Goal: Task Accomplishment & Management: Manage account settings

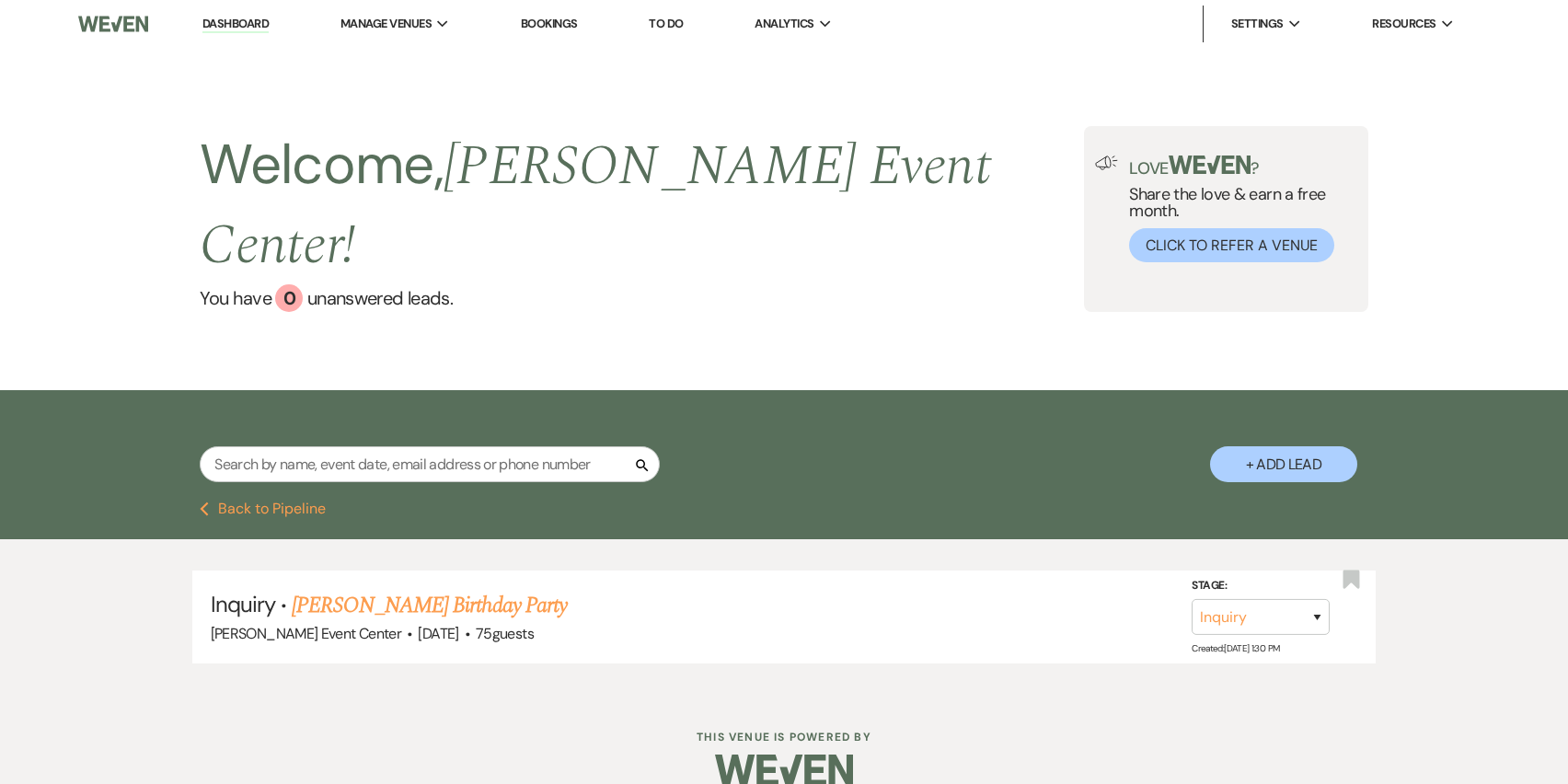
click at [1084, 159] on div "Love ? Share the love & earn a free month. Click to Refer a Venue" at bounding box center [1226, 218] width 284 height 186
click at [1256, 446] on button "+ Add Lead" at bounding box center [1284, 464] width 147 height 35
select select "754"
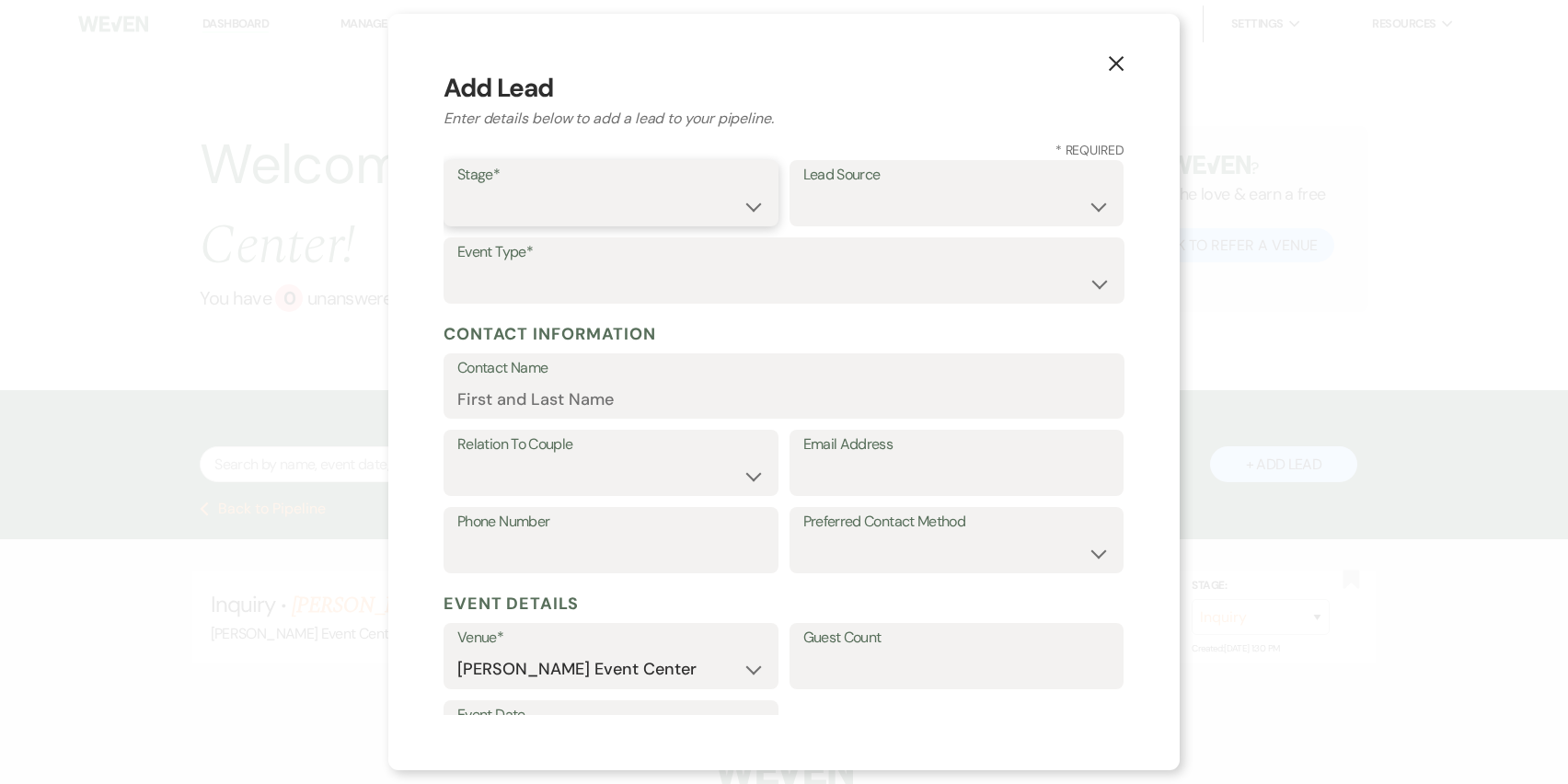
click at [654, 210] on select "Inquiry Follow Up Tour Requested Tour Confirmed Toured Proposal Sent Booked Lost" at bounding box center [610, 206] width 307 height 35
select select "1"
click at [457, 189] on select "Inquiry Follow Up Tour Requested Tour Confirmed Toured Proposal Sent Booked Lost" at bounding box center [610, 206] width 307 height 35
click at [847, 201] on select "Weven Venue Website Instagram Facebook Pinterest Google The Knot Wedding Wire H…" at bounding box center [956, 206] width 307 height 35
select select "23"
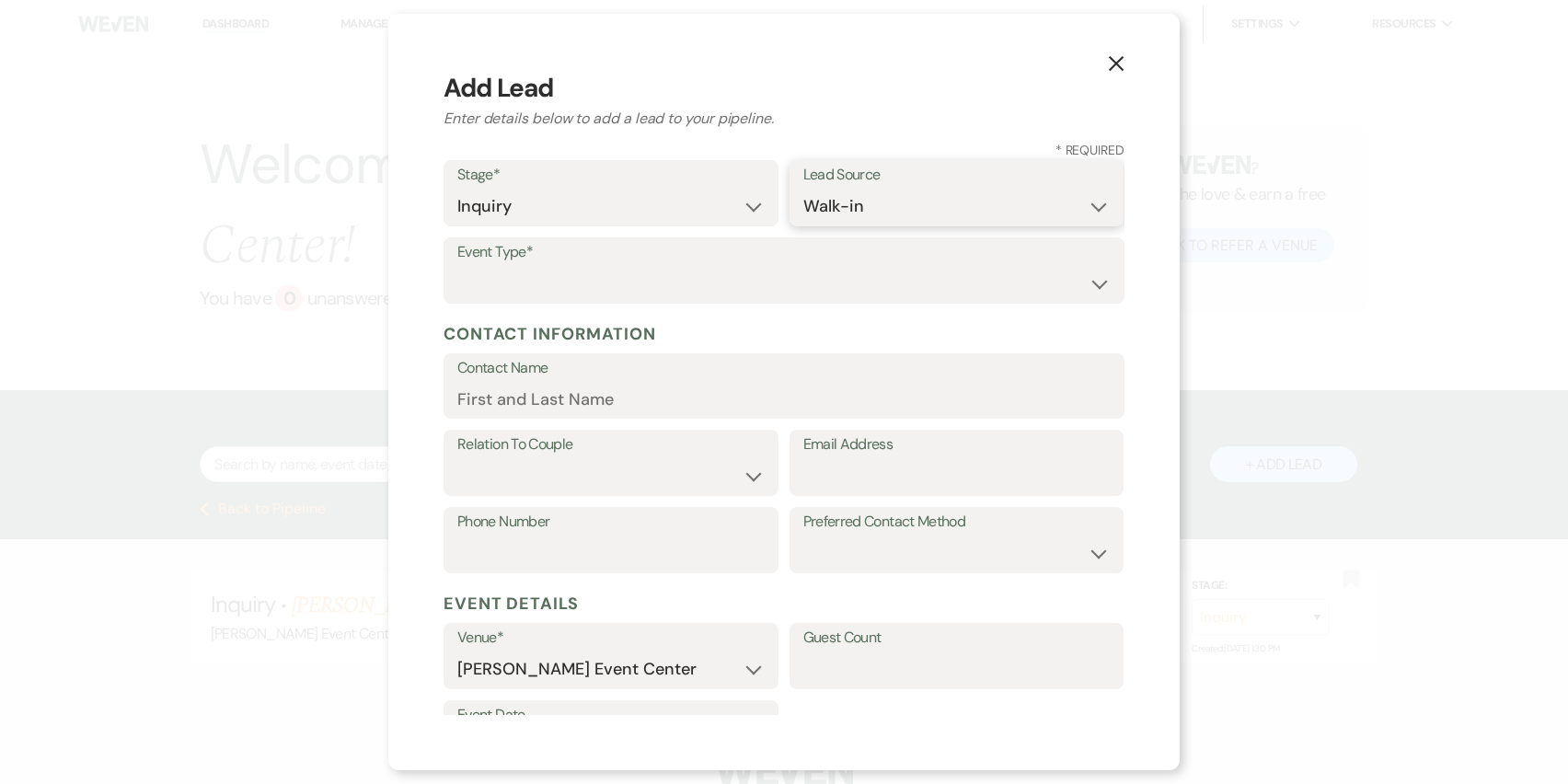
click at [803, 189] on select "Weven Venue Website Instagram Facebook Pinterest Google The Knot Wedding Wire H…" at bounding box center [956, 206] width 307 height 35
click at [675, 278] on select "Wedding Anniversary Party Baby Shower Bachelorette / Bachelor Party Birthday Pa…" at bounding box center [784, 284] width 653 height 35
select select "1"
click at [457, 266] on select "Wedding Anniversary Party Baby Shower Bachelorette / Bachelor Party Birthday Pa…" at bounding box center [784, 284] width 653 height 35
click at [548, 410] on input "Contact Name" at bounding box center [784, 399] width 653 height 35
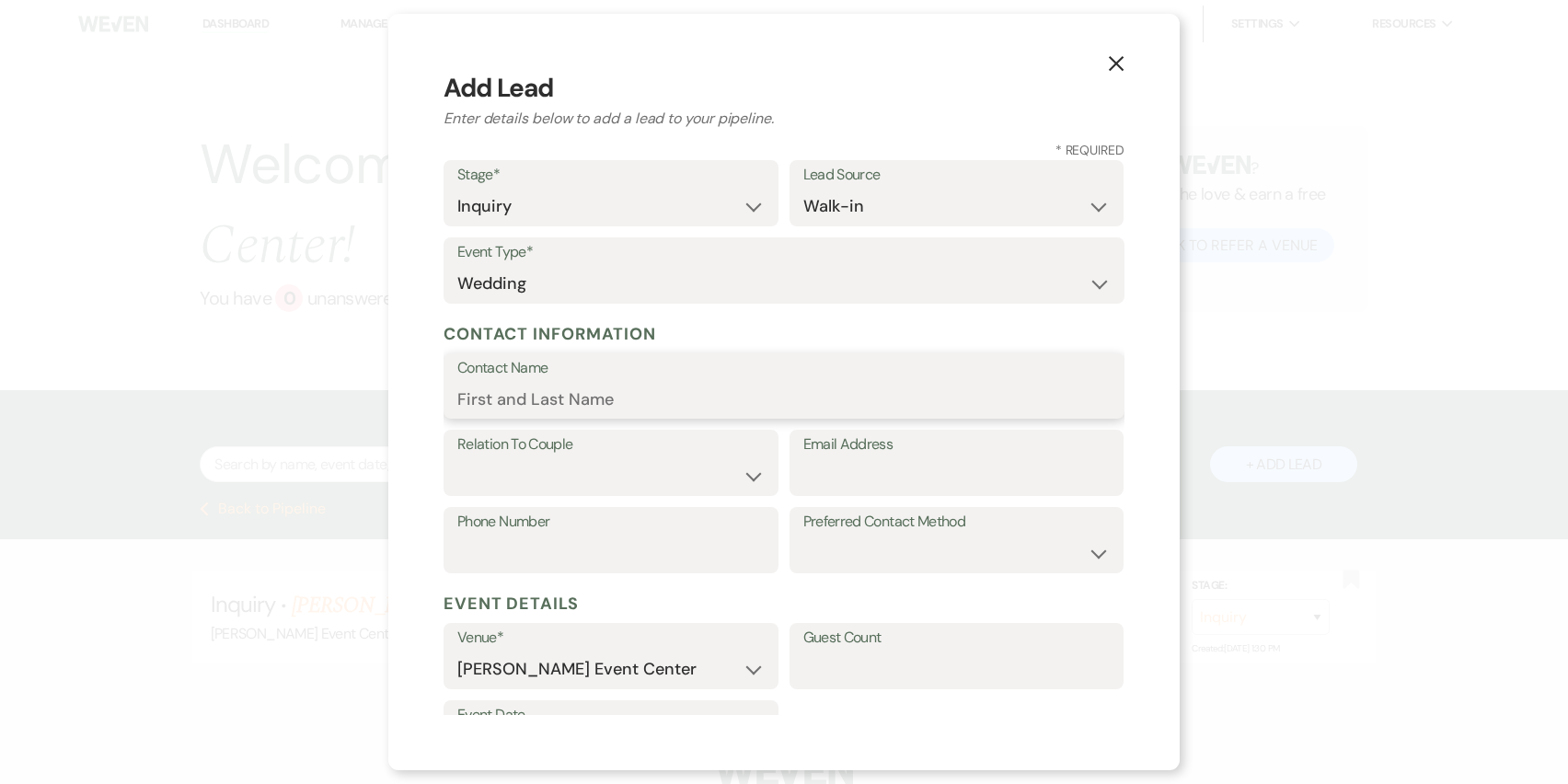
type input "K"
type input "[PERSON_NAME] & [PERSON_NAME]"
click at [537, 449] on label "Relation To Couple" at bounding box center [610, 445] width 307 height 27
click at [751, 479] on select "Couple Planner Parent of Couple Family Member Friend Other" at bounding box center [610, 476] width 307 height 35
select select "1"
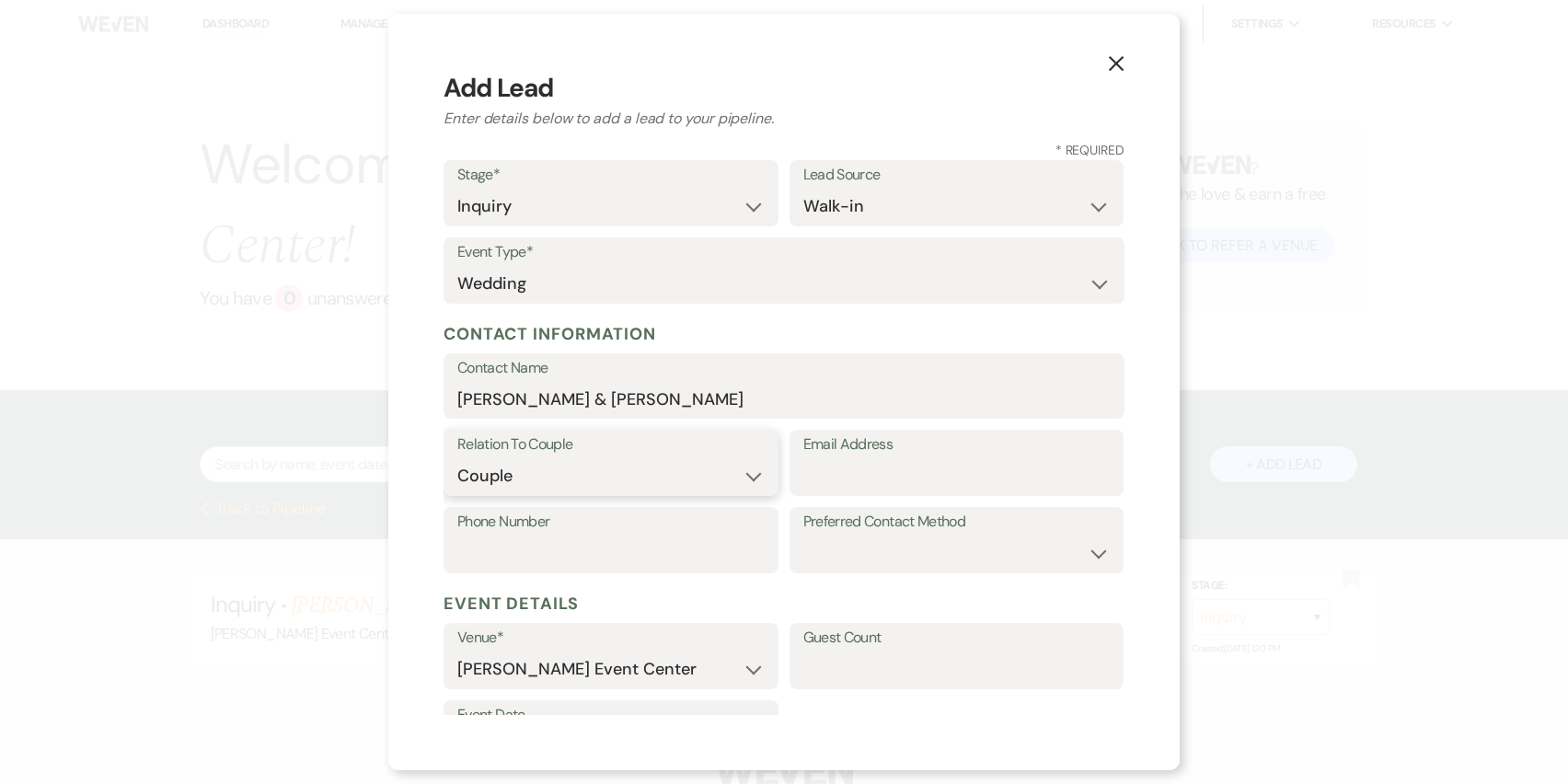
click at [457, 458] on select "Couple Planner Parent of Couple Family Member Friend Other" at bounding box center [610, 476] width 307 height 35
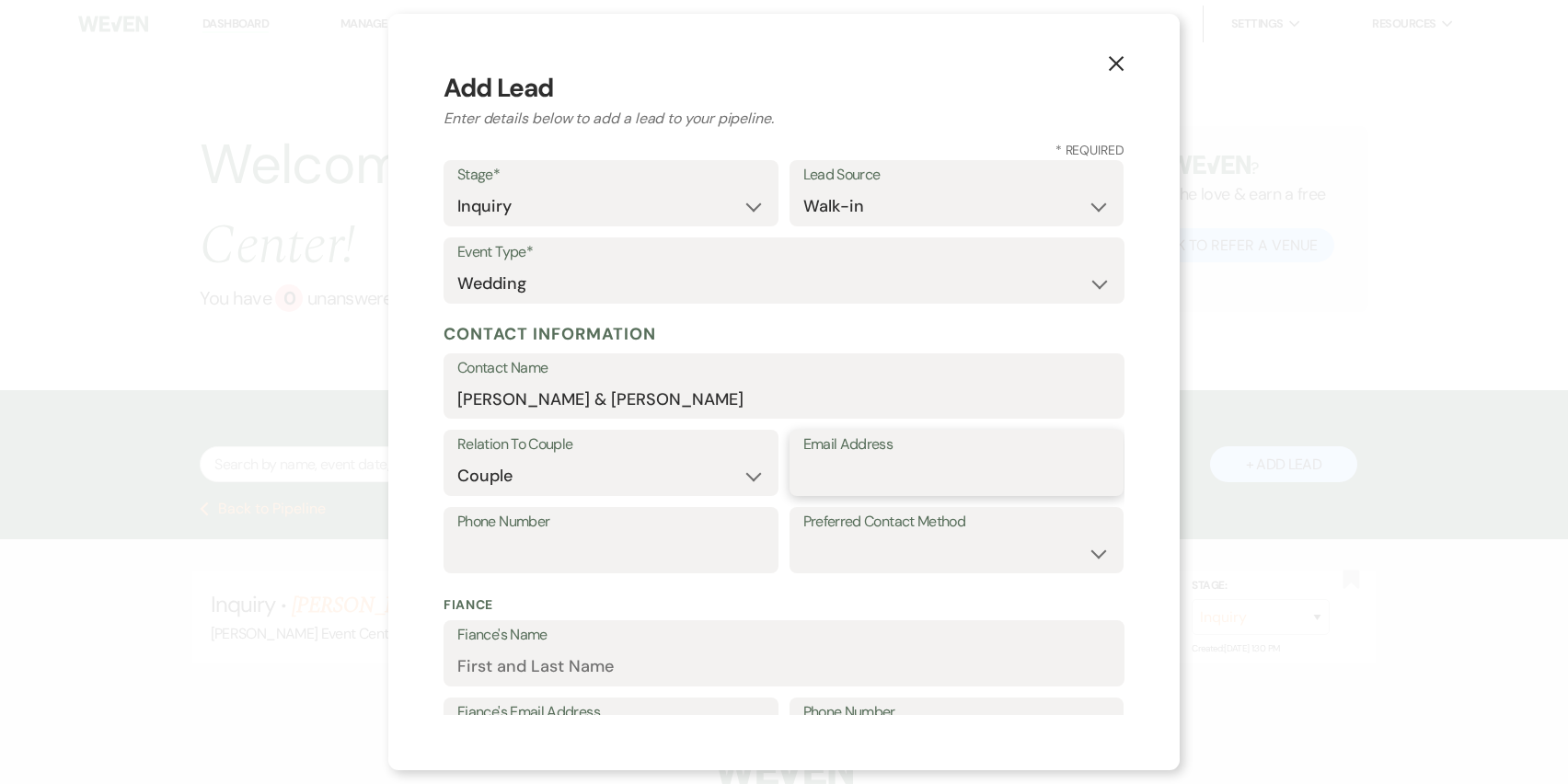
click at [859, 490] on input "Email Address" at bounding box center [956, 476] width 307 height 35
type input "[EMAIL_ADDRESS][DOMAIN_NAME]"
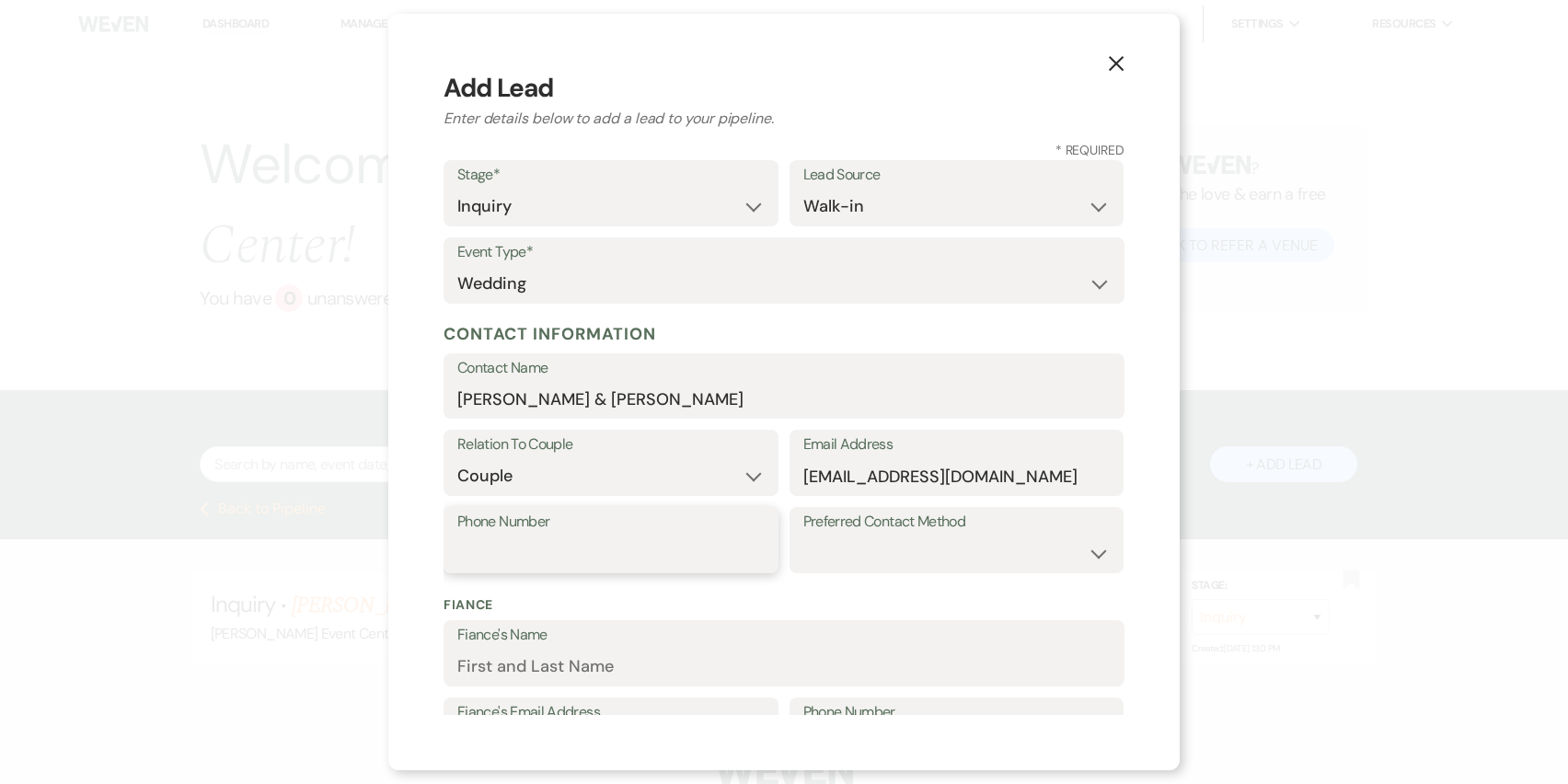
click at [721, 540] on input "Phone Number" at bounding box center [610, 553] width 307 height 35
type input "6825599011"
click at [853, 552] on select "Email Phone Text" at bounding box center [956, 553] width 307 height 35
select select "text"
click at [803, 536] on select "Email Phone Text" at bounding box center [956, 553] width 307 height 35
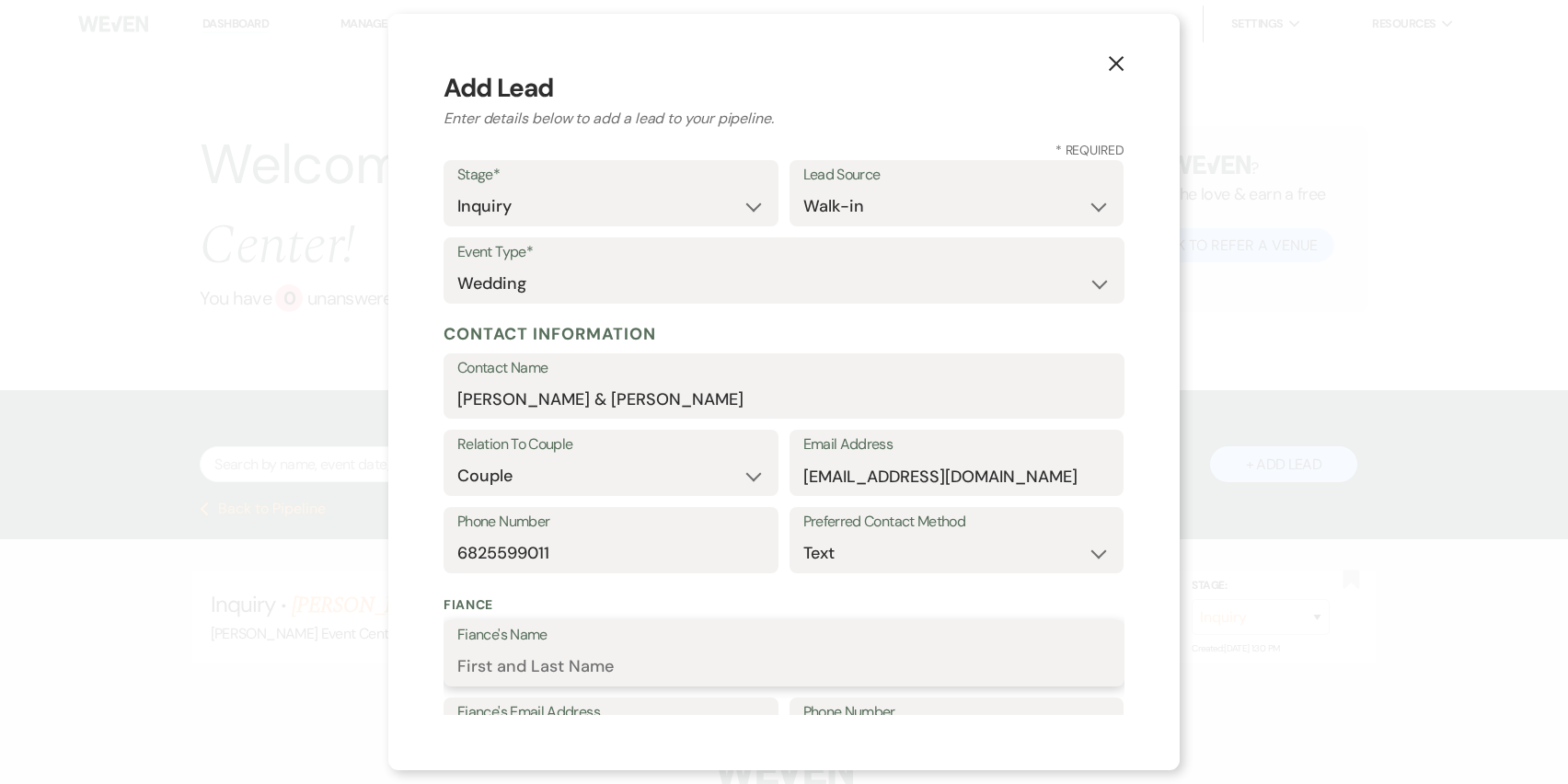
click at [641, 667] on input "Fiance's Name" at bounding box center [784, 666] width 653 height 35
type input "[PERSON_NAME]"
click at [604, 405] on input "[PERSON_NAME] & [PERSON_NAME]" at bounding box center [784, 399] width 653 height 35
click at [595, 398] on input "[PERSON_NAME] & [PERSON_NAME]" at bounding box center [784, 399] width 653 height 35
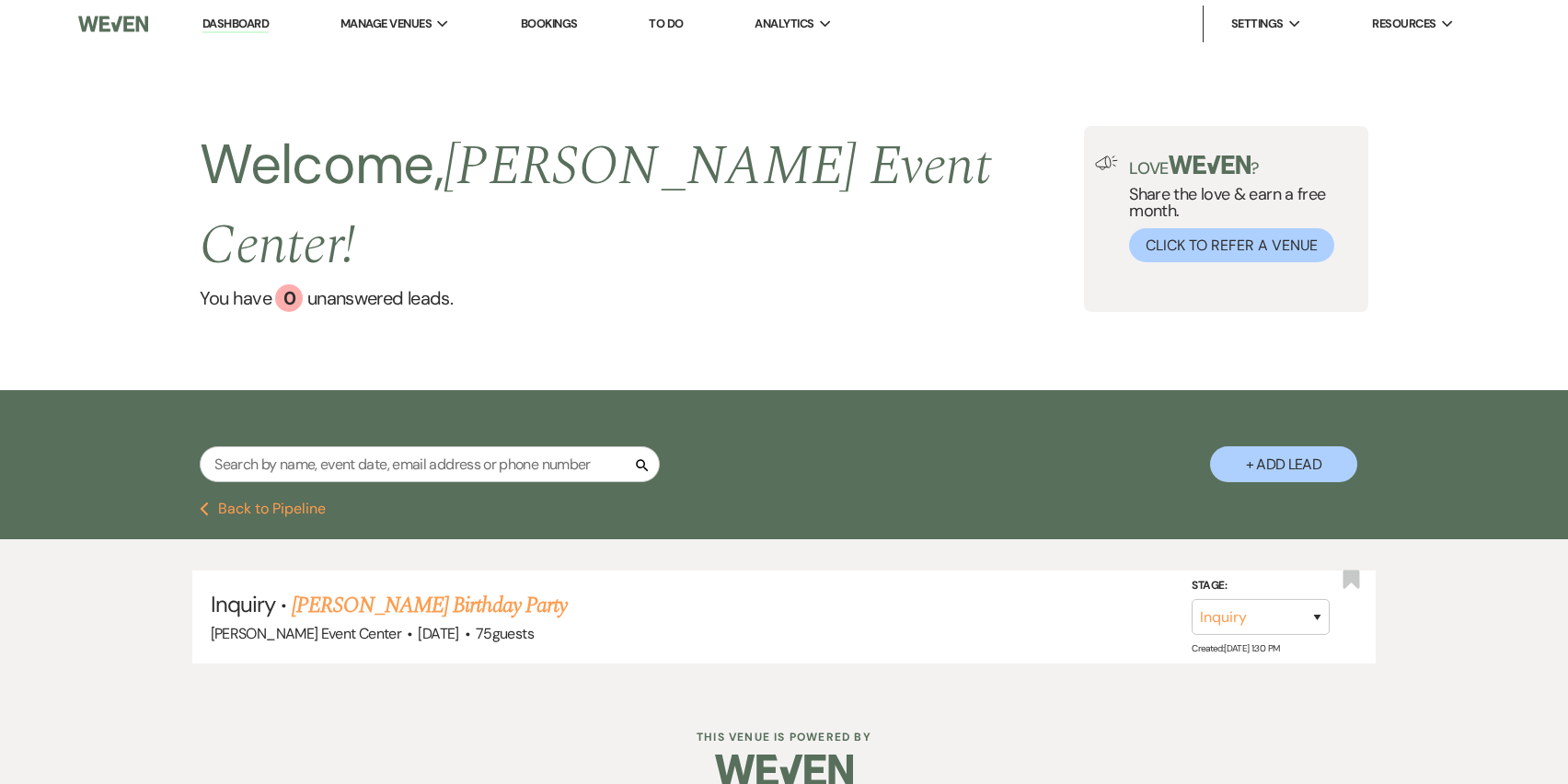
click at [1243, 446] on button "+ Add Lead" at bounding box center [1284, 464] width 147 height 35
select select "754"
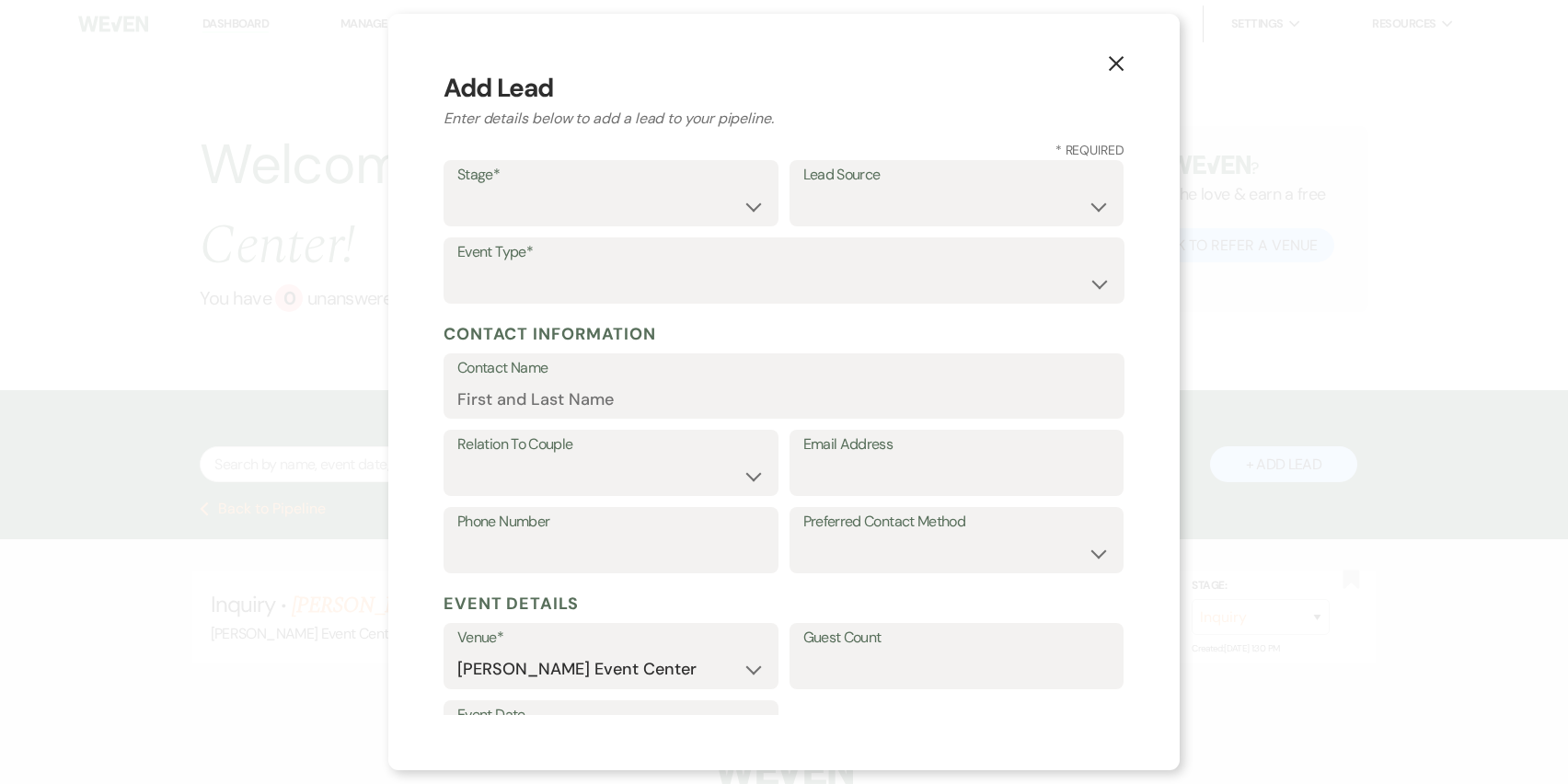
click at [768, 212] on div "Stage* Inquiry Follow Up Tour Requested Tour Confirmed Toured Proposal Sent Boo…" at bounding box center [610, 193] width 335 height 66
click at [756, 196] on select "Inquiry Follow Up Tour Requested Tour Confirmed Toured Proposal Sent Booked Lost" at bounding box center [610, 206] width 307 height 35
select select "1"
click at [457, 189] on select "Inquiry Follow Up Tour Requested Tour Confirmed Toured Proposal Sent Booked Lost" at bounding box center [610, 206] width 307 height 35
click at [846, 208] on select "Weven Venue Website Instagram Facebook Pinterest Google The Knot Wedding Wire H…" at bounding box center [956, 206] width 307 height 35
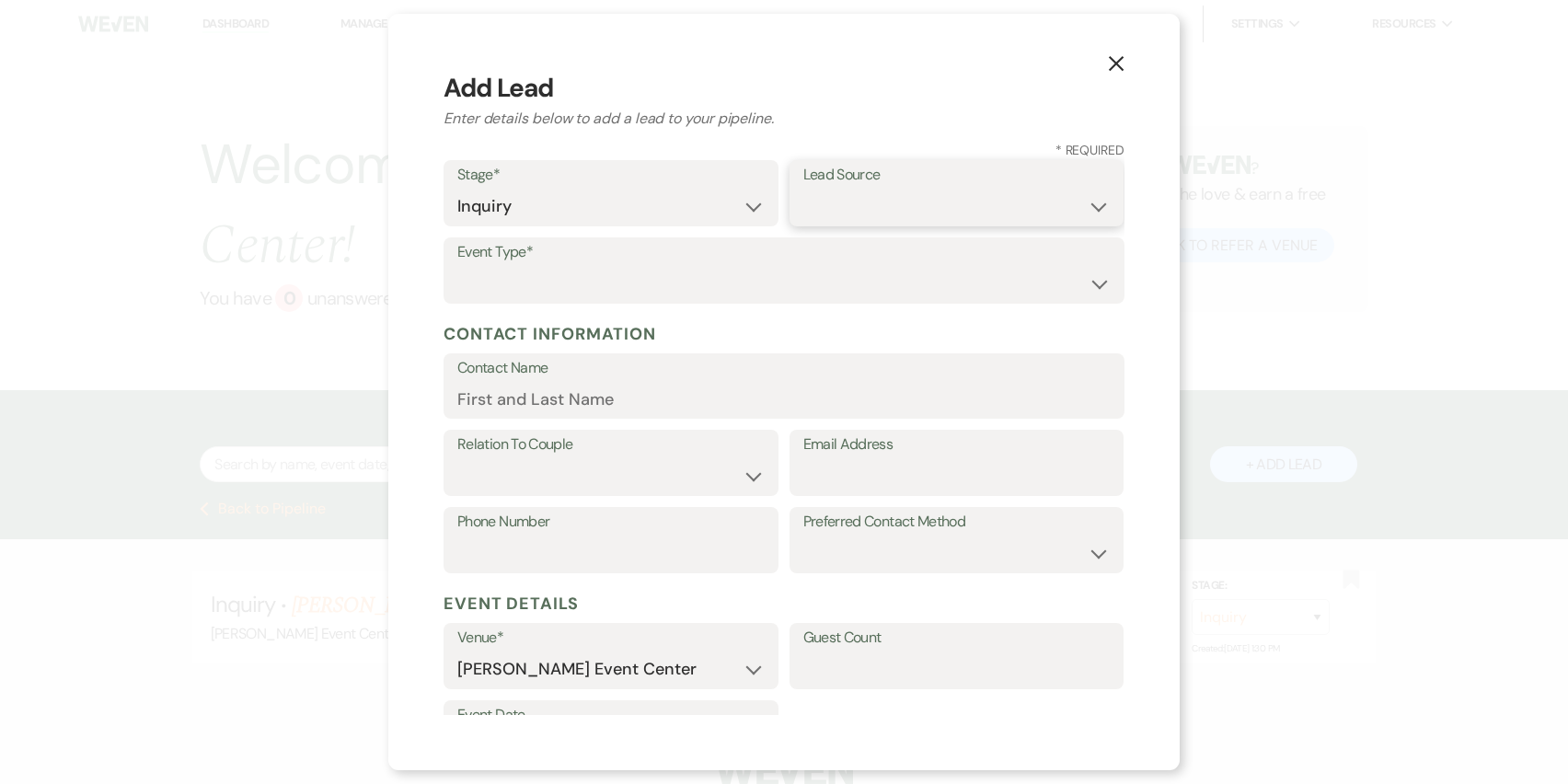
select select "23"
click at [803, 189] on select "Weven Venue Website Instagram Facebook Pinterest Google The Knot Wedding Wire H…" at bounding box center [956, 206] width 307 height 35
click at [973, 290] on select "Wedding Anniversary Party Baby Shower Bachelorette / Bachelor Party Birthday Pa…" at bounding box center [784, 284] width 653 height 35
select select "1"
click at [457, 266] on select "Wedding Anniversary Party Baby Shower Bachelorette / Bachelor Party Birthday Pa…" at bounding box center [784, 284] width 653 height 35
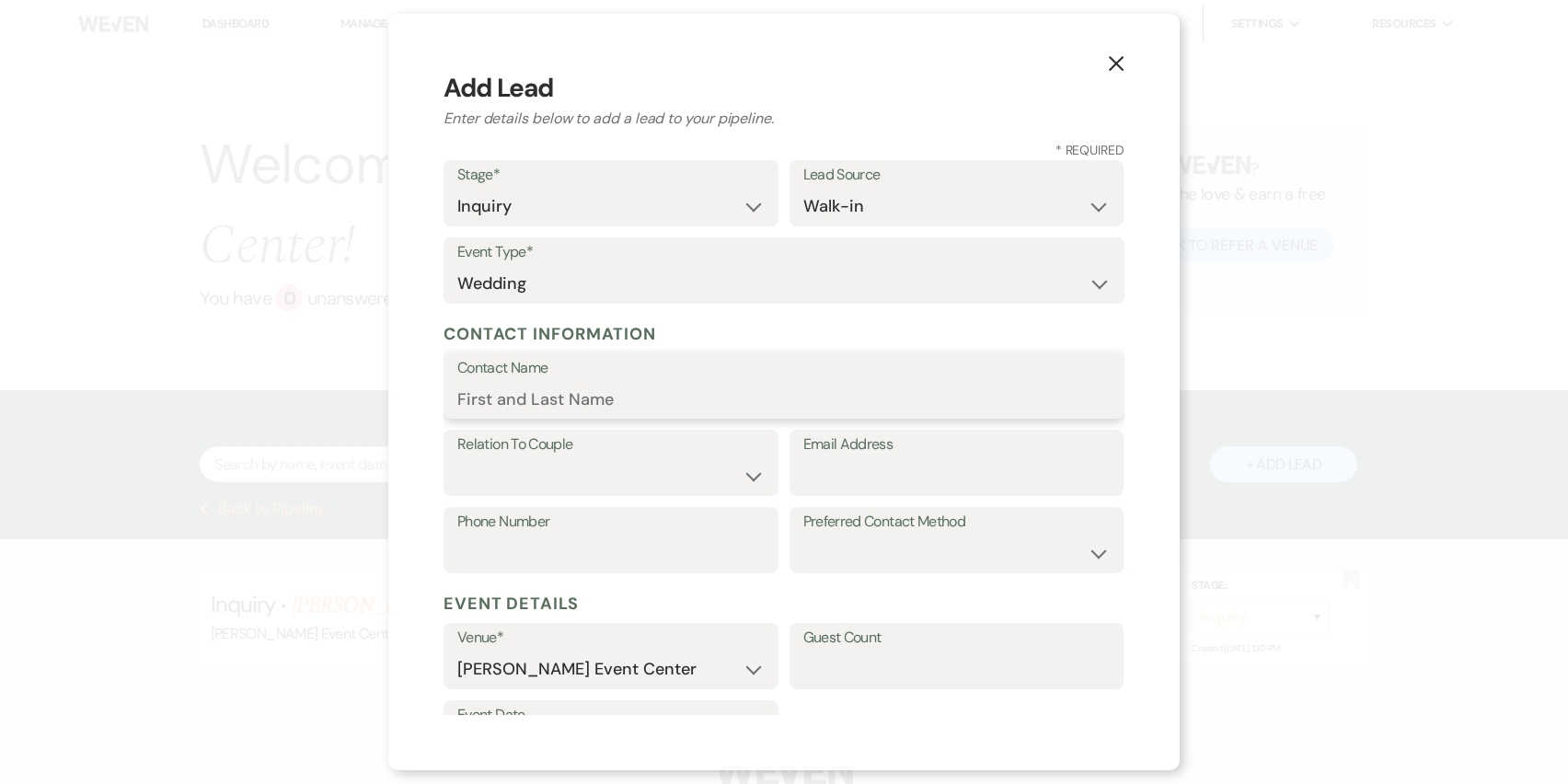
click at [711, 388] on input "Contact Name" at bounding box center [784, 399] width 653 height 35
type input "[PERSON_NAME] & [PERSON_NAME]"
click at [688, 457] on label "Relation To Couple" at bounding box center [610, 445] width 307 height 27
click at [743, 477] on select "Couple Planner Parent of Couple Family Member Friend Other" at bounding box center [610, 476] width 307 height 35
select select "1"
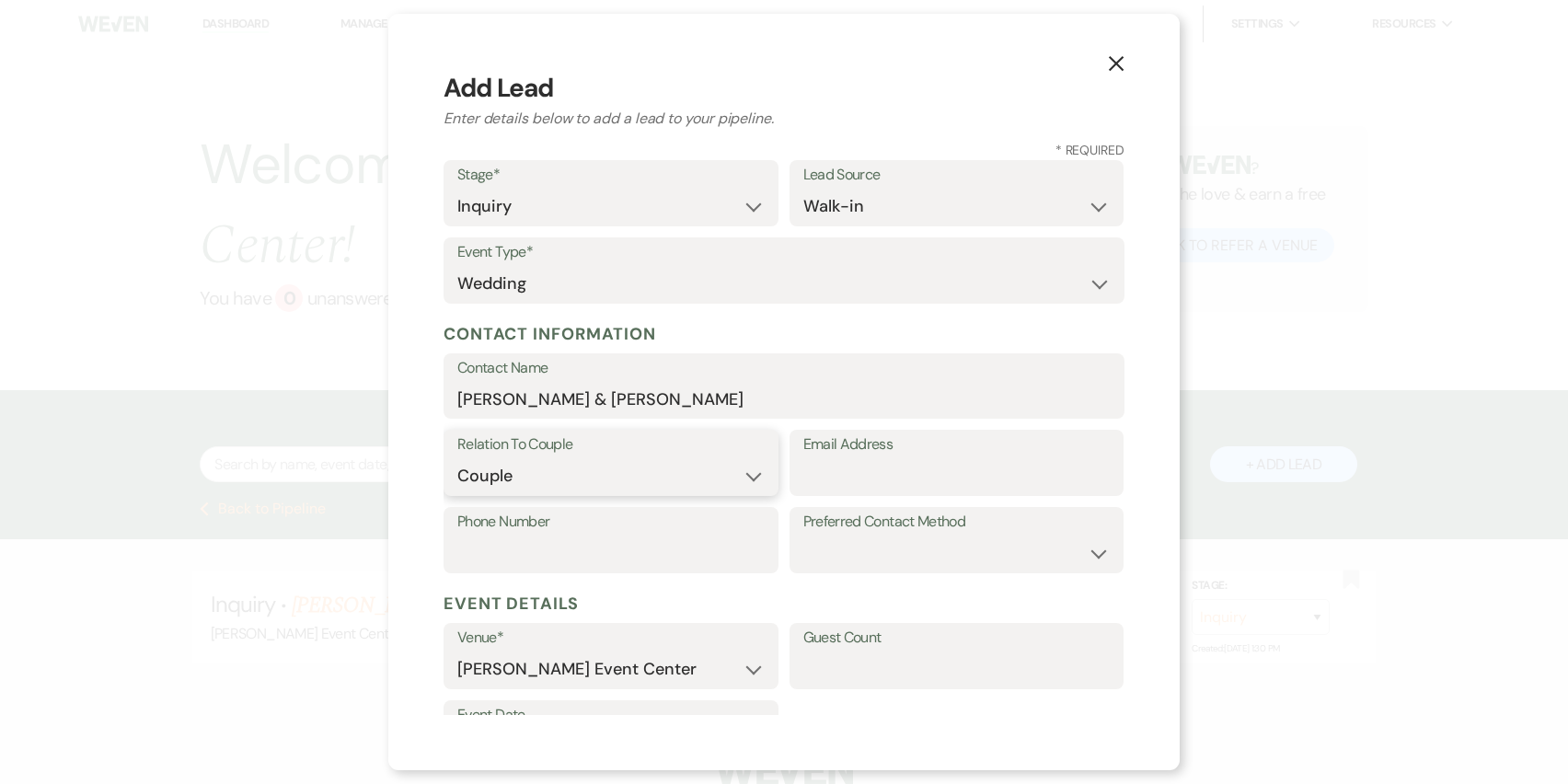
click at [457, 458] on select "Couple Planner Parent of Couple Family Member Friend Other" at bounding box center [610, 476] width 307 height 35
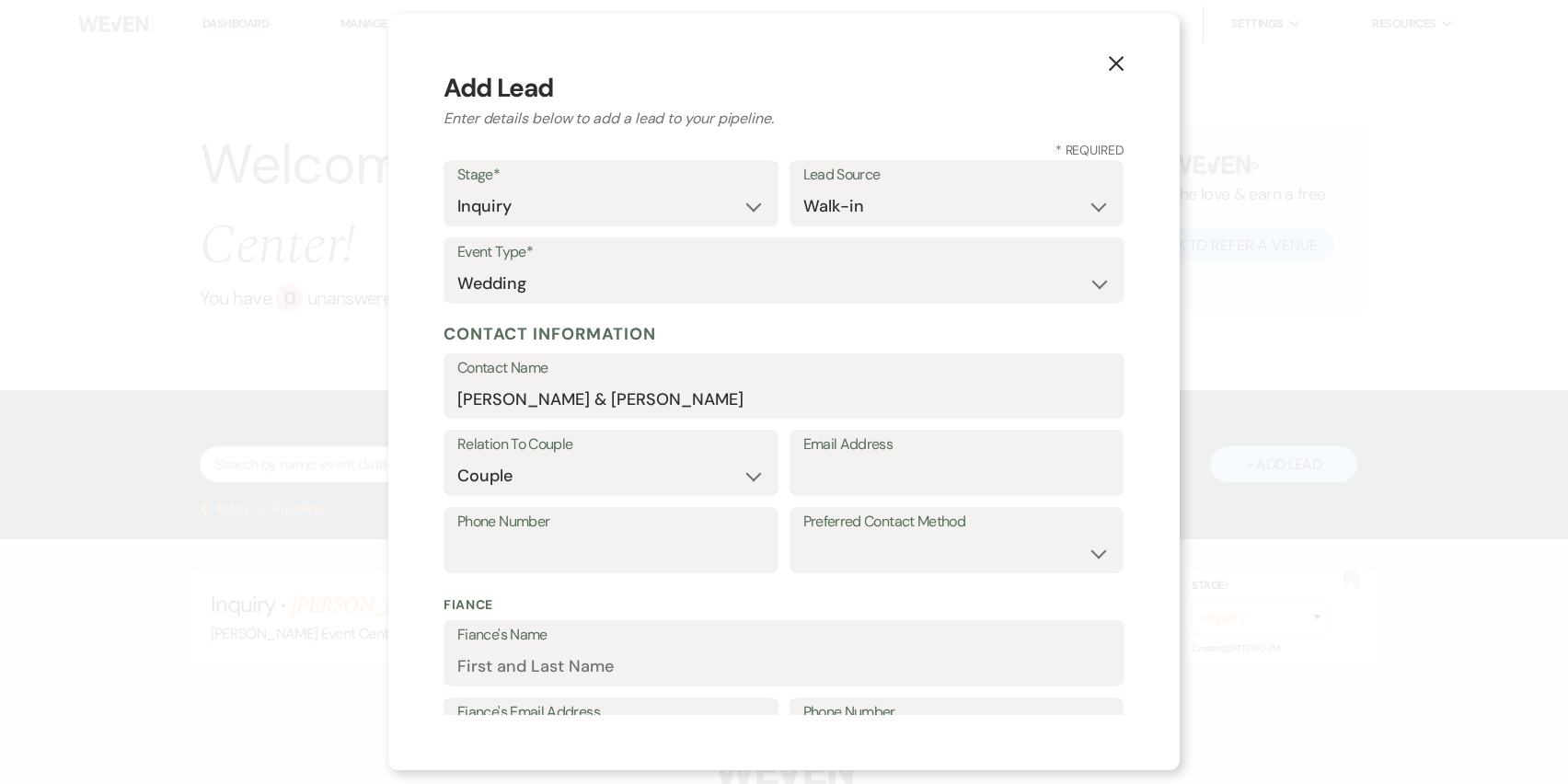
click at [867, 455] on label "Email Address" at bounding box center [956, 445] width 307 height 27
click at [867, 458] on input "Email Address" at bounding box center [956, 476] width 307 height 35
type input "[EMAIL_ADDRESS][DOMAIN_NAME]"
click at [631, 539] on input "Phone Number" at bounding box center [610, 553] width 307 height 35
type input "6825599011"
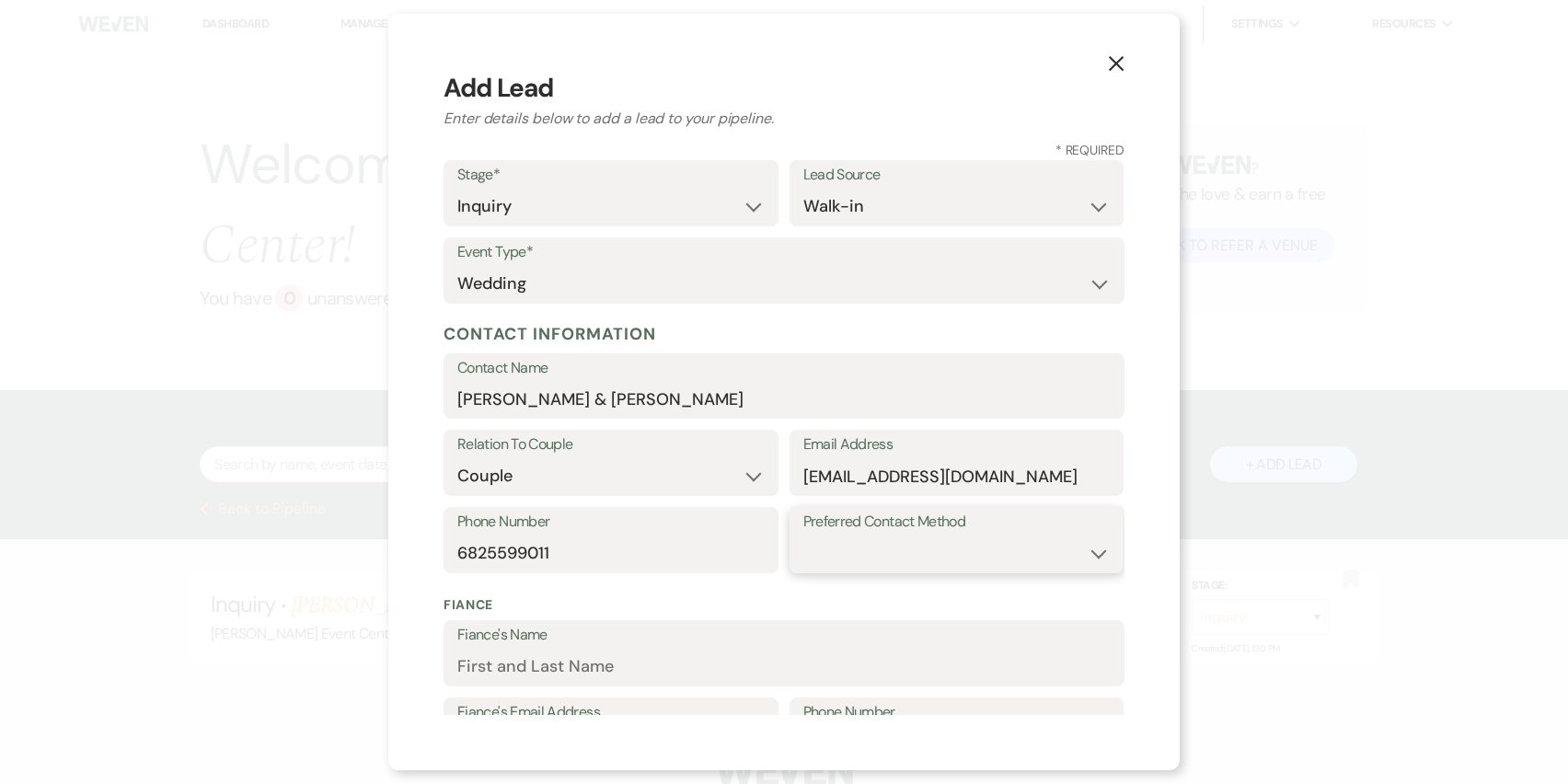
click at [861, 557] on select "Email Phone Text" at bounding box center [956, 553] width 307 height 35
click at [803, 536] on select "Email Phone Text" at bounding box center [956, 553] width 307 height 35
click at [849, 563] on select "Email Phone Text" at bounding box center [956, 553] width 307 height 35
select select "text"
click at [803, 536] on select "Email Phone Text" at bounding box center [956, 553] width 307 height 35
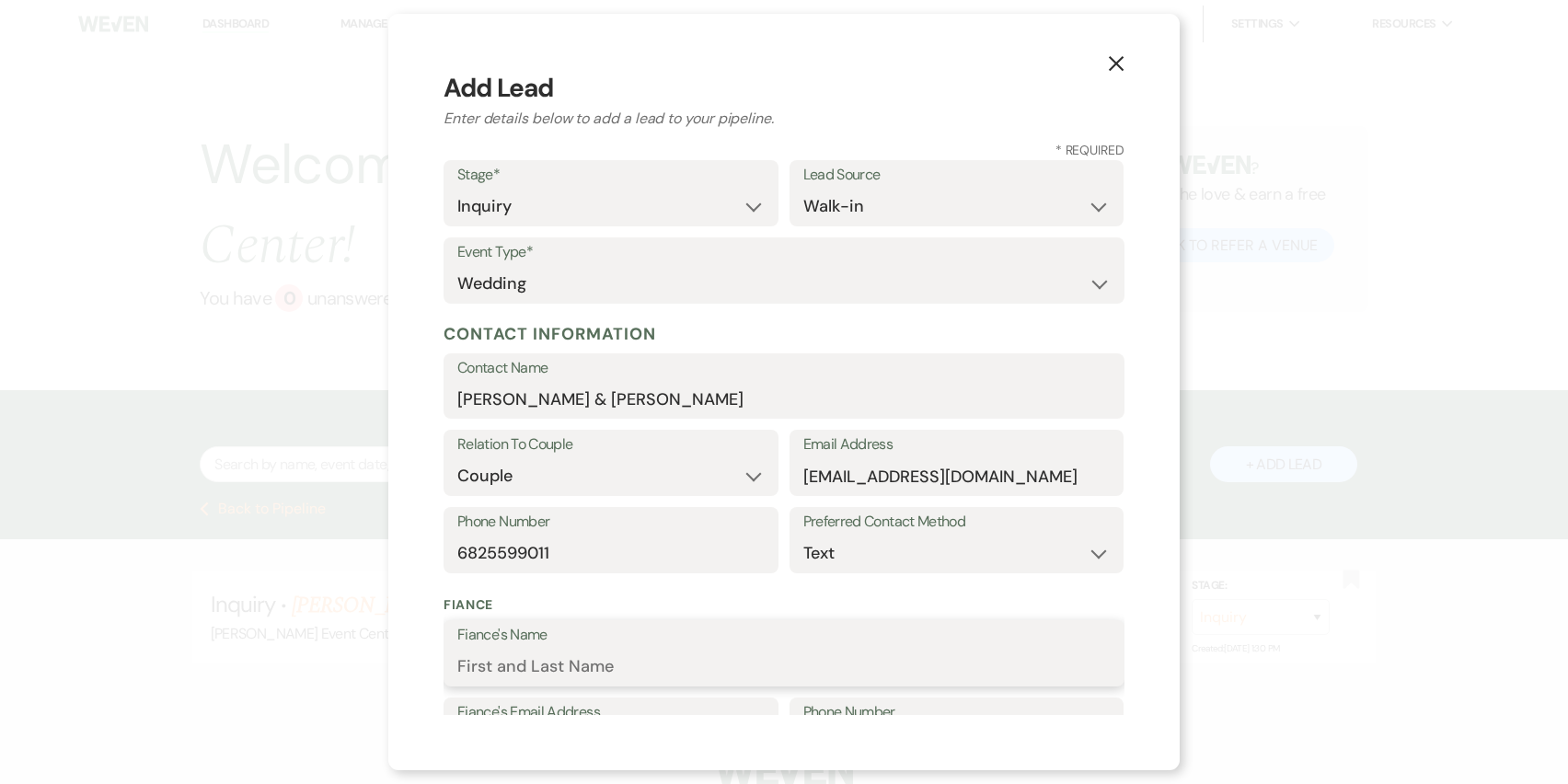
click at [624, 680] on input "Fiance's Name" at bounding box center [784, 666] width 653 height 35
type input "[PERSON_NAME]"
click at [1127, 680] on div "X Add Lead Enter details below to add a lead to your pipeline. * Required Stage…" at bounding box center [784, 392] width 791 height 757
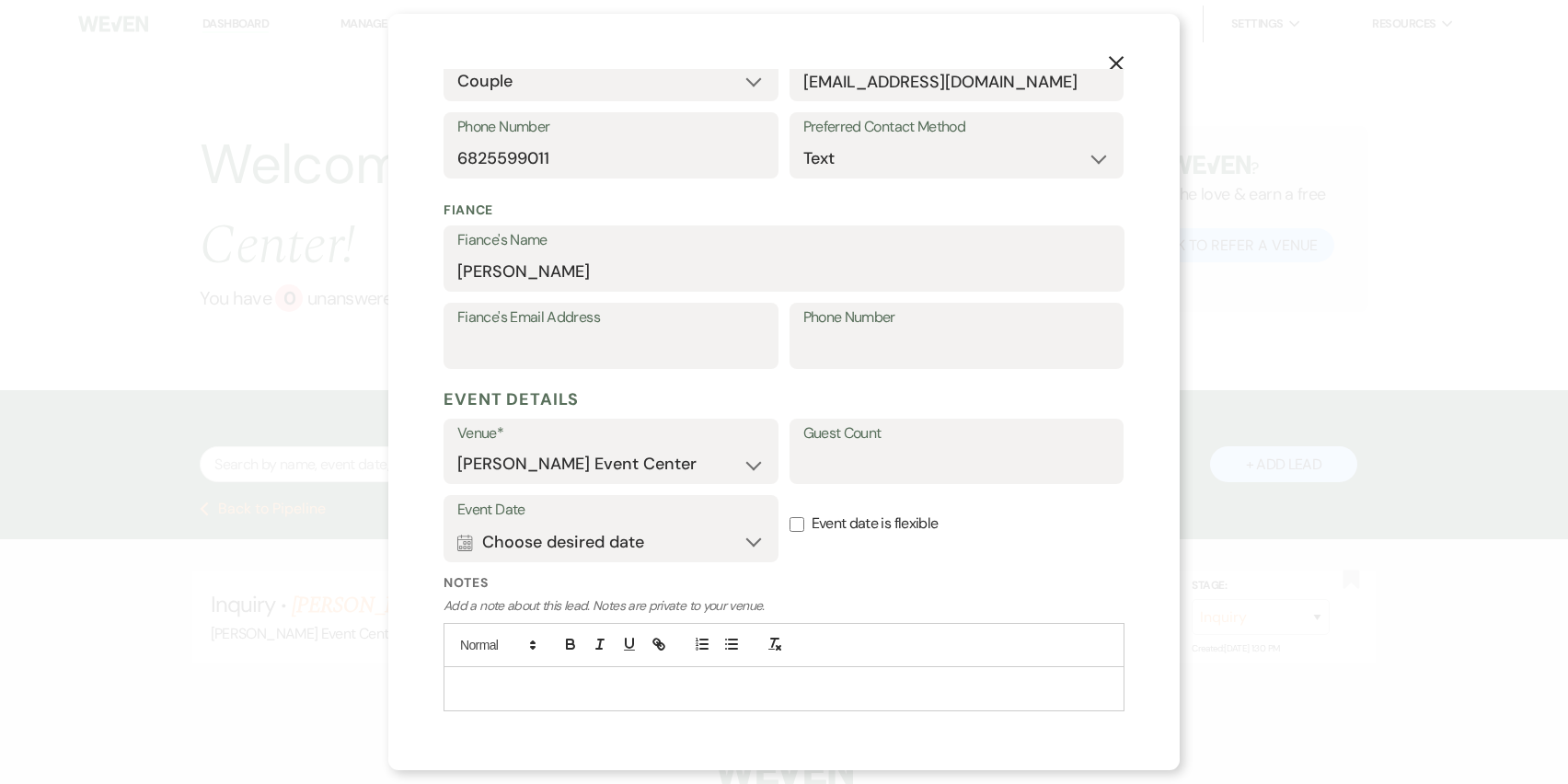
scroll to position [396, 0]
click at [630, 342] on input "Fiance's Email Address" at bounding box center [610, 348] width 307 height 35
type input "[EMAIL_ADDRESS][DOMAIN_NAME]"
click at [842, 344] on input "Phone Number" at bounding box center [956, 348] width 307 height 35
type input "[PHONE_NUMBER]"
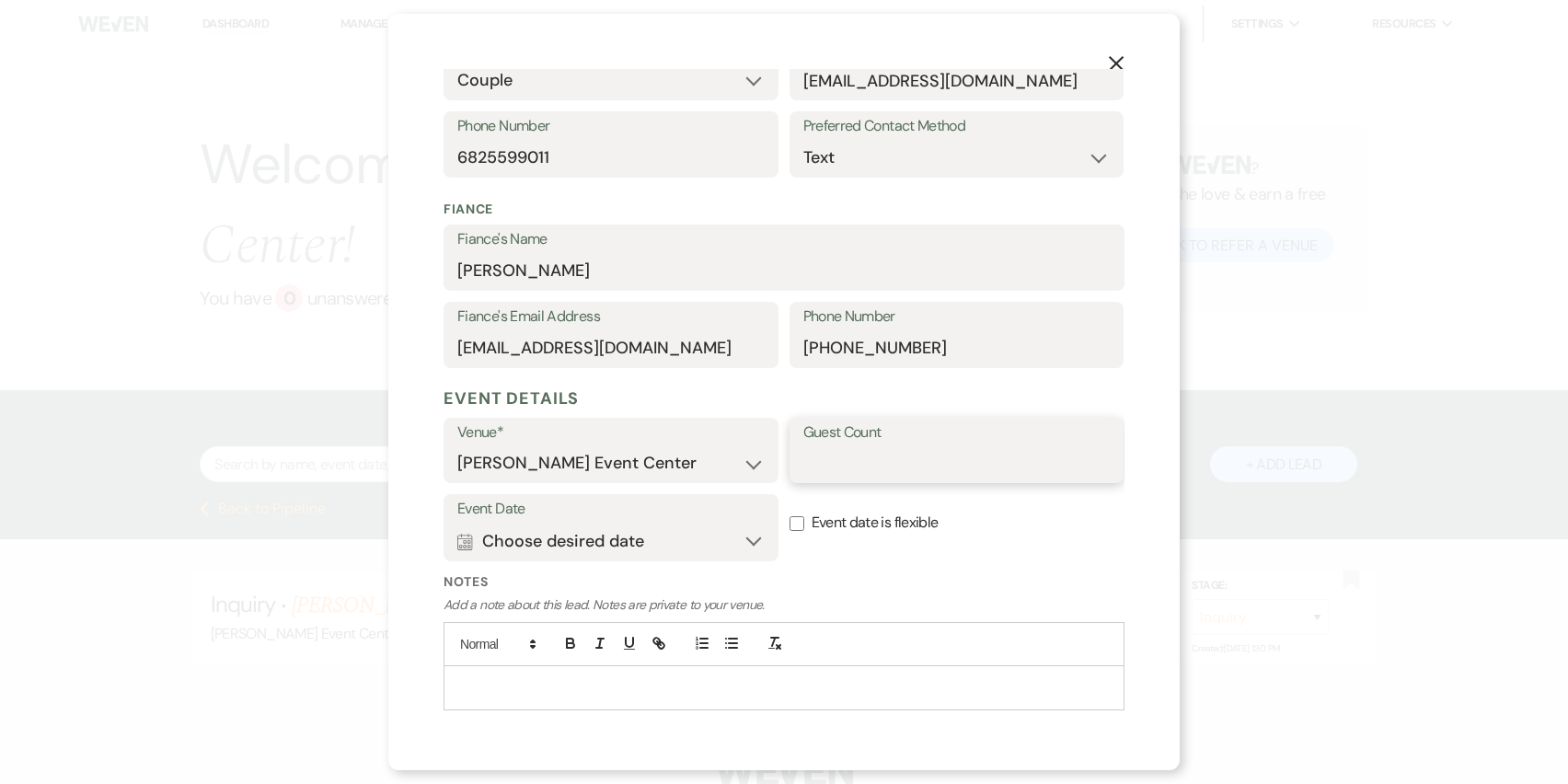
click at [847, 468] on input "Guest Count" at bounding box center [956, 463] width 307 height 35
type input "125"
click at [746, 547] on button "Calendar Choose desired date Expand" at bounding box center [610, 540] width 307 height 36
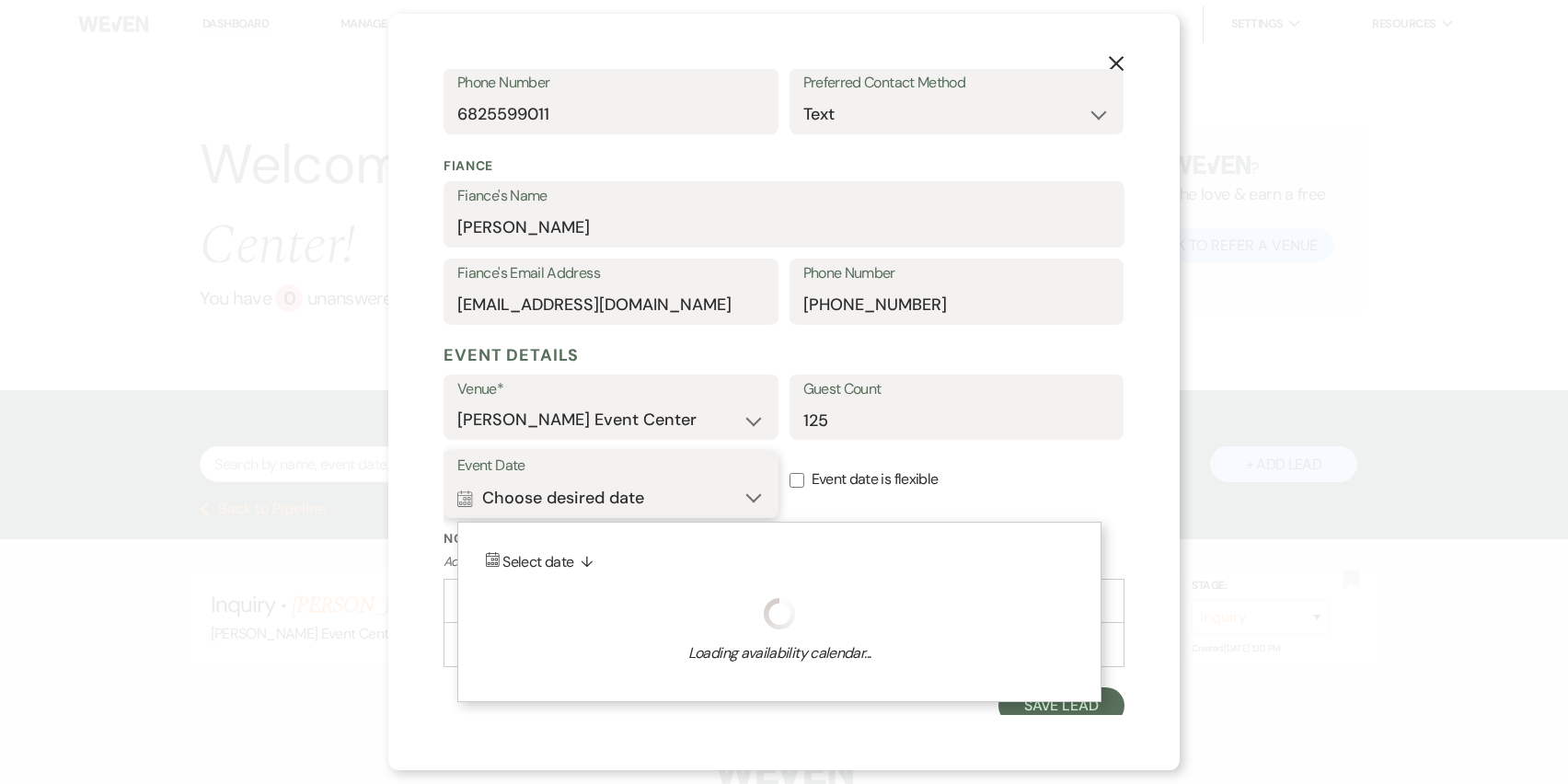
scroll to position [446, 0]
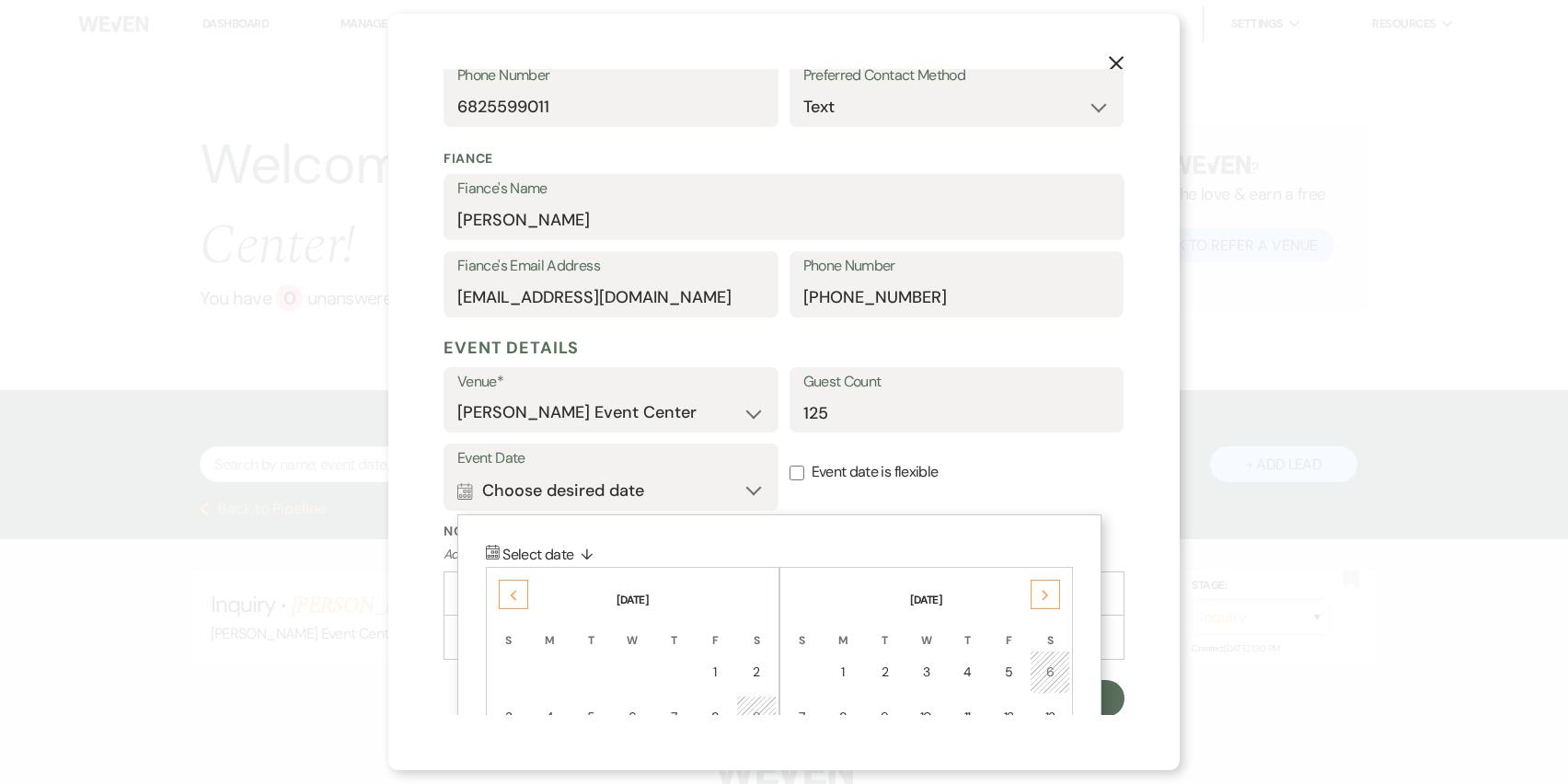
click at [1042, 592] on icon "Next" at bounding box center [1046, 595] width 9 height 11
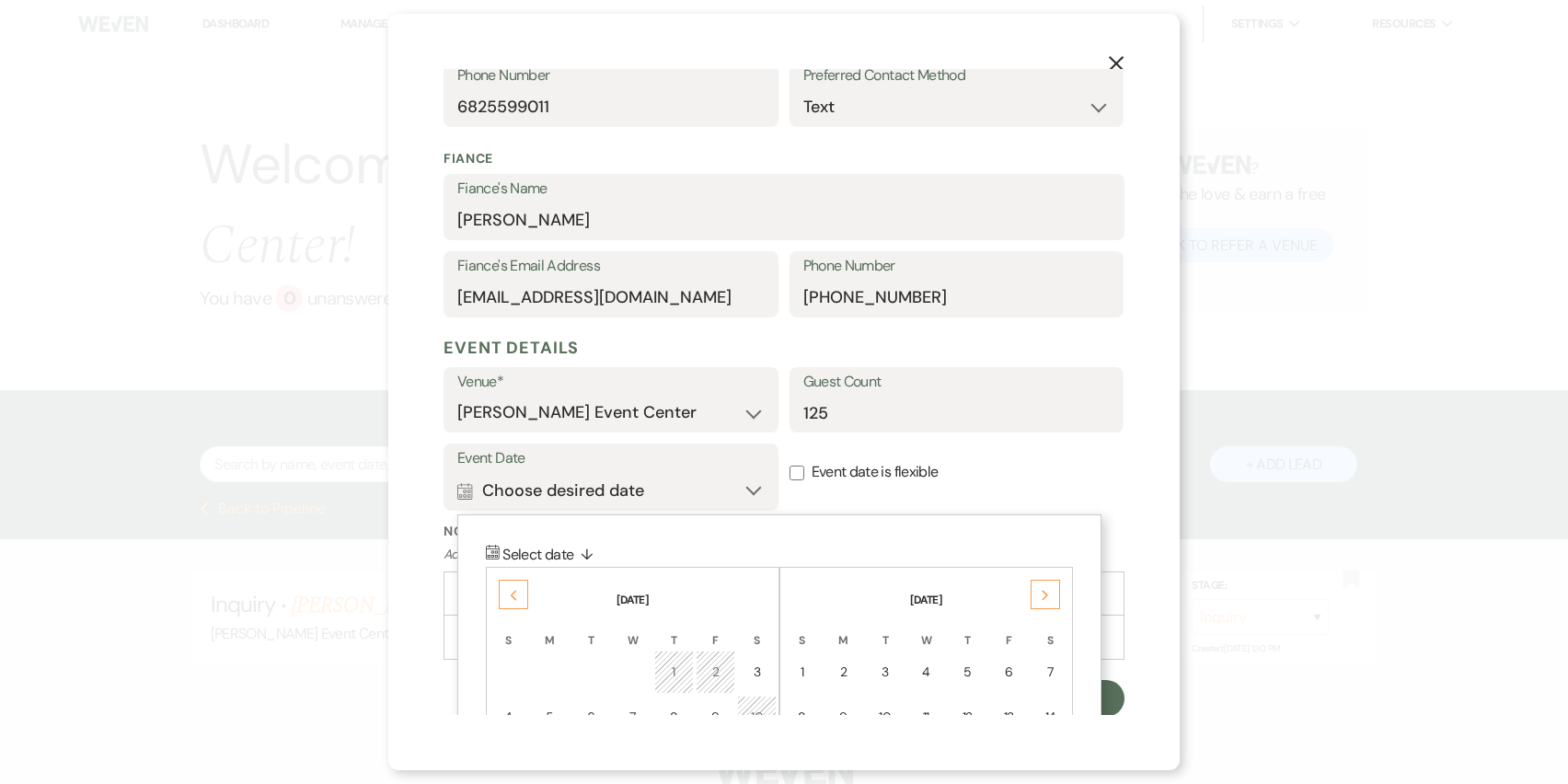
click at [532, 597] on th "[DATE]" at bounding box center [632, 589] width 288 height 38
click at [519, 597] on div "Previous" at bounding box center [514, 595] width 30 height 30
click at [901, 552] on p "Calendar Select date ↓" at bounding box center [779, 555] width 587 height 24
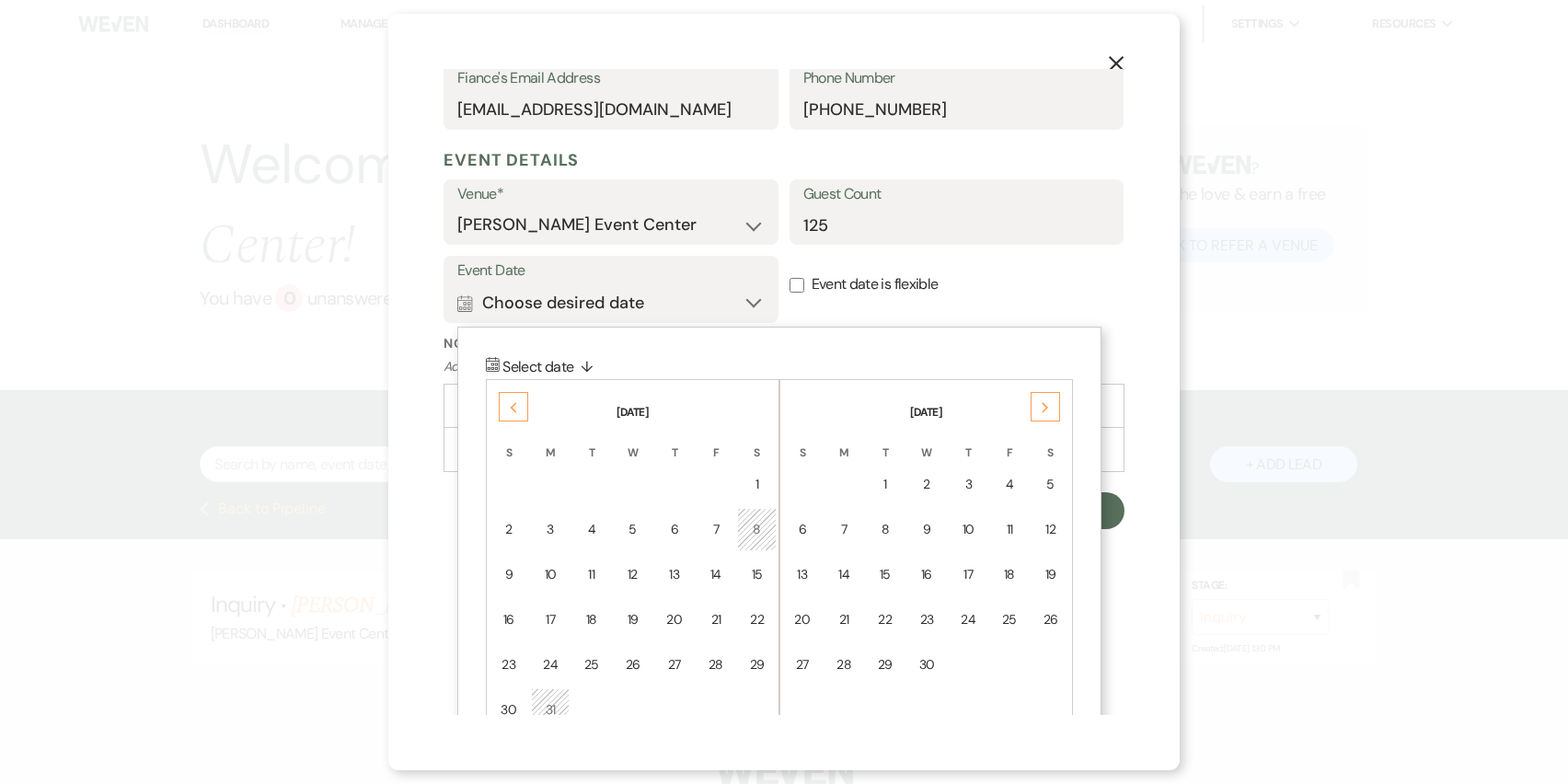
scroll to position [642, 0]
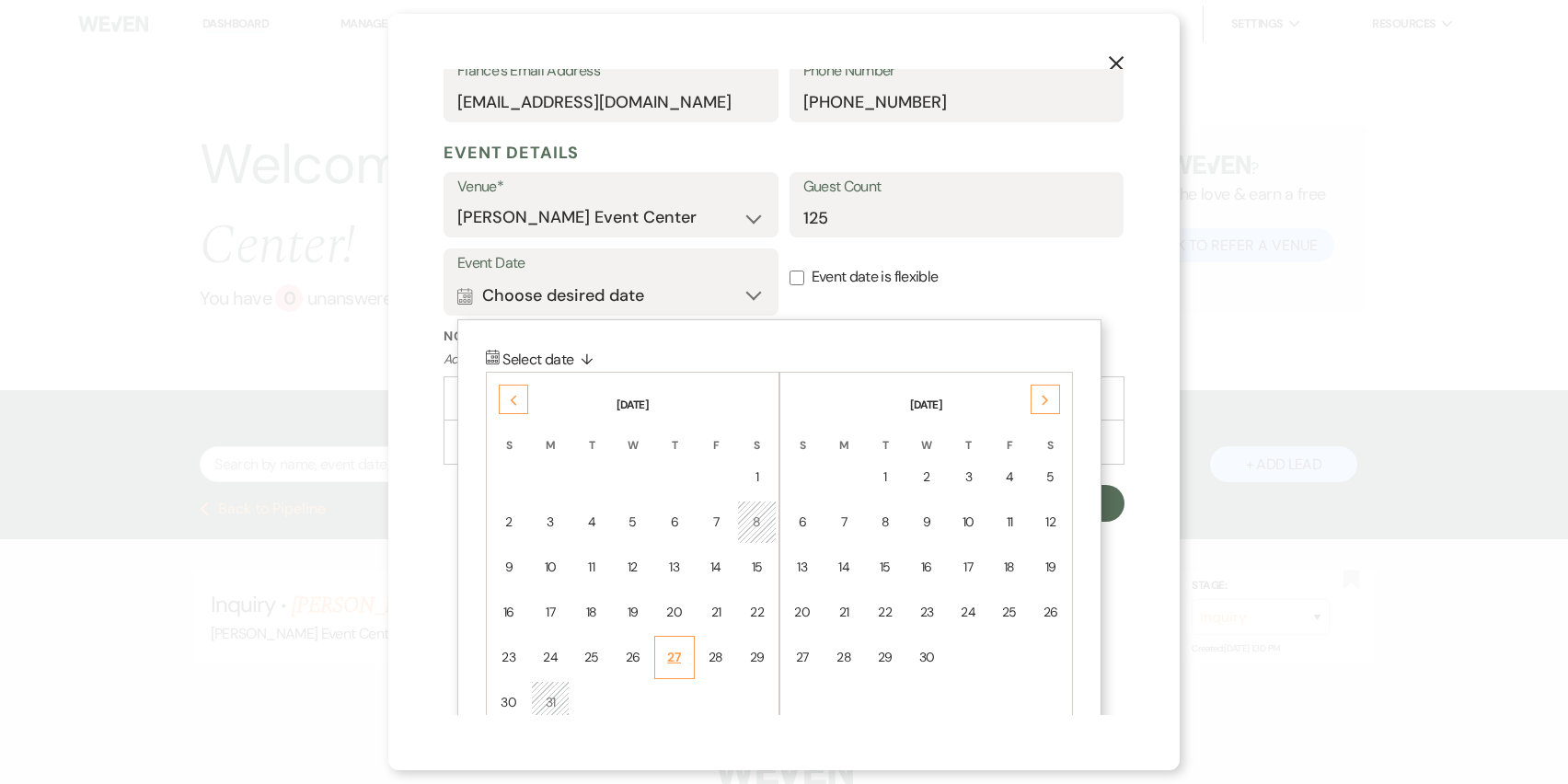
click at [674, 649] on div "27" at bounding box center [674, 657] width 17 height 20
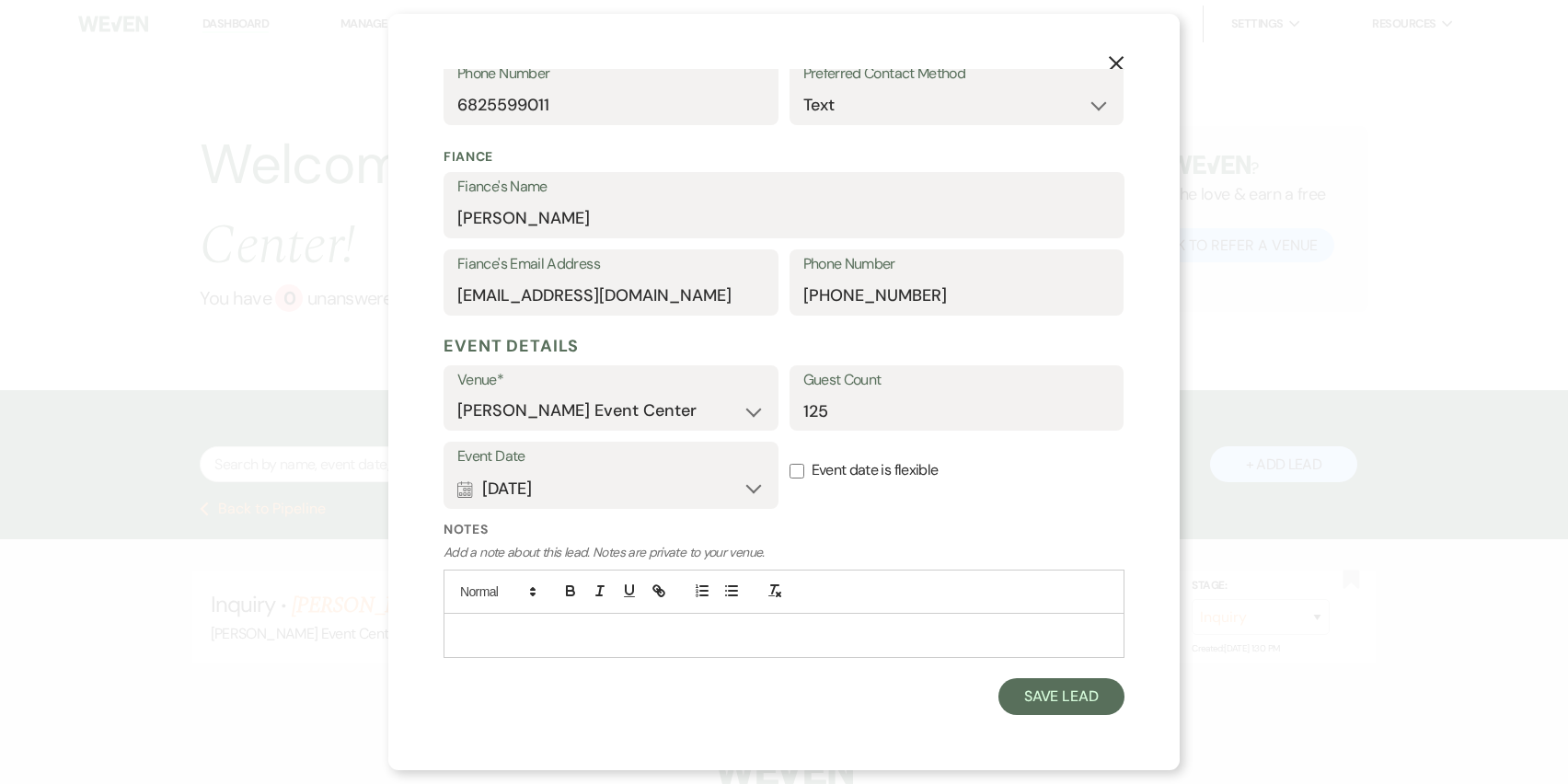
scroll to position [446, 0]
click at [800, 469] on input "Event date is flexible" at bounding box center [797, 473] width 15 height 15
checkbox input "true"
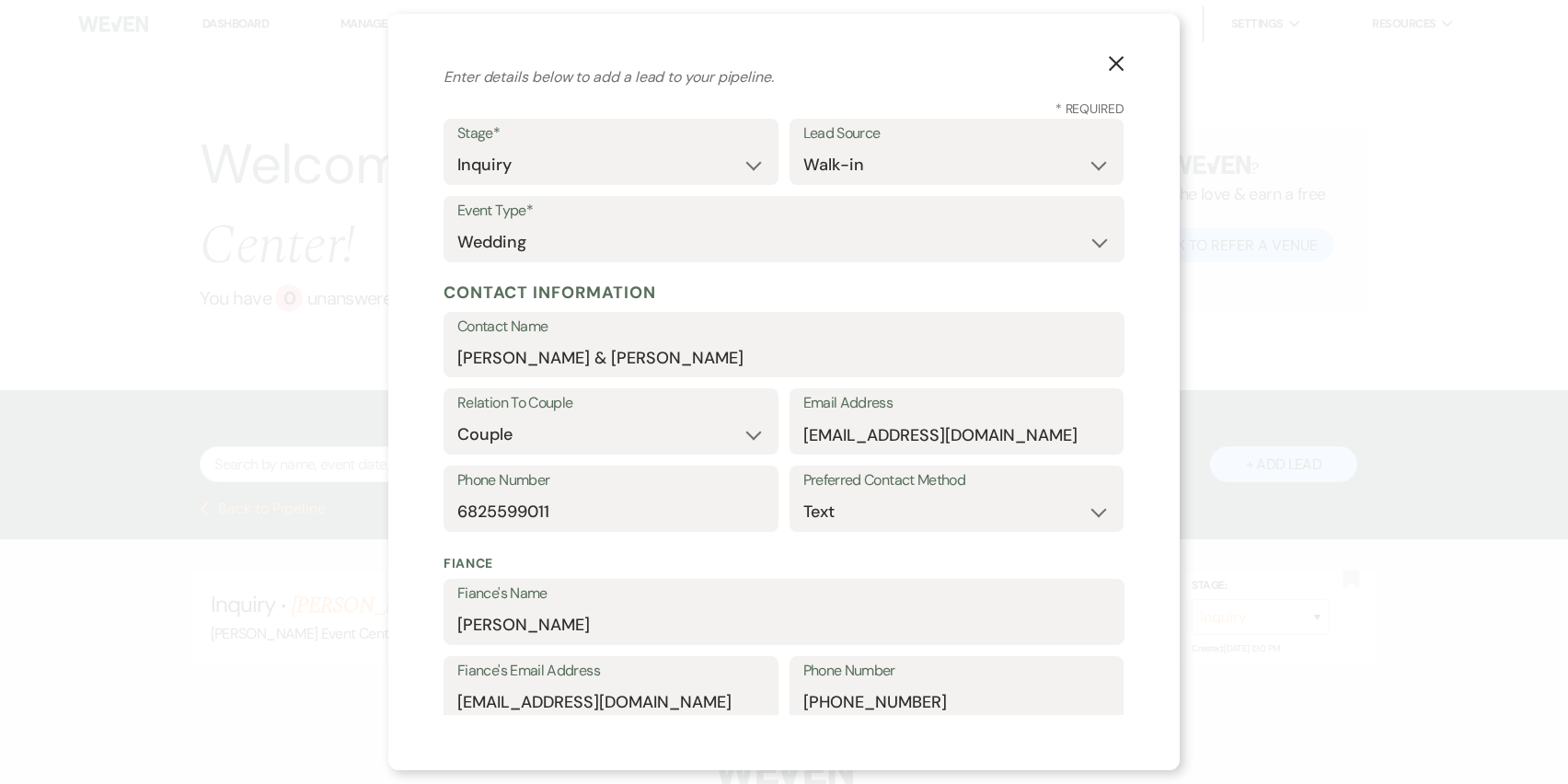
scroll to position [0, 0]
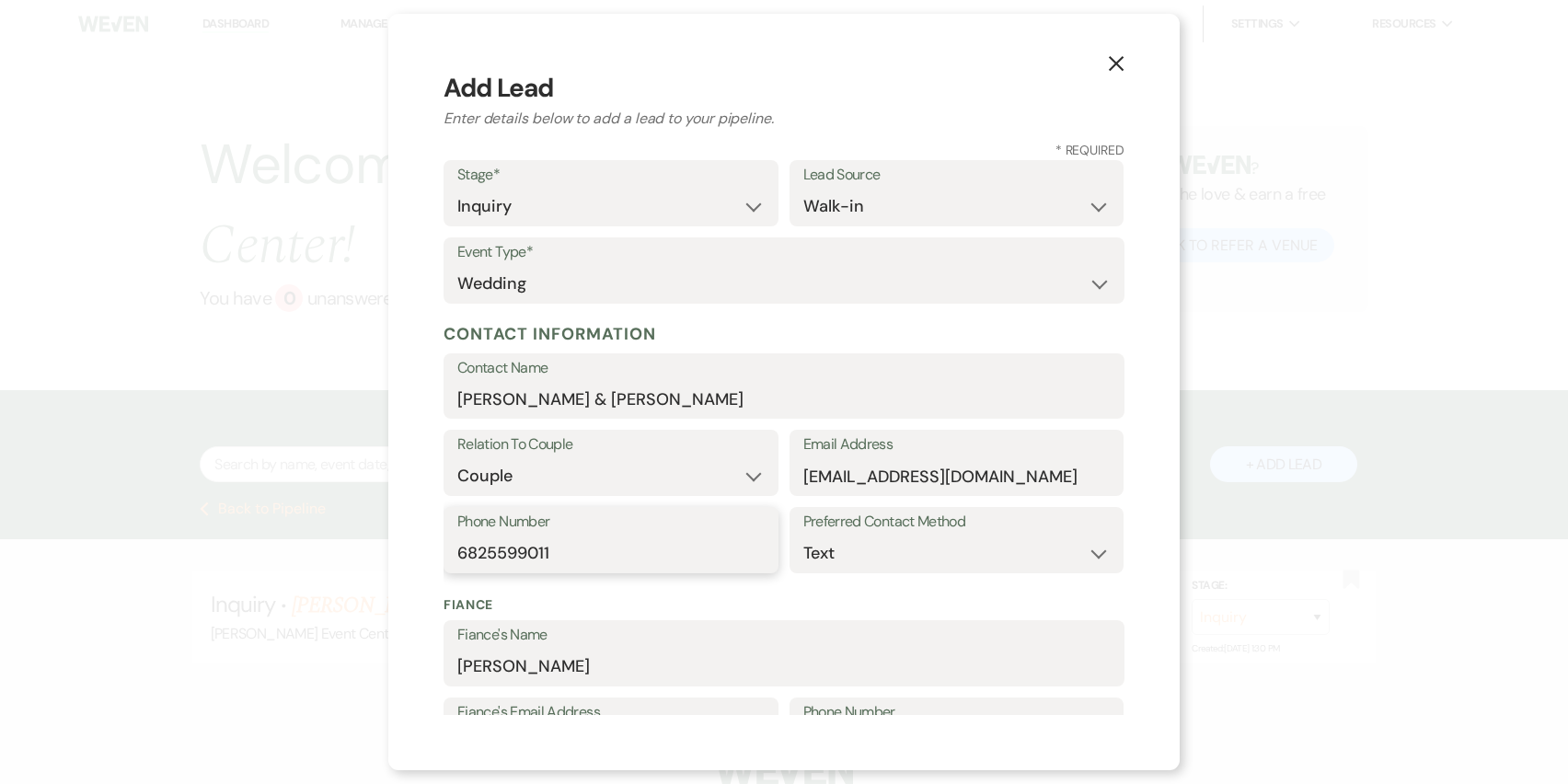
click at [685, 564] on input "6825599011" at bounding box center [610, 553] width 307 height 35
click at [376, 504] on div "X Add Lead Enter details below to add a lead to your pipeline. * Required Stage…" at bounding box center [784, 392] width 1568 height 784
click at [567, 565] on input "682559901" at bounding box center [611, 554] width 306 height 35
type input "6"
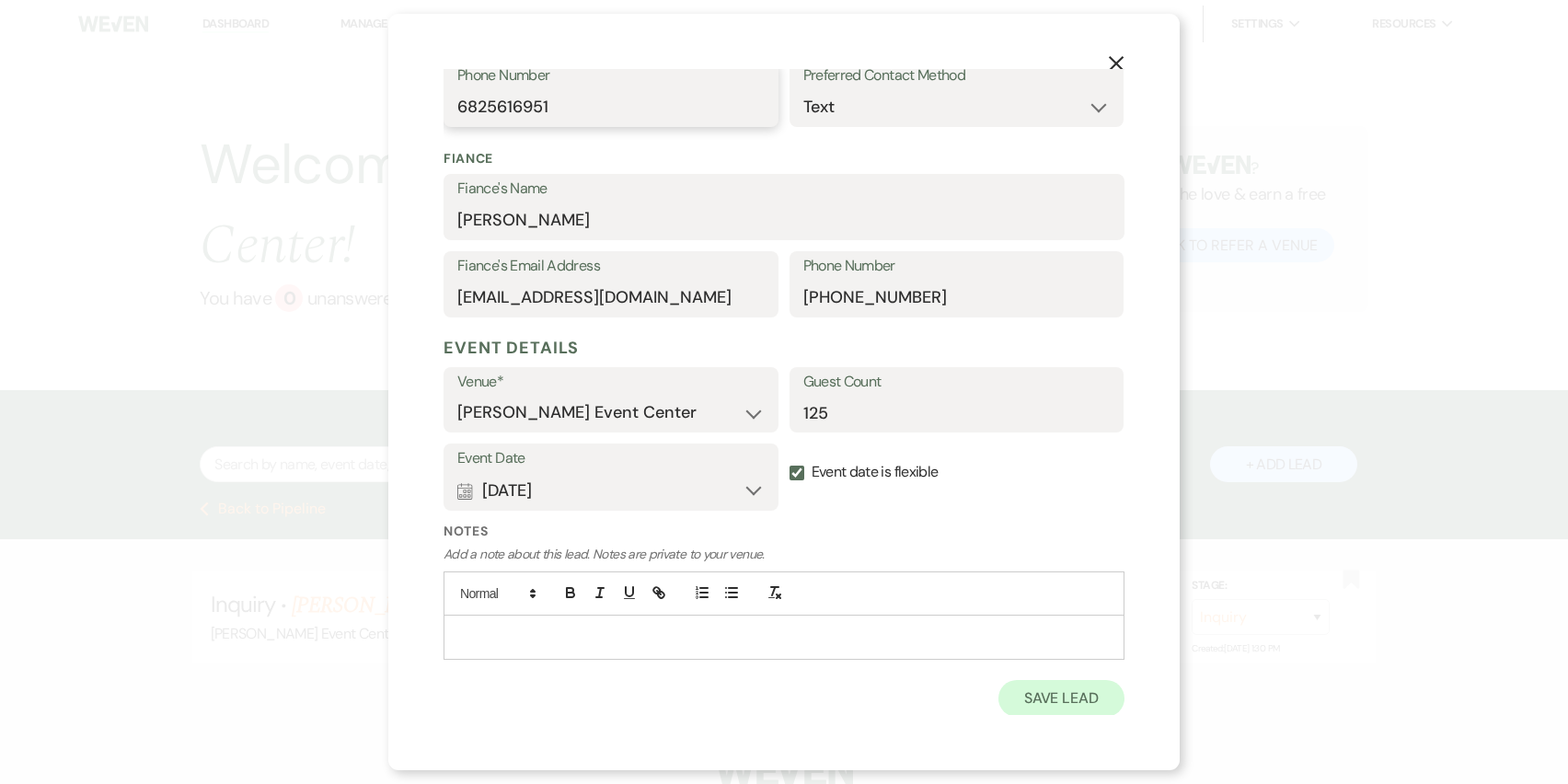
type input "6825616951"
click at [1043, 697] on button "Save Lead" at bounding box center [1061, 698] width 126 height 36
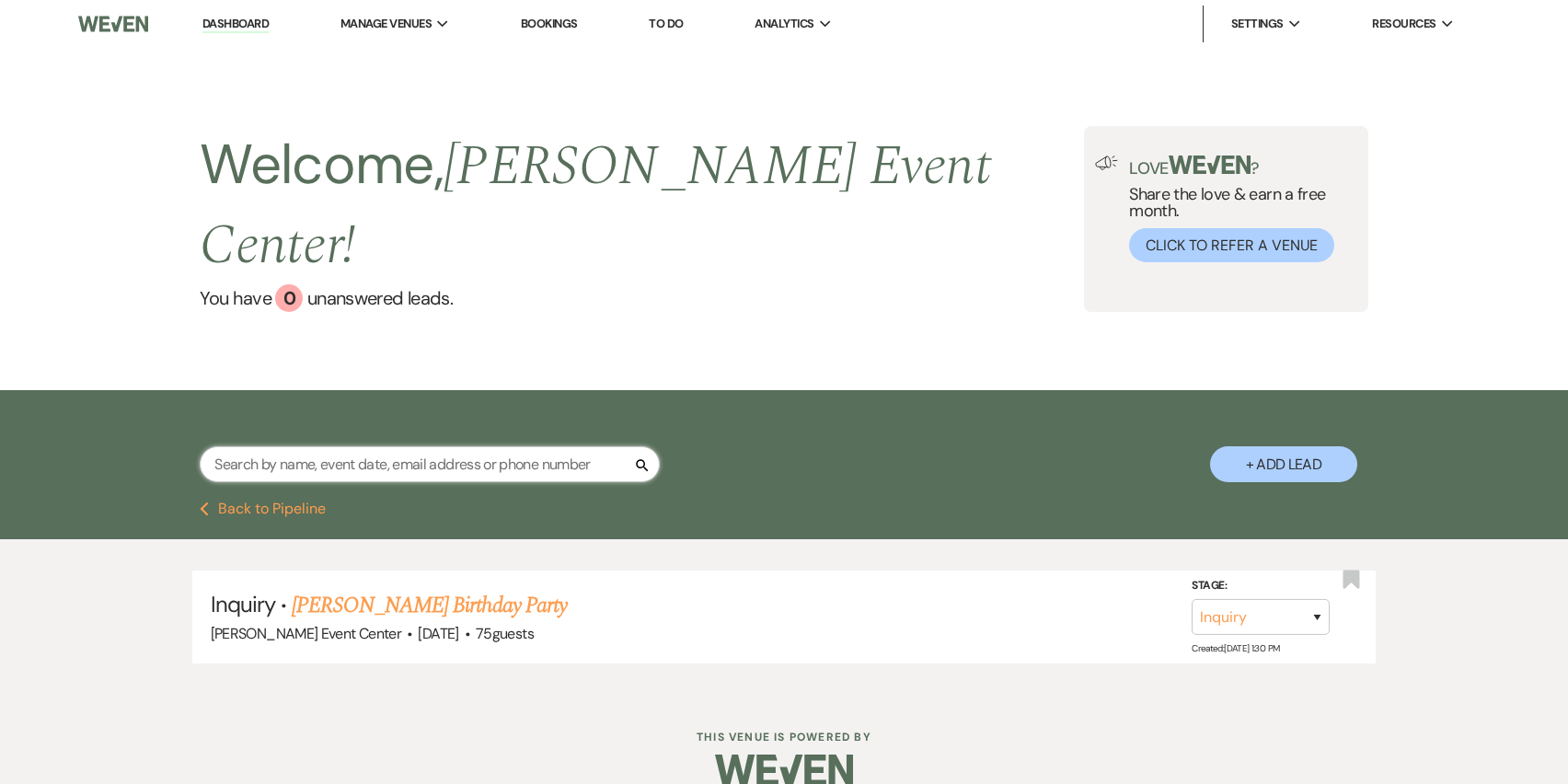
click at [463, 446] on input "text" at bounding box center [429, 464] width 460 height 35
type input "kas"
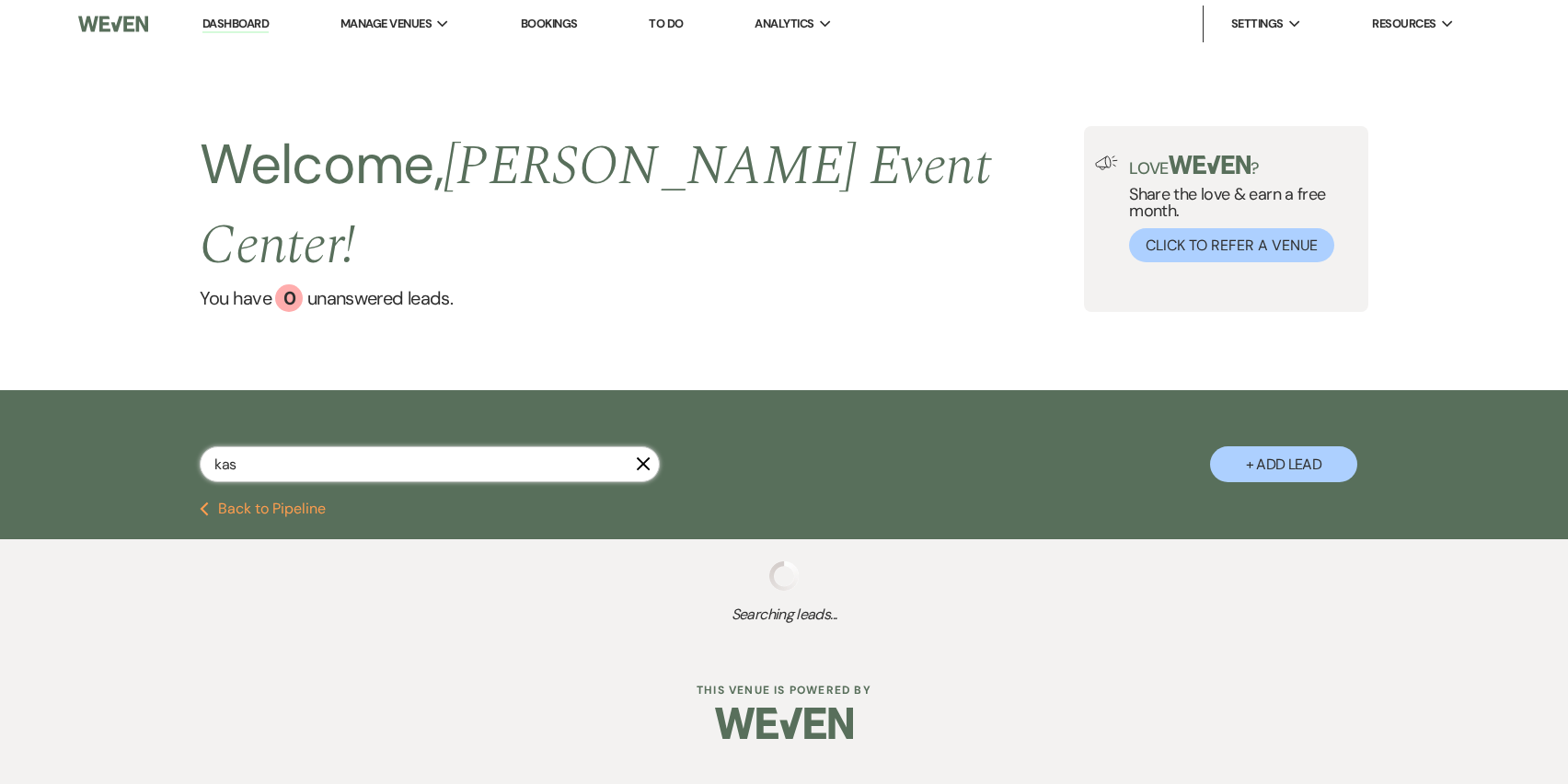
select select "8"
select select "6"
select select "8"
select select "2"
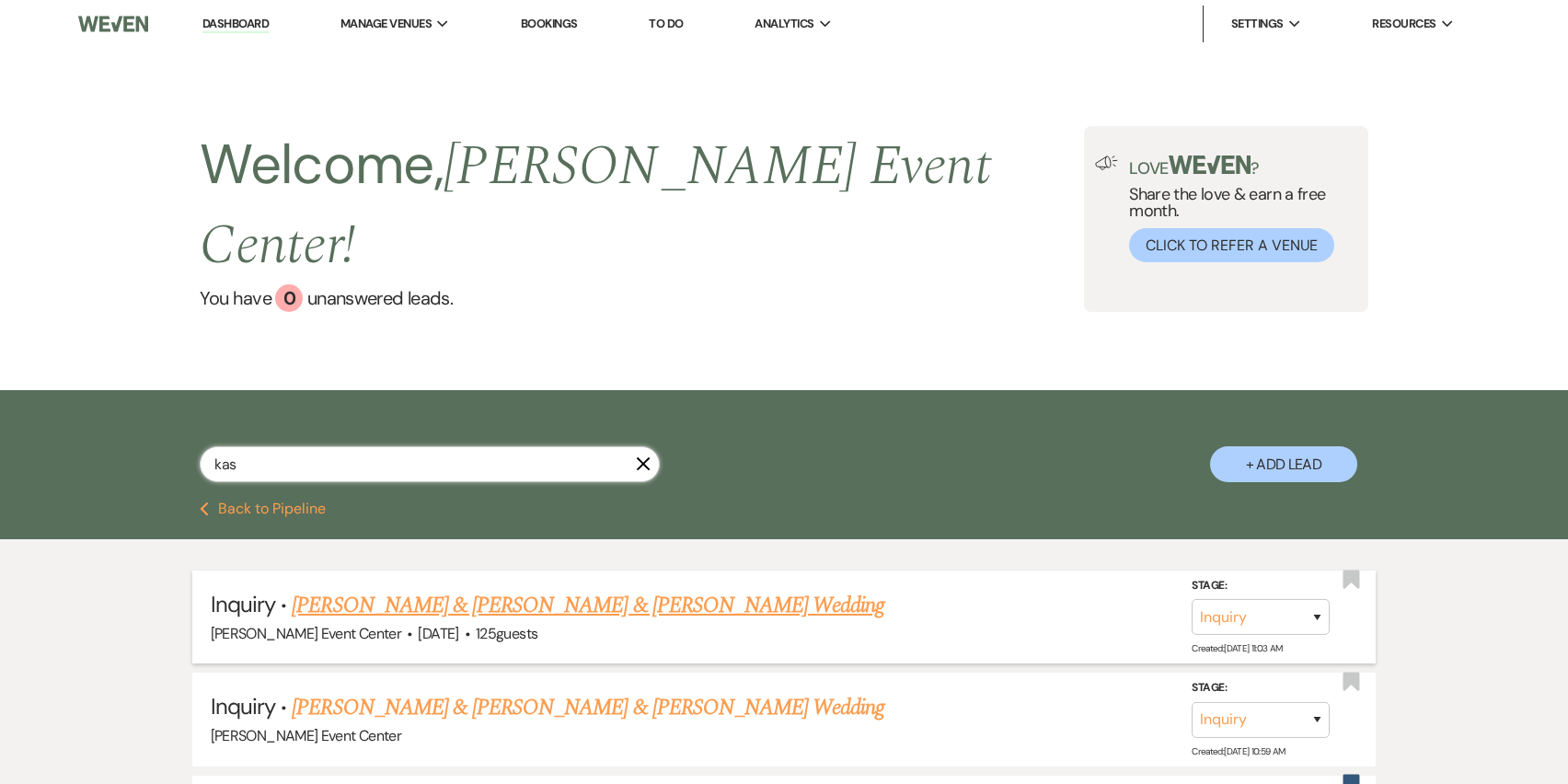
type input "kas"
click at [352, 589] on link "[PERSON_NAME] & [PERSON_NAME] & [PERSON_NAME] Wedding" at bounding box center [588, 606] width 592 height 34
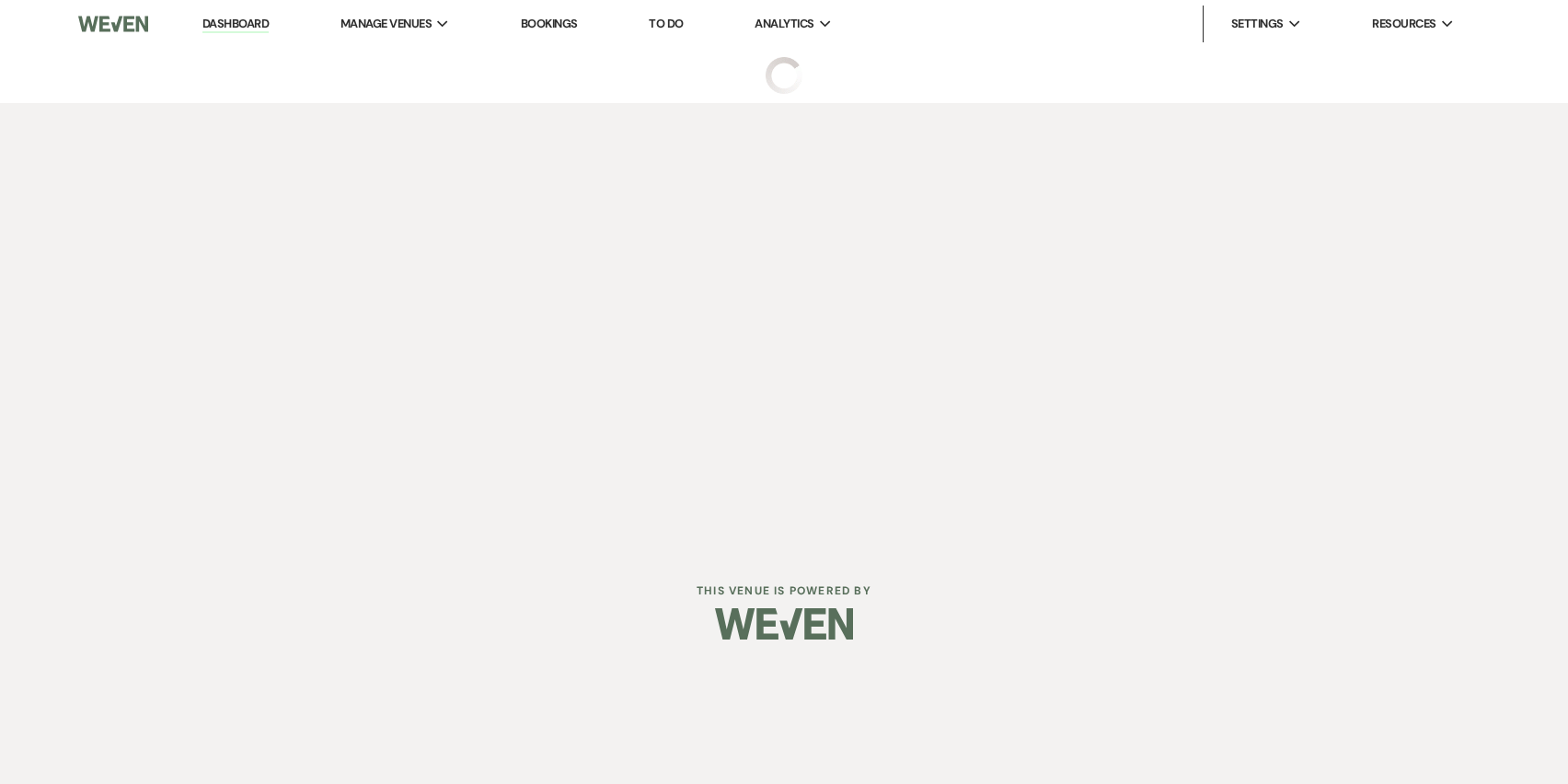
select select "23"
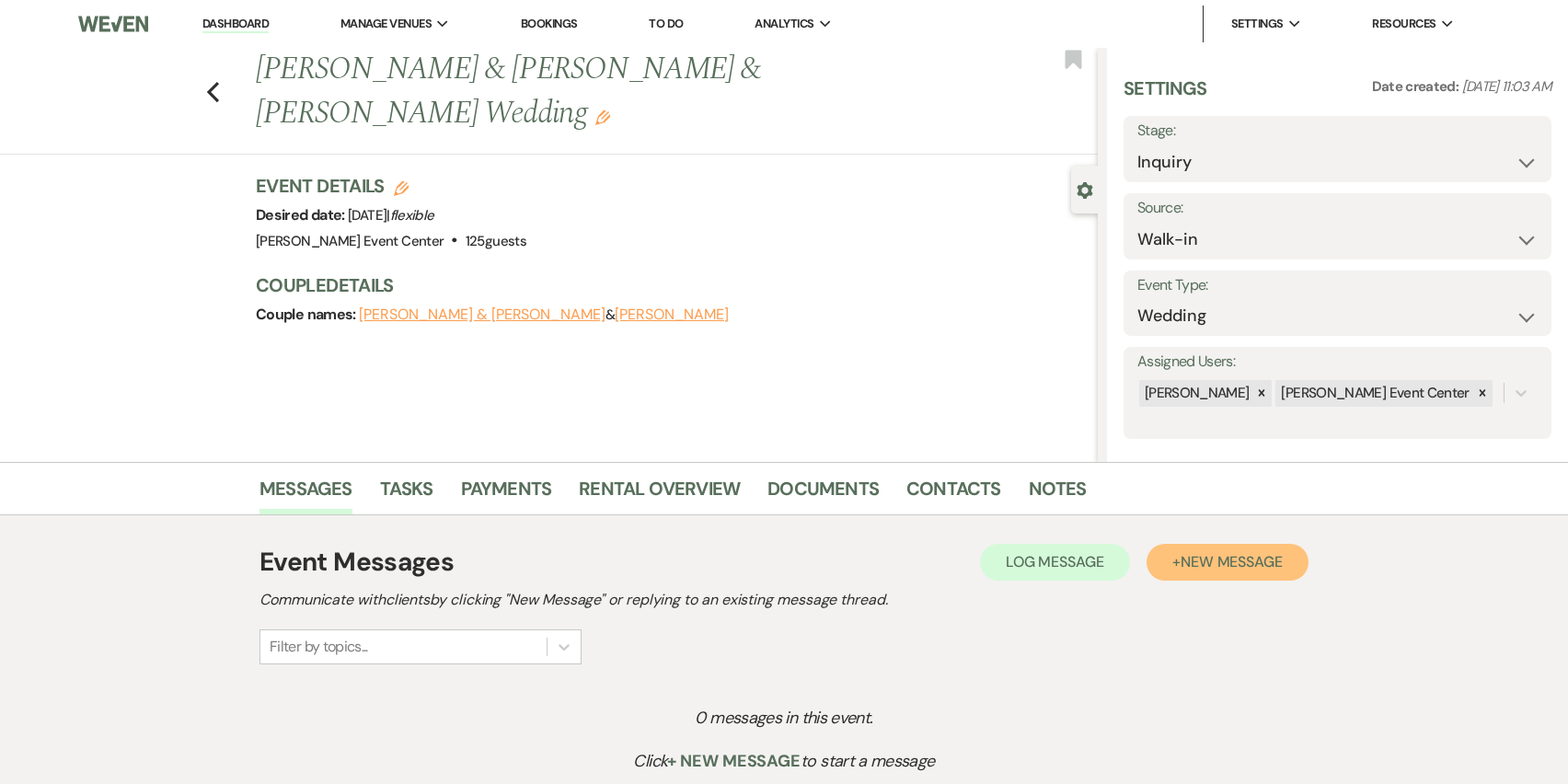
click at [1243, 566] on span "New Message" at bounding box center [1231, 562] width 102 height 20
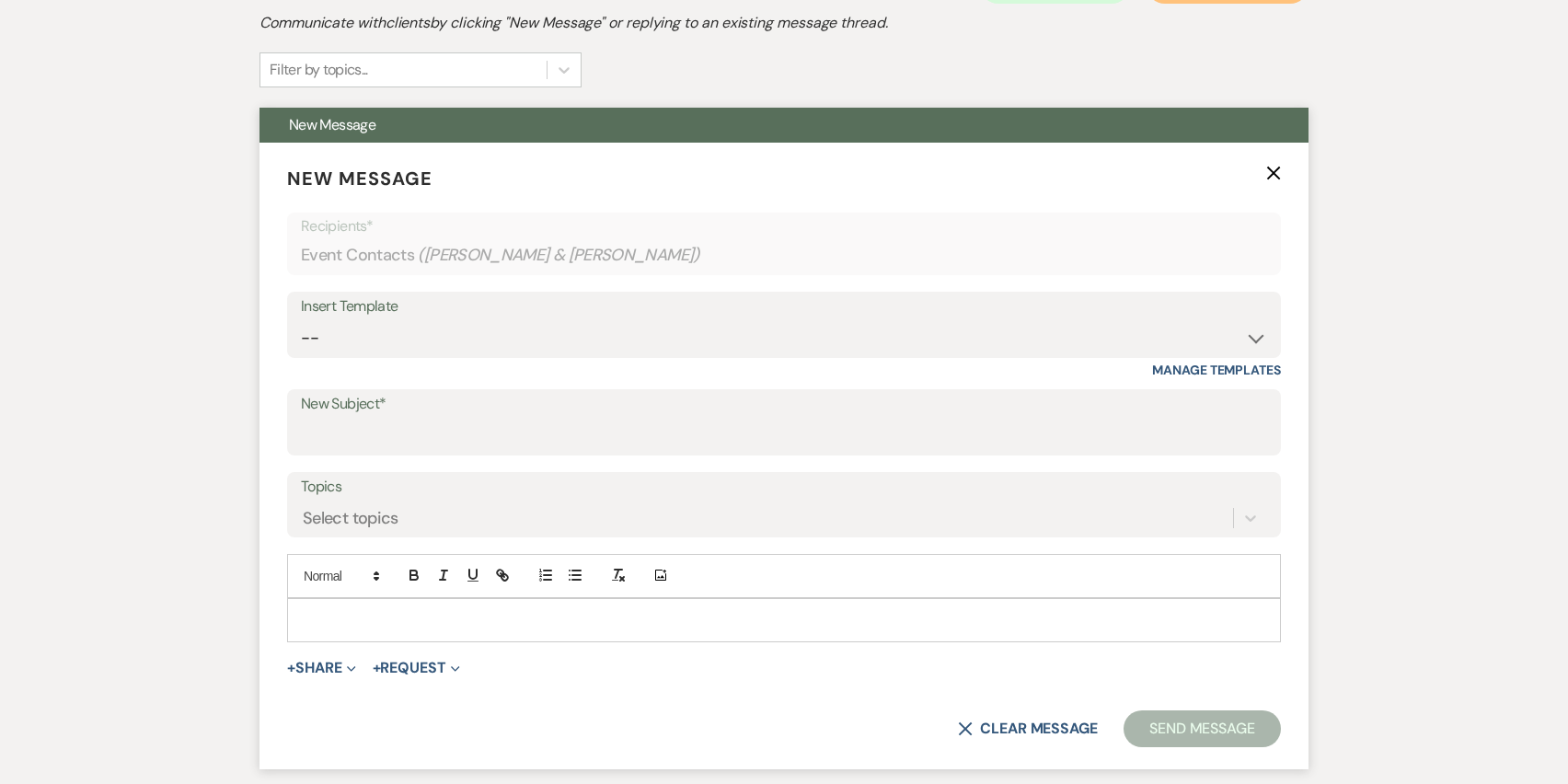
scroll to position [670, 0]
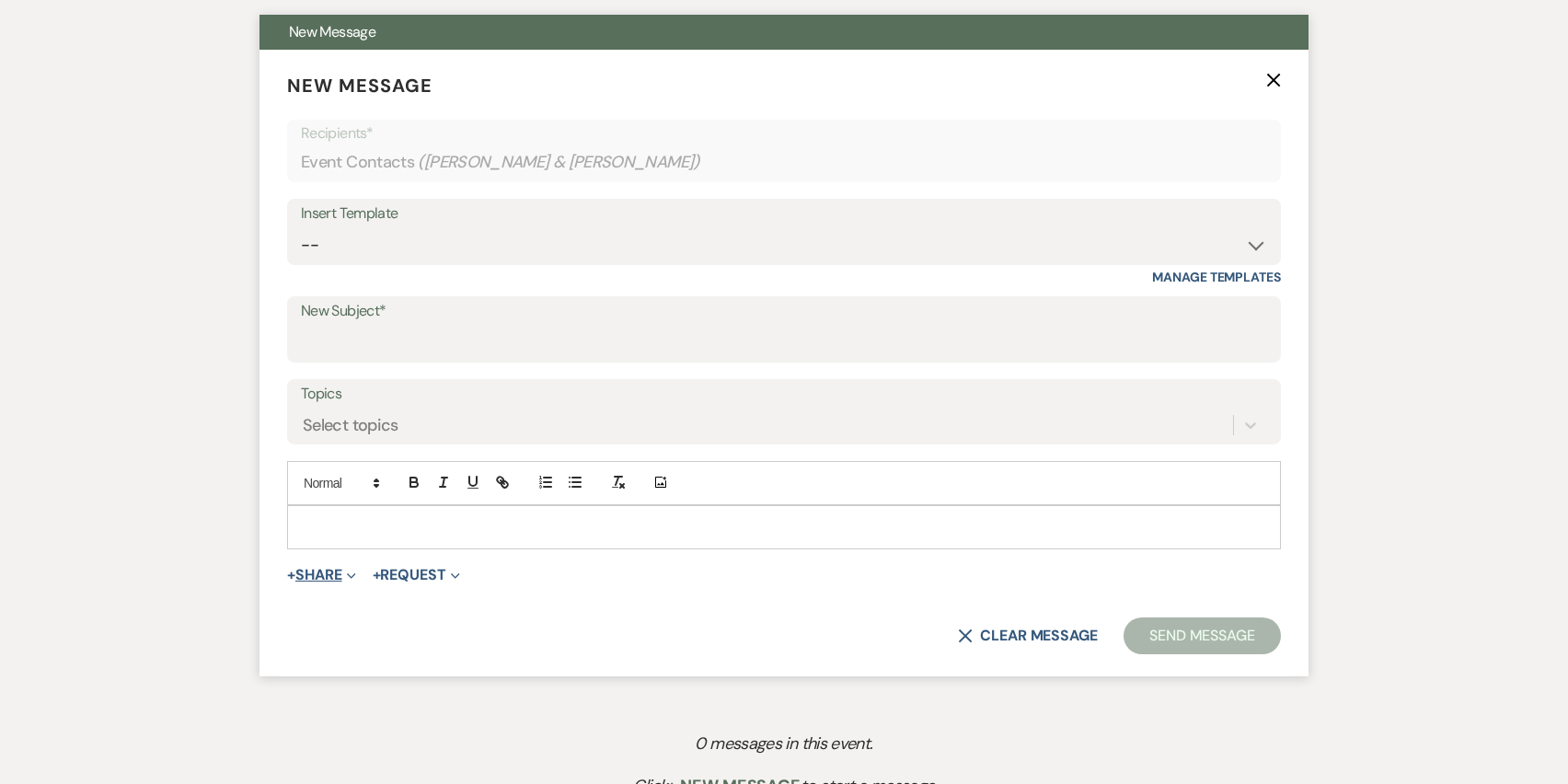
click at [338, 575] on button "+ Share Expand" at bounding box center [322, 576] width 69 height 15
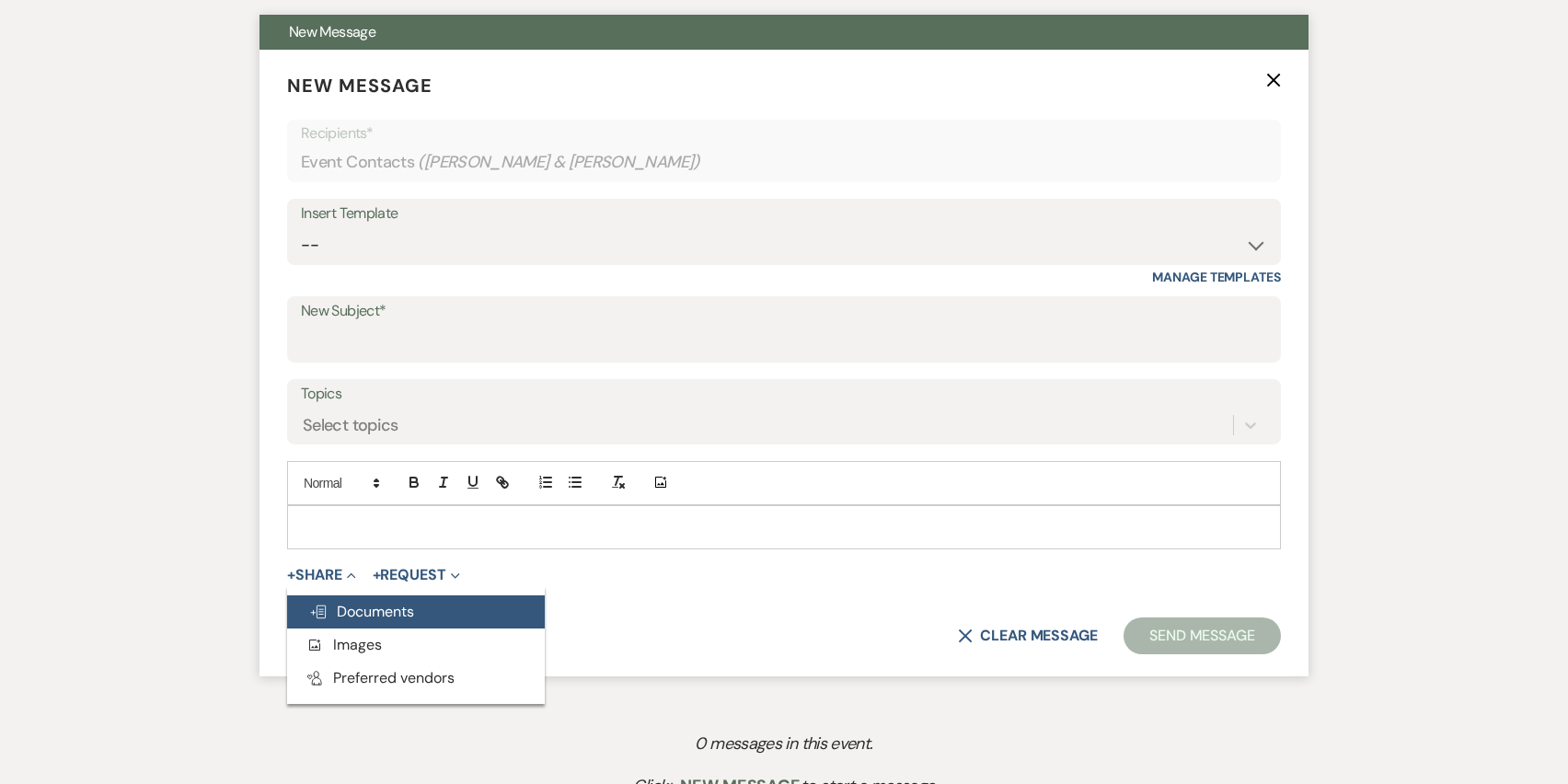
click at [368, 612] on span "Doc Upload Documents" at bounding box center [361, 611] width 104 height 20
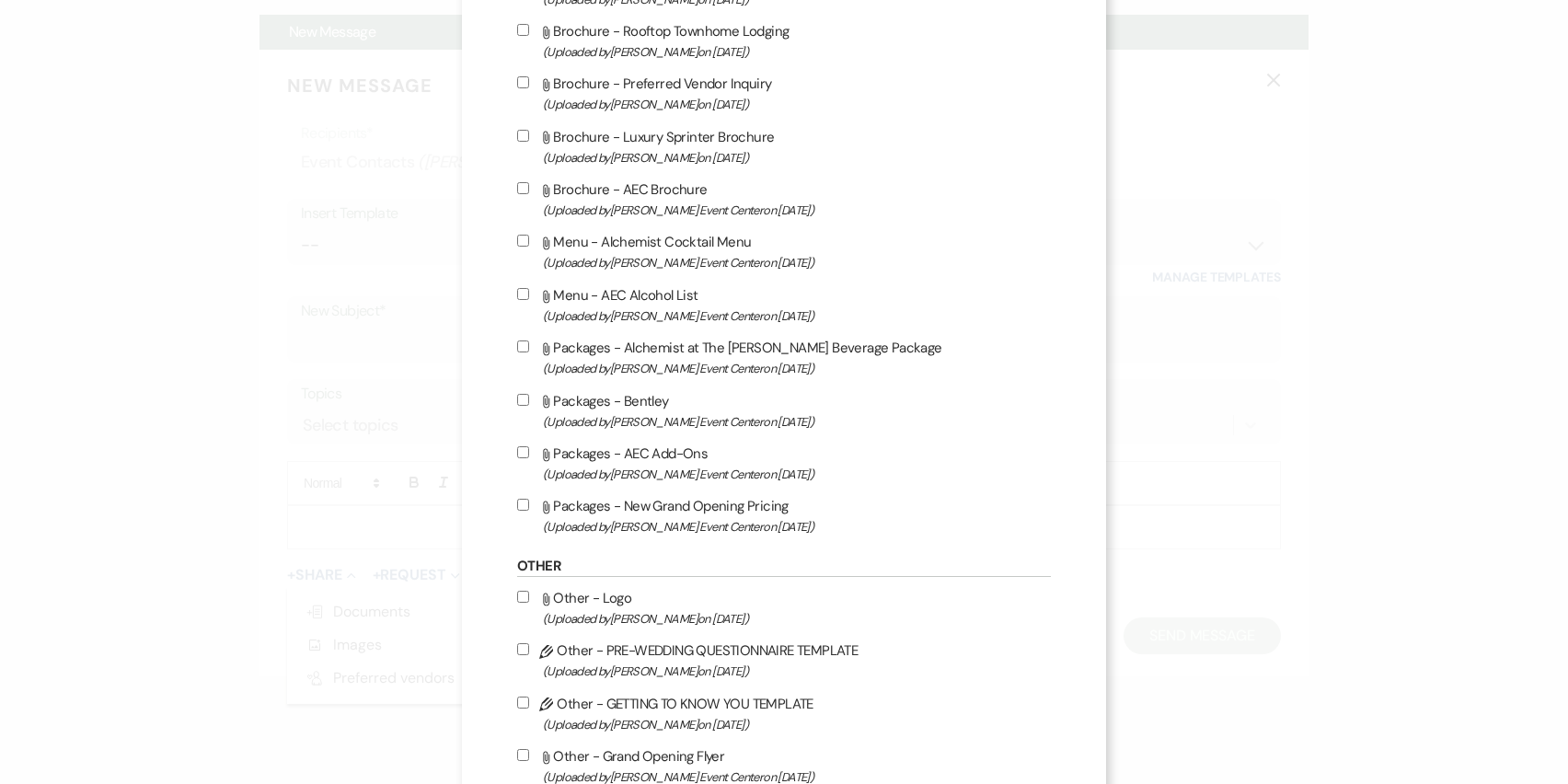
scroll to position [3227, 0]
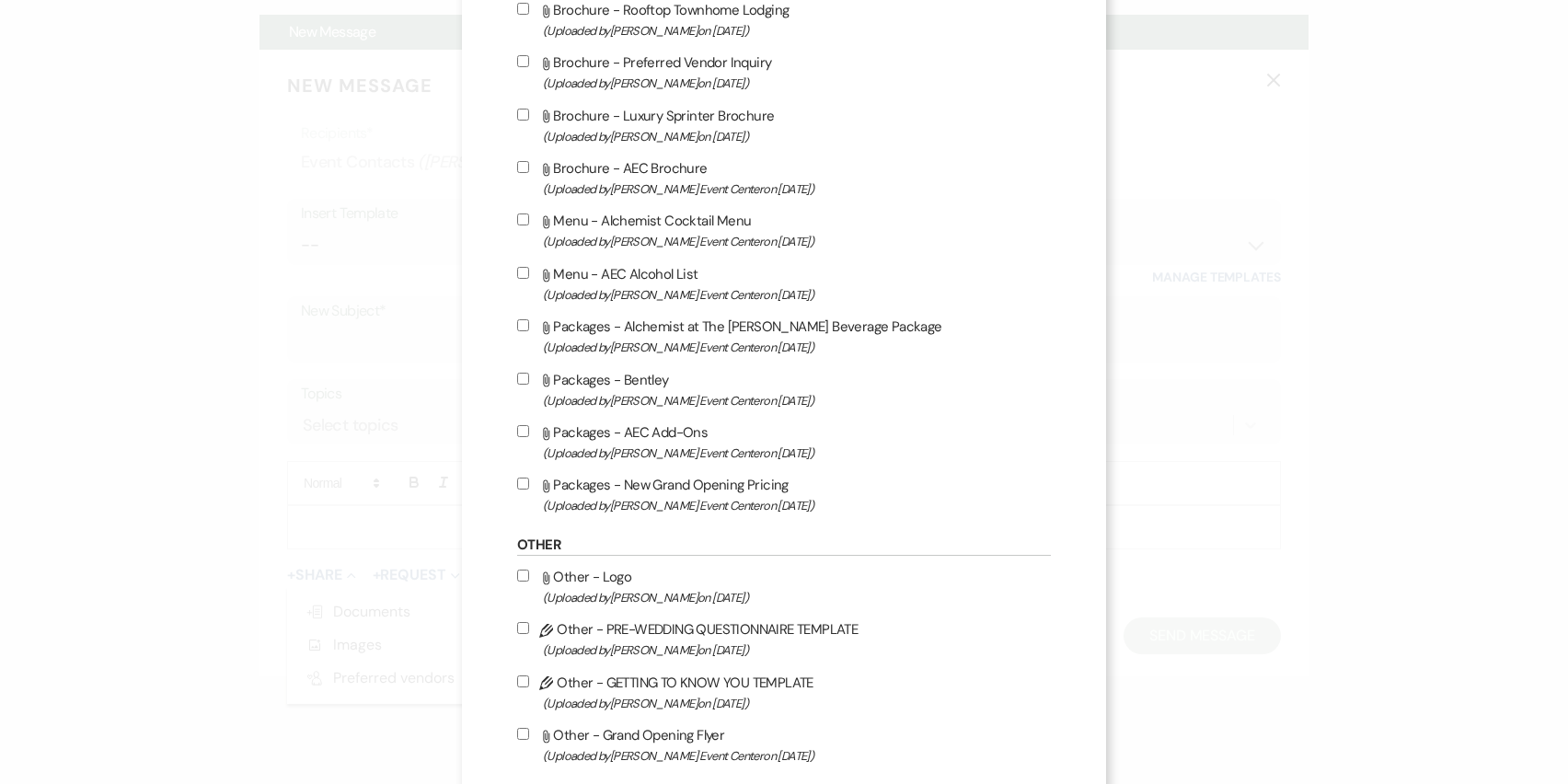
click at [520, 490] on input "Attach File Packages - New Grand Opening Pricing (Uploaded by [PERSON_NAME] Eve…" at bounding box center [522, 483] width 12 height 12
checkbox input "true"
click at [523, 453] on label "Attach File Packages - AEC Add-Ons (Uploaded by [PERSON_NAME] Event Center on […" at bounding box center [784, 442] width 534 height 43
click at [523, 438] on input "Attach File Packages - AEC Add-Ons (Uploaded by [PERSON_NAME] Event Center on […" at bounding box center [522, 431] width 12 height 12
checkbox input "true"
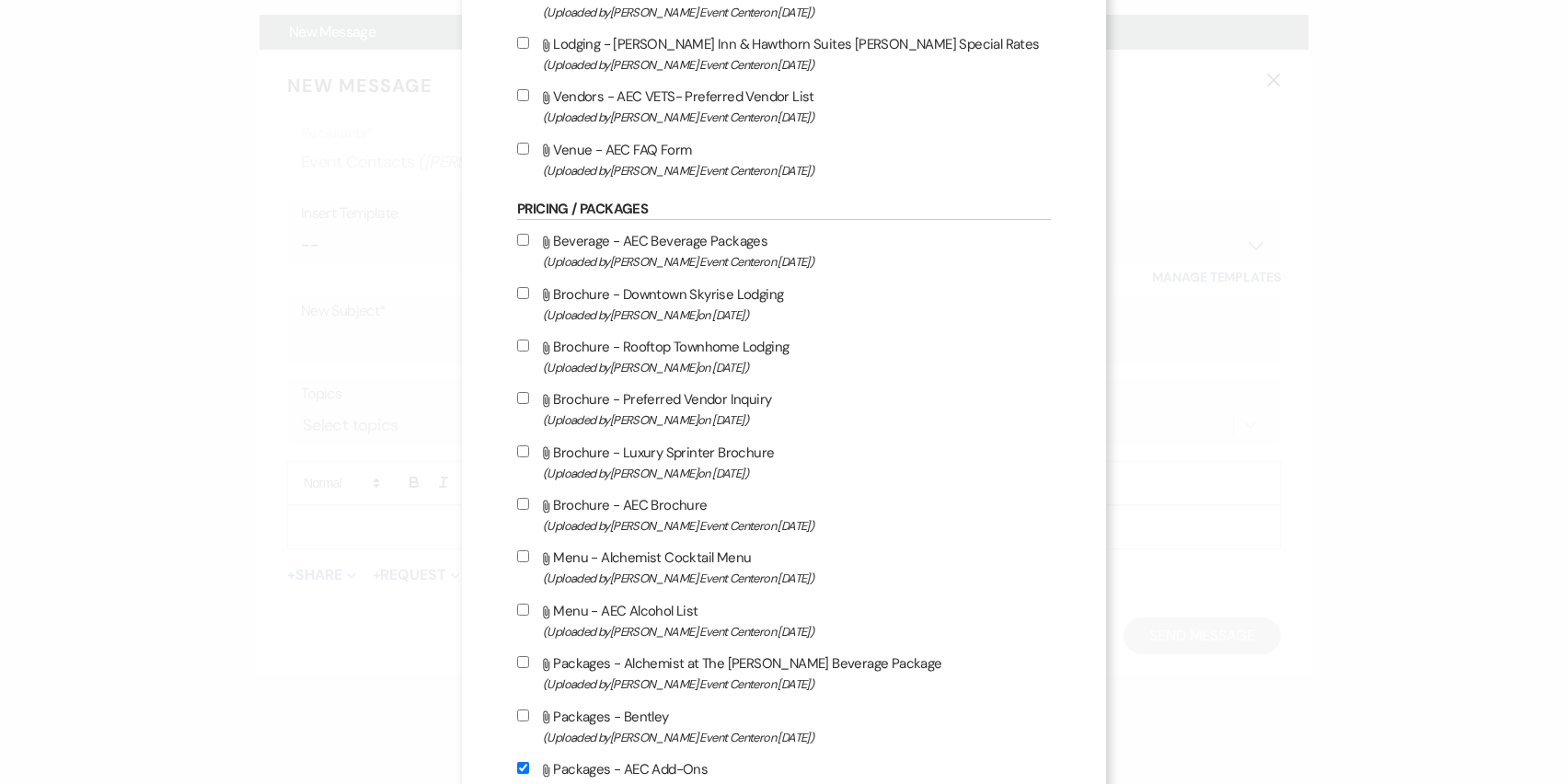
scroll to position [2837, 0]
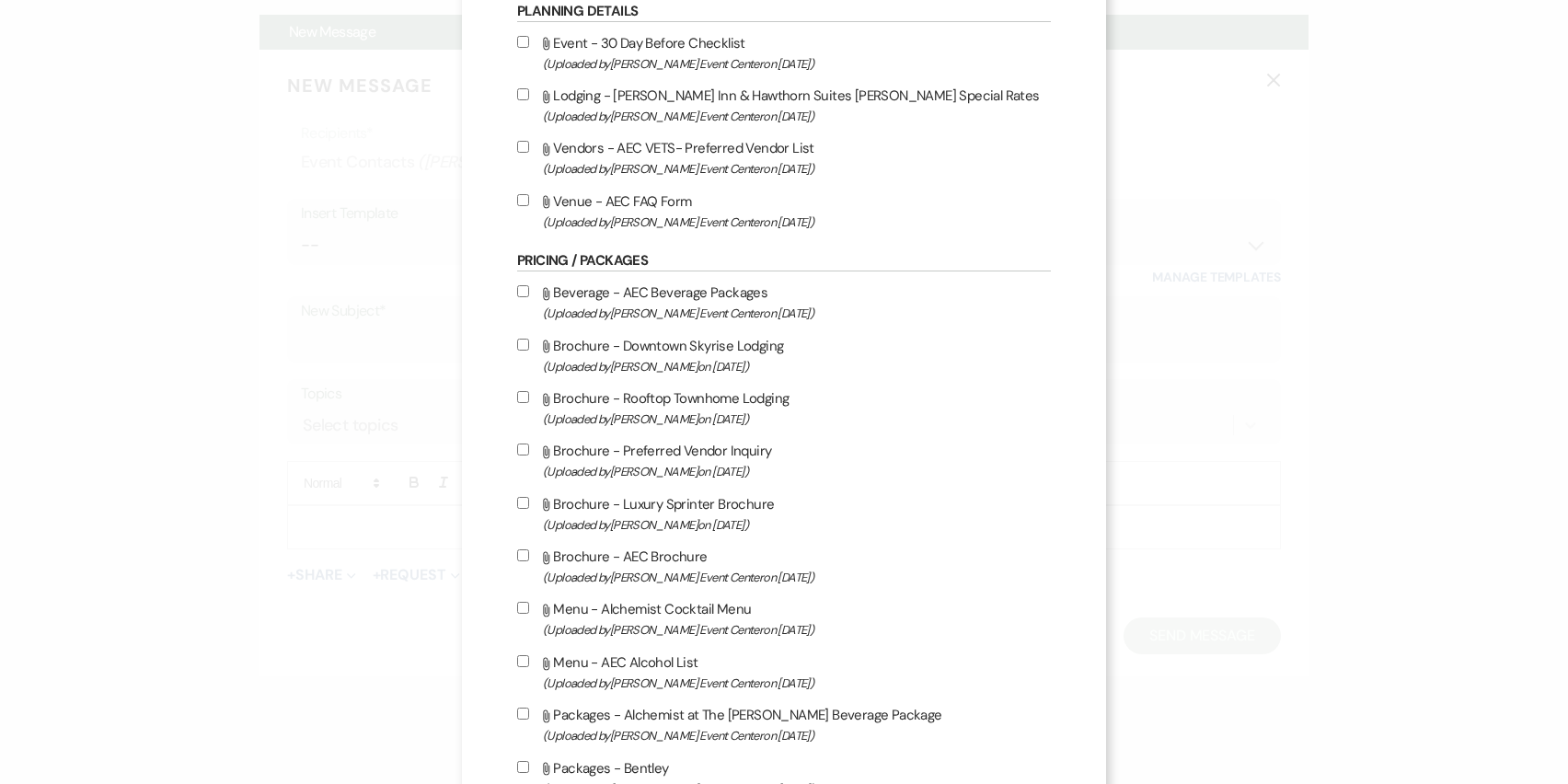
click at [524, 298] on input "Attach File Beverage - AEC Beverage Packages (Uploaded by [PERSON_NAME] Event C…" at bounding box center [522, 291] width 12 height 12
checkbox input "true"
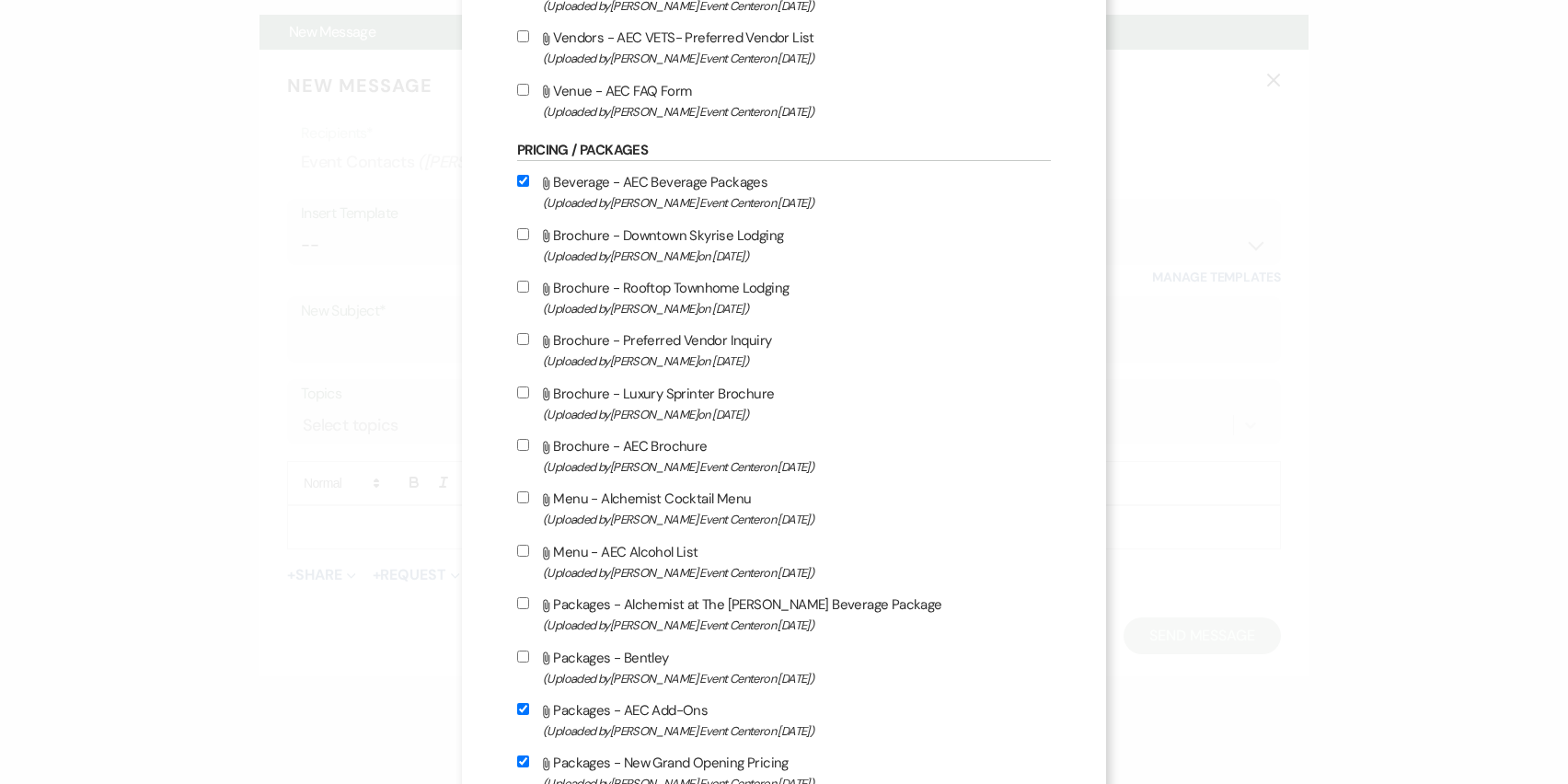
scroll to position [2967, 0]
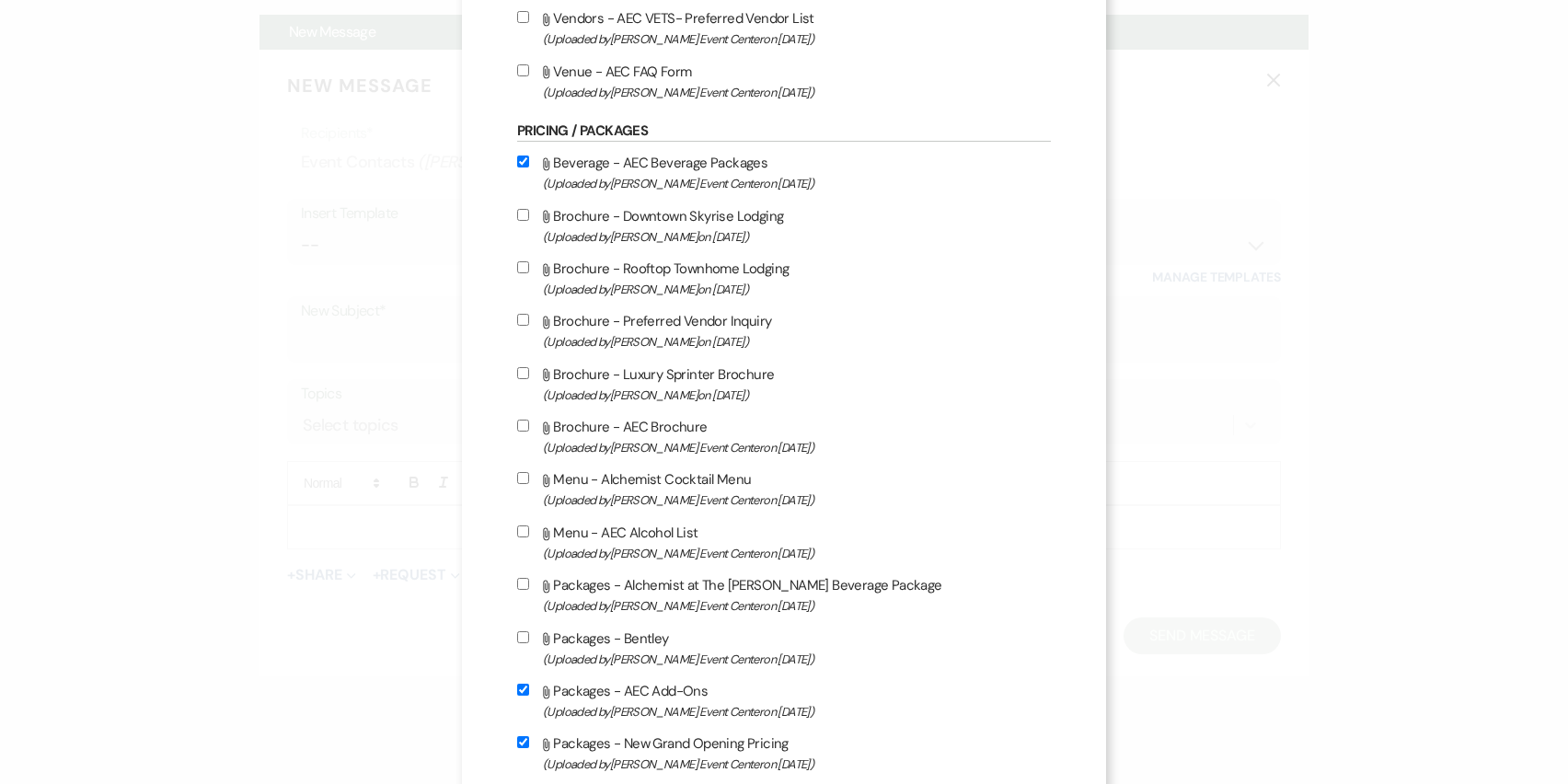
click at [524, 590] on input "Attach File Packages - Alchemist at The [PERSON_NAME] Beverage Package (Uploade…" at bounding box center [522, 583] width 12 height 12
checkbox input "true"
click at [522, 538] on input "Attach File Menu - AEC Alcohol List (Uploaded by [PERSON_NAME] Event Center on …" at bounding box center [522, 531] width 12 height 12
checkbox input "true"
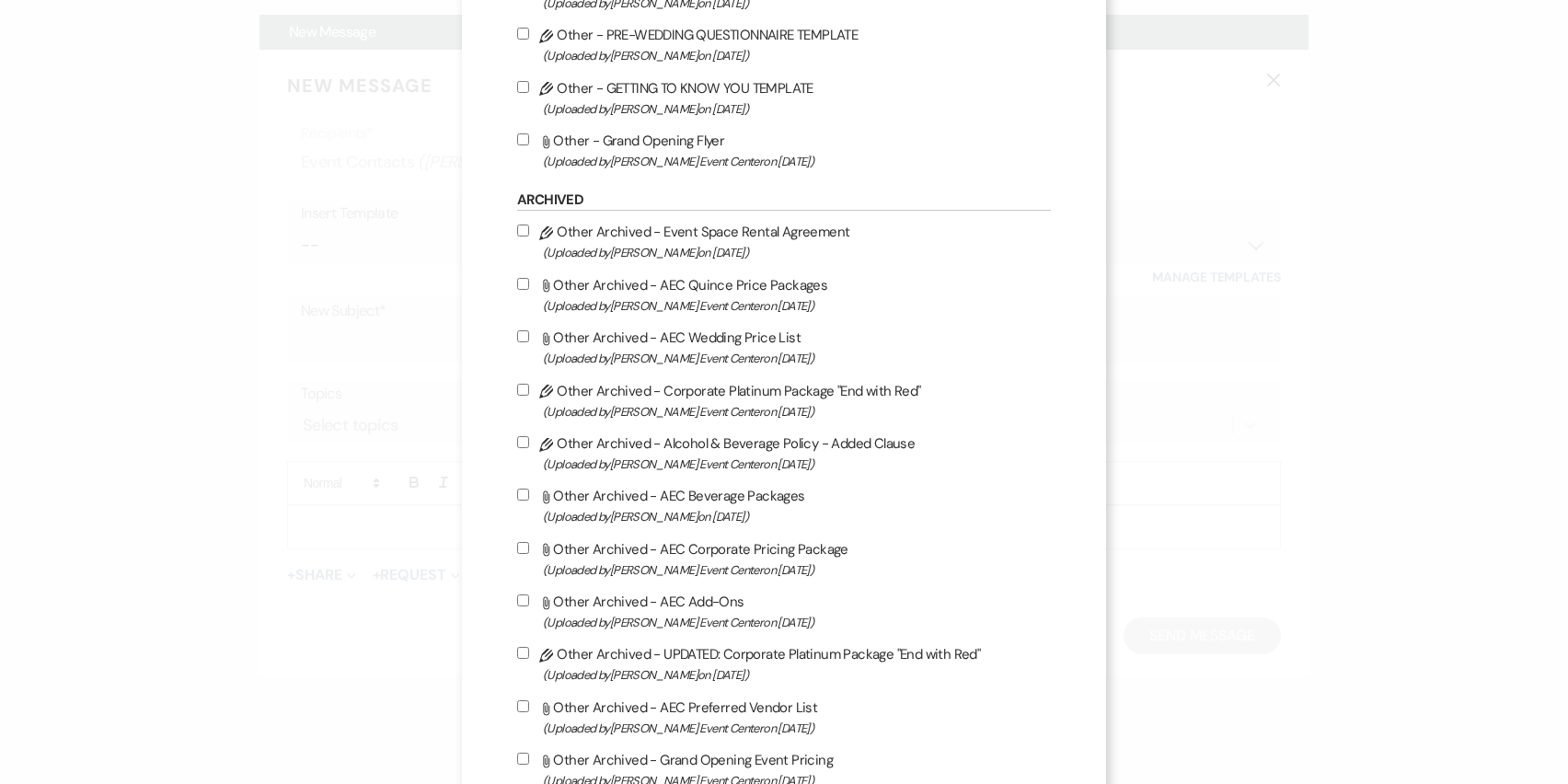
scroll to position [4082, 0]
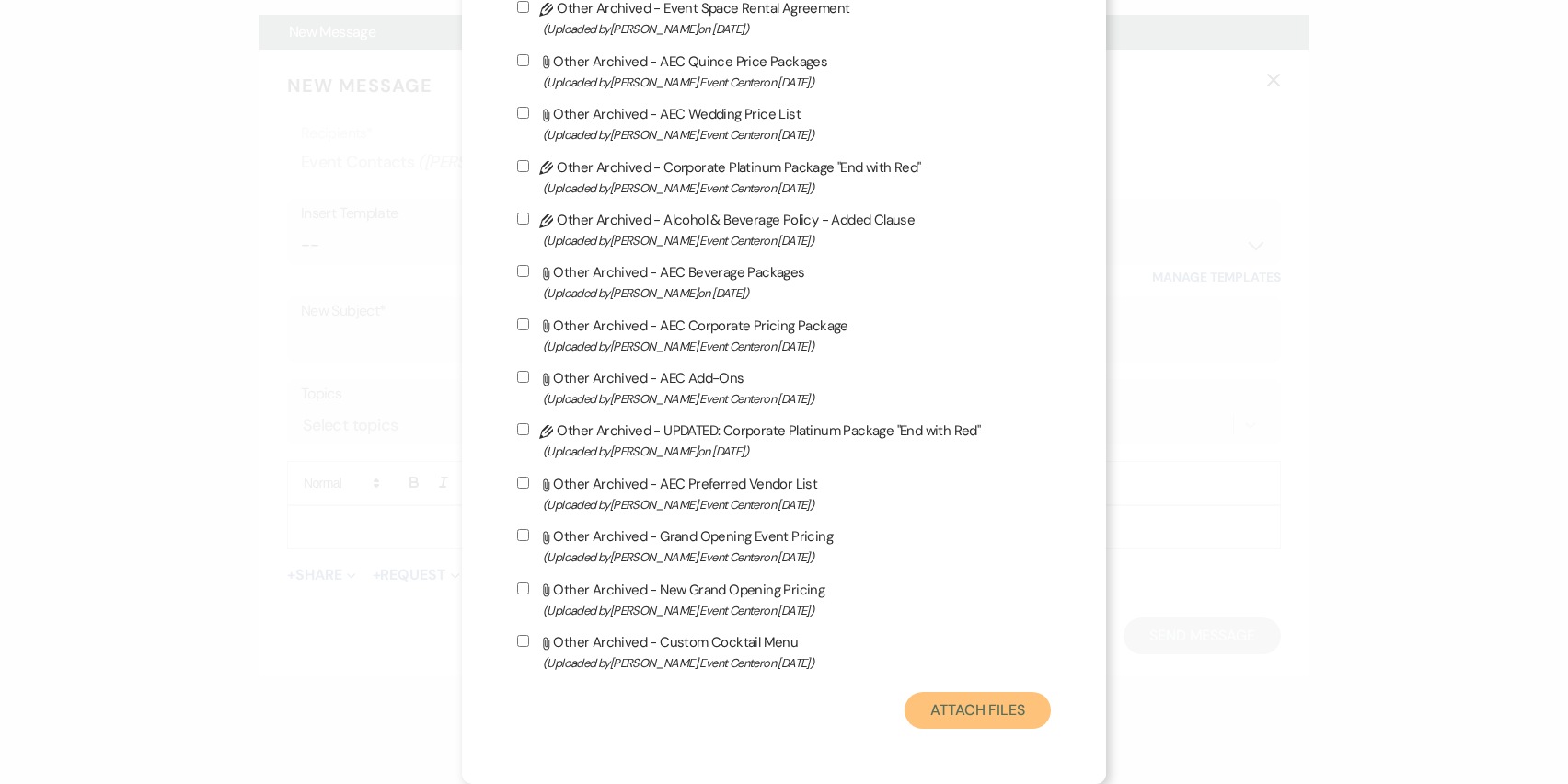
click at [943, 728] on button "Attach Files" at bounding box center [978, 710] width 146 height 36
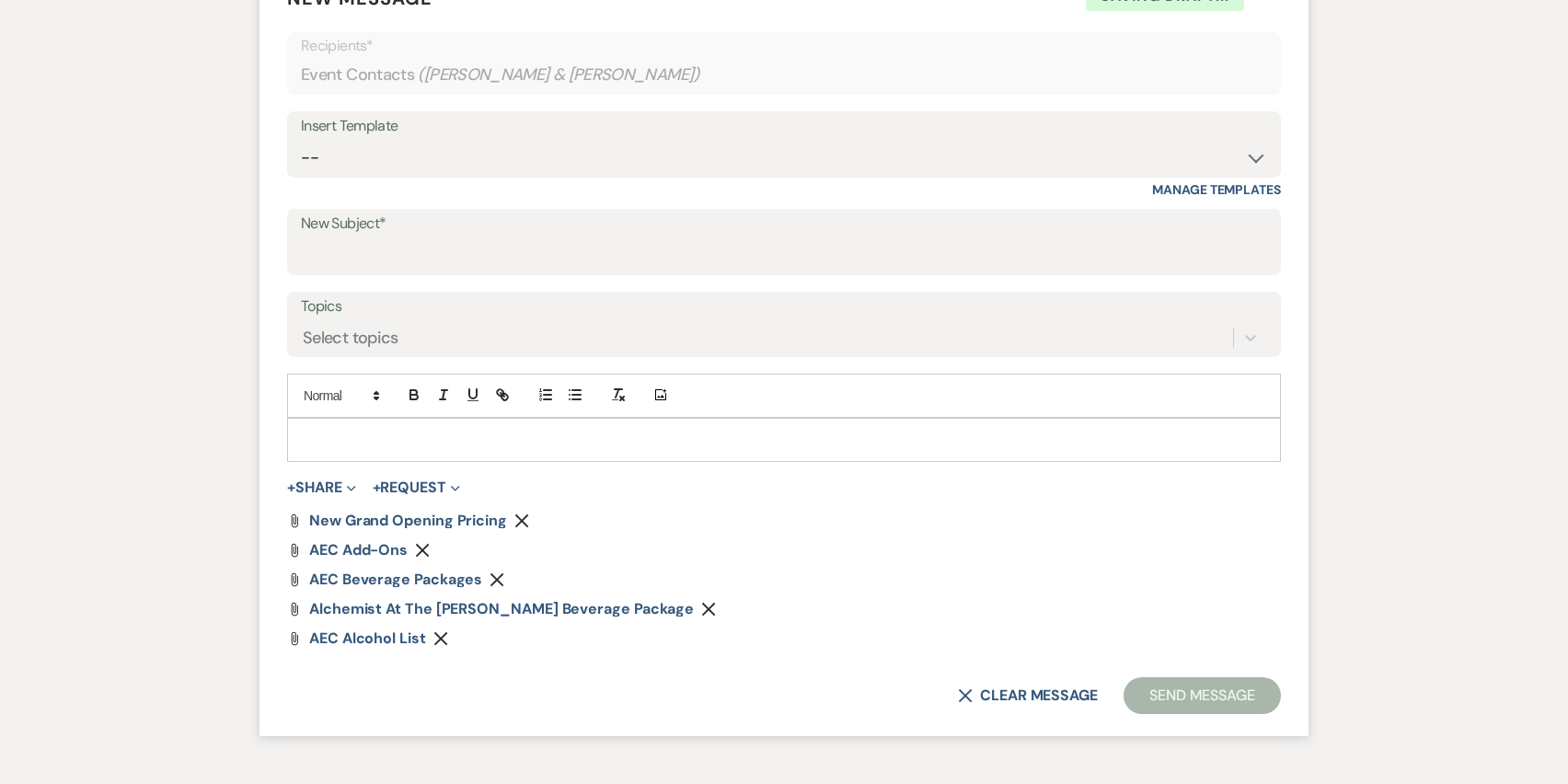
scroll to position [786, 0]
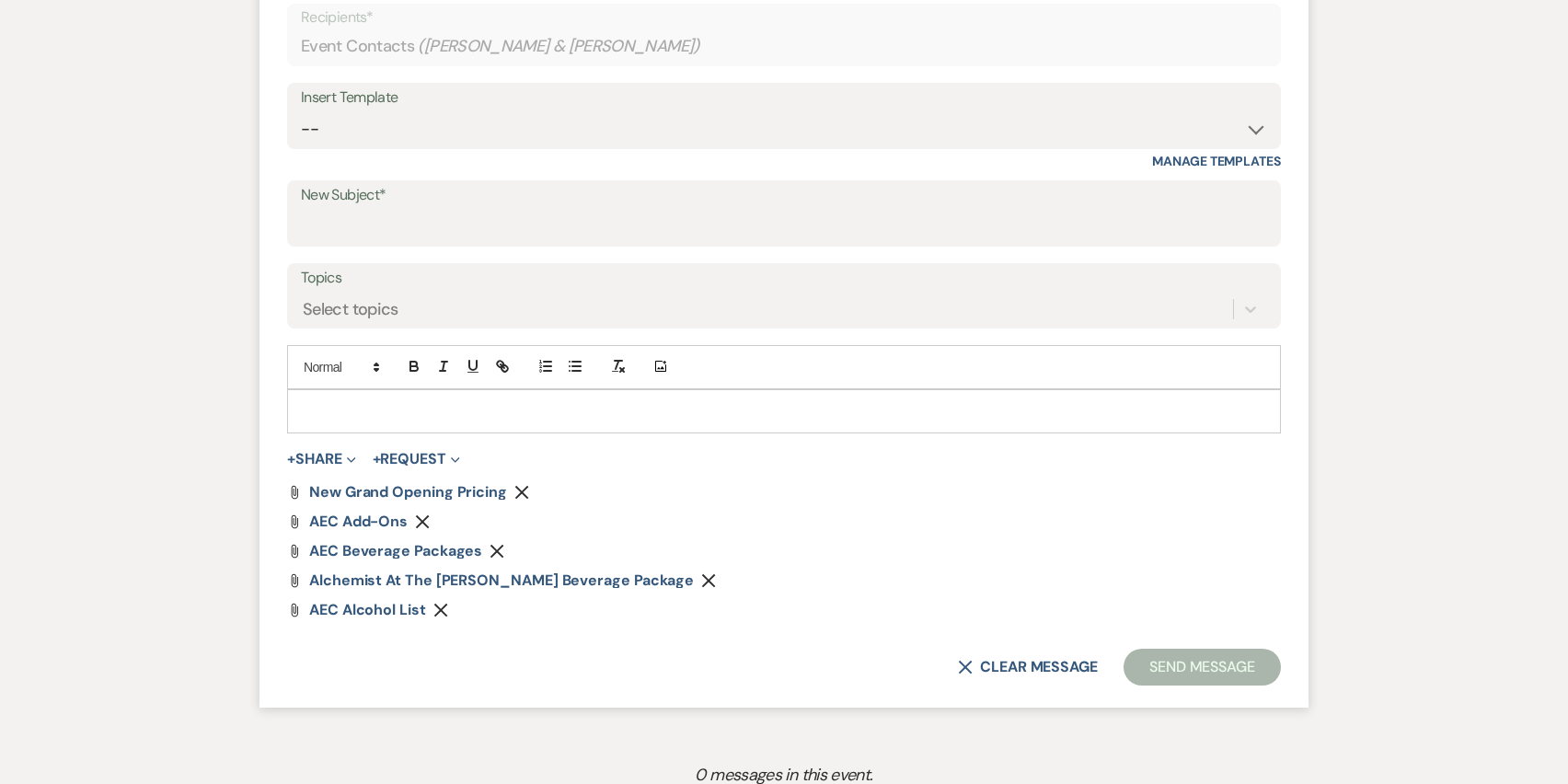
click at [573, 417] on p at bounding box center [784, 412] width 964 height 21
click at [678, 204] on label "New Subject*" at bounding box center [784, 195] width 966 height 27
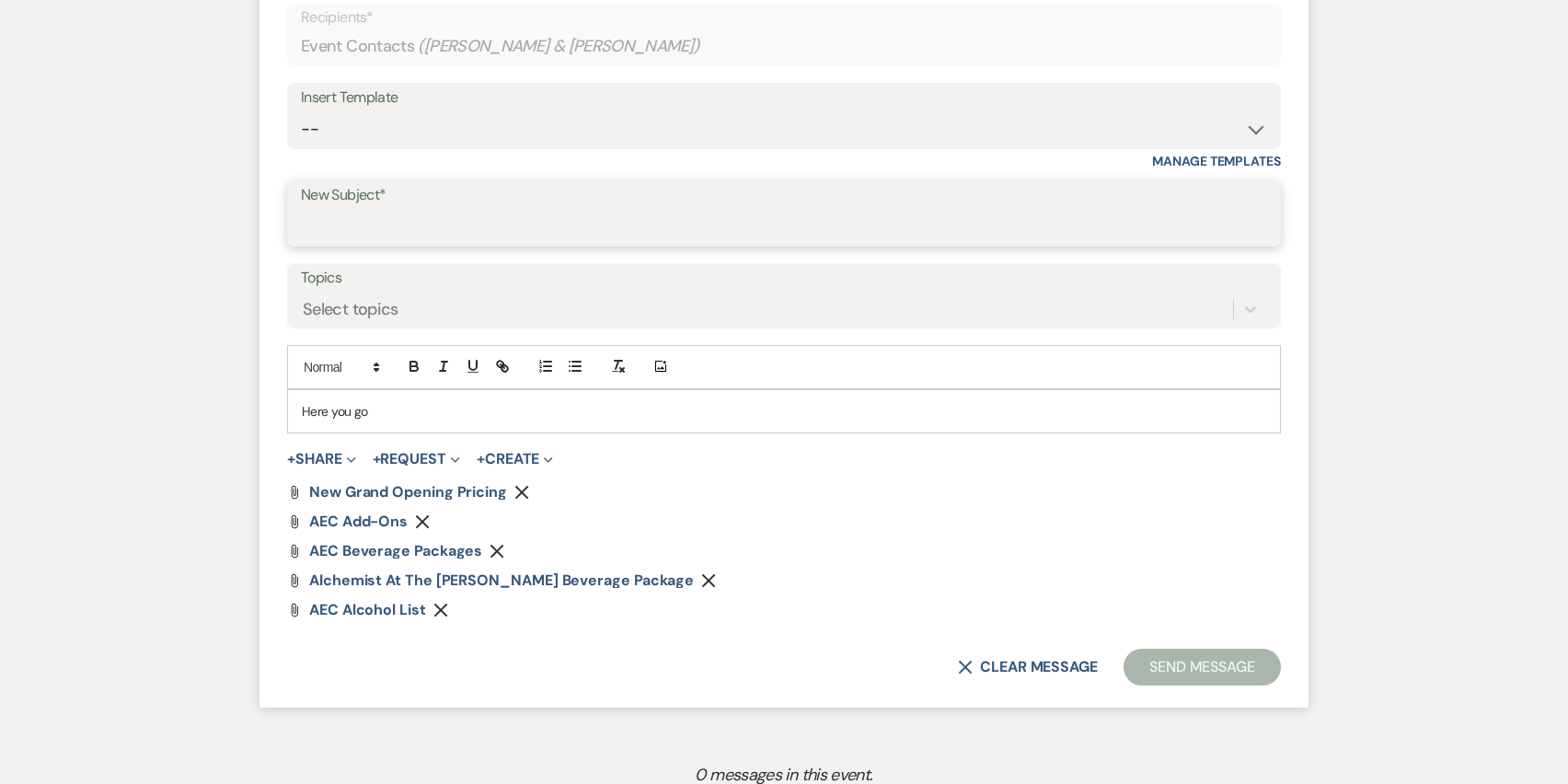
click at [678, 209] on input "New Subject*" at bounding box center [784, 227] width 966 height 35
click at [679, 207] on label "New Subject*" at bounding box center [784, 195] width 966 height 27
click at [679, 209] on input "New Subject*" at bounding box center [784, 227] width 966 height 35
click at [687, 137] on select "-- Weven Planning Portal Introduction (Booked Events) Initial Inquiry Response …" at bounding box center [784, 129] width 966 height 35
select select "2976"
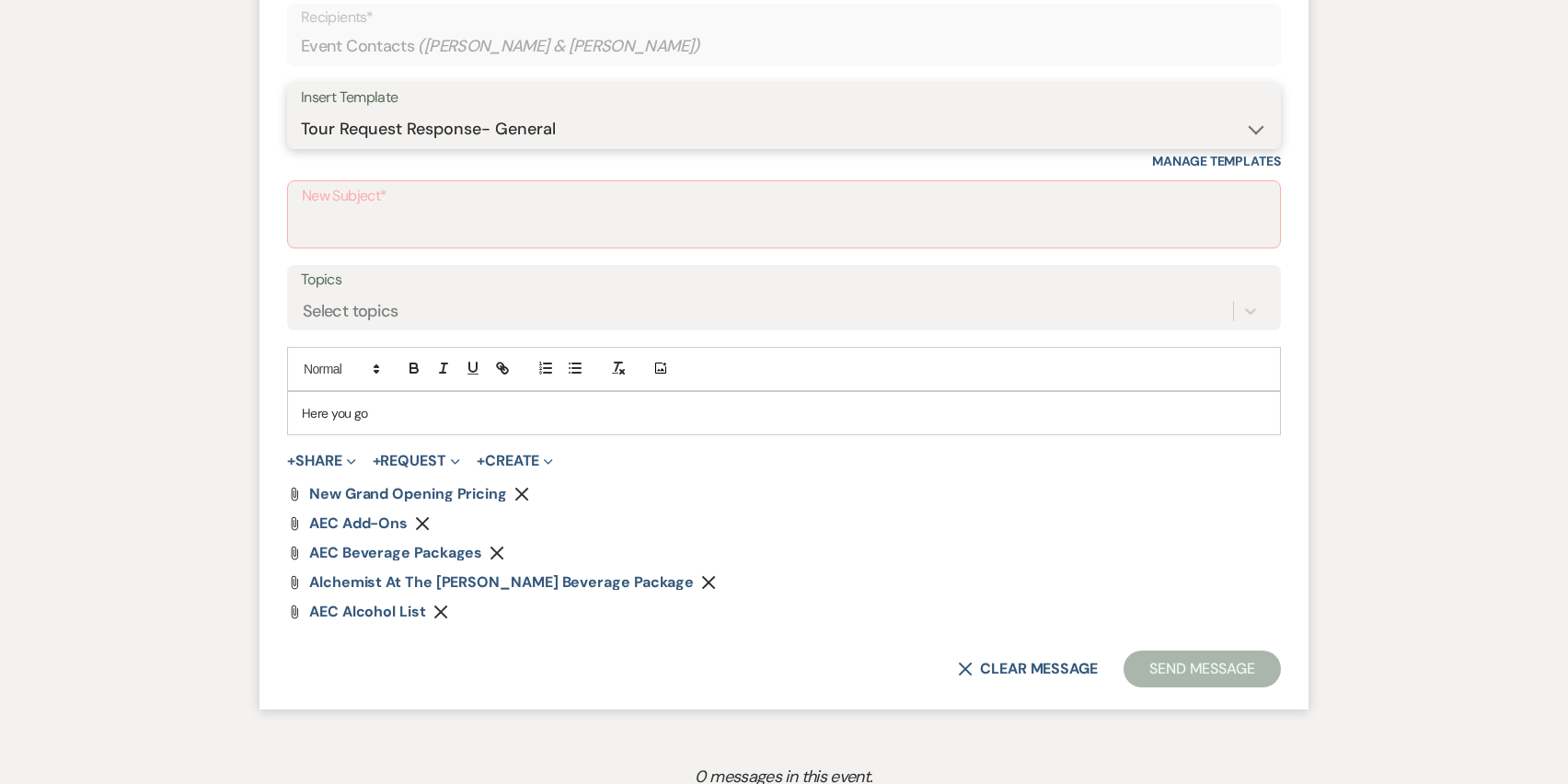
click at [301, 111] on select "-- Weven Planning Portal Introduction (Booked Events) Initial Inquiry Response …" at bounding box center [784, 129] width 966 height 35
type input "Discover the Perfect Setting for Your Celebration at The [PERSON_NAME]!"
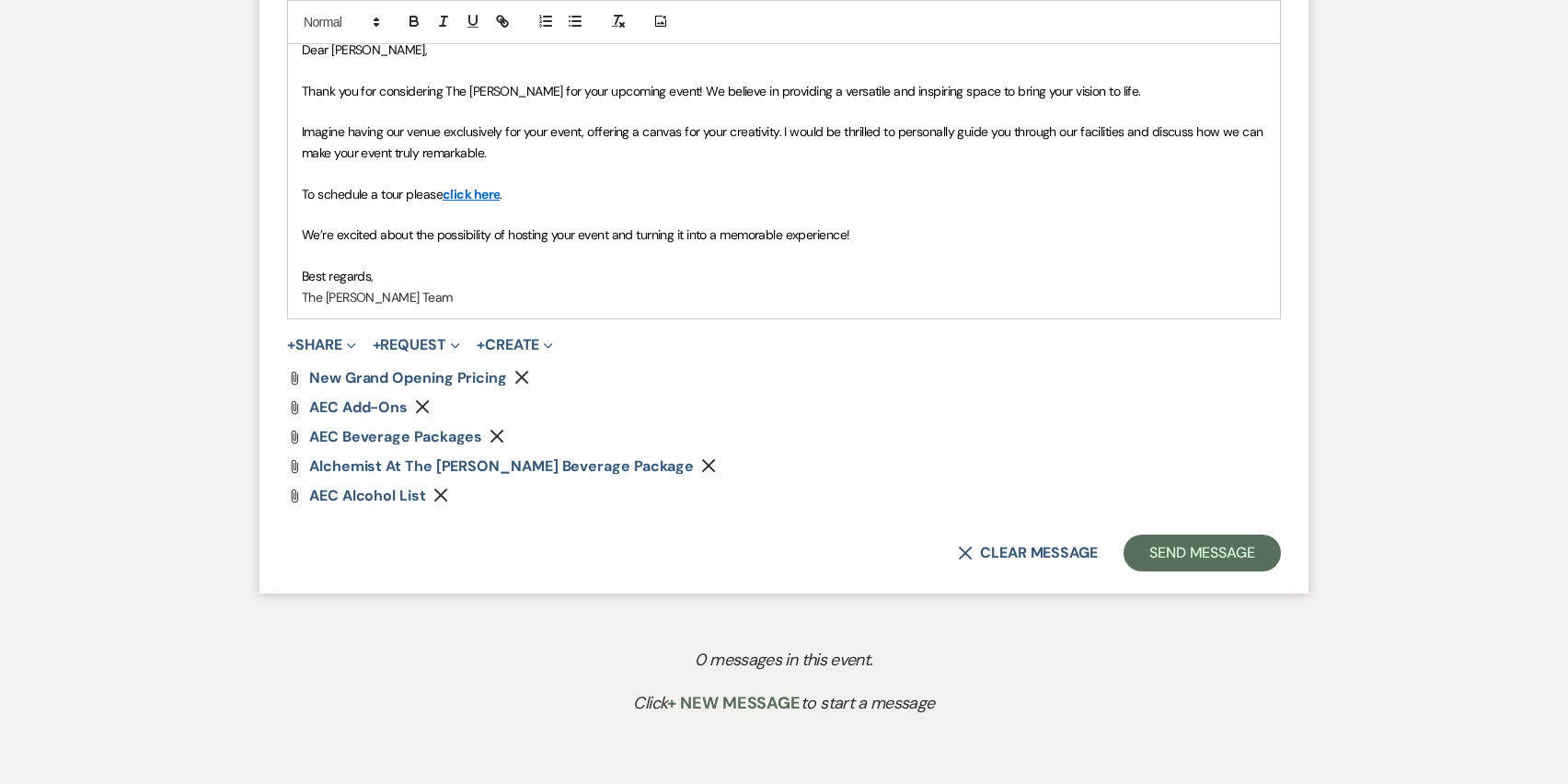
scroll to position [1161, 0]
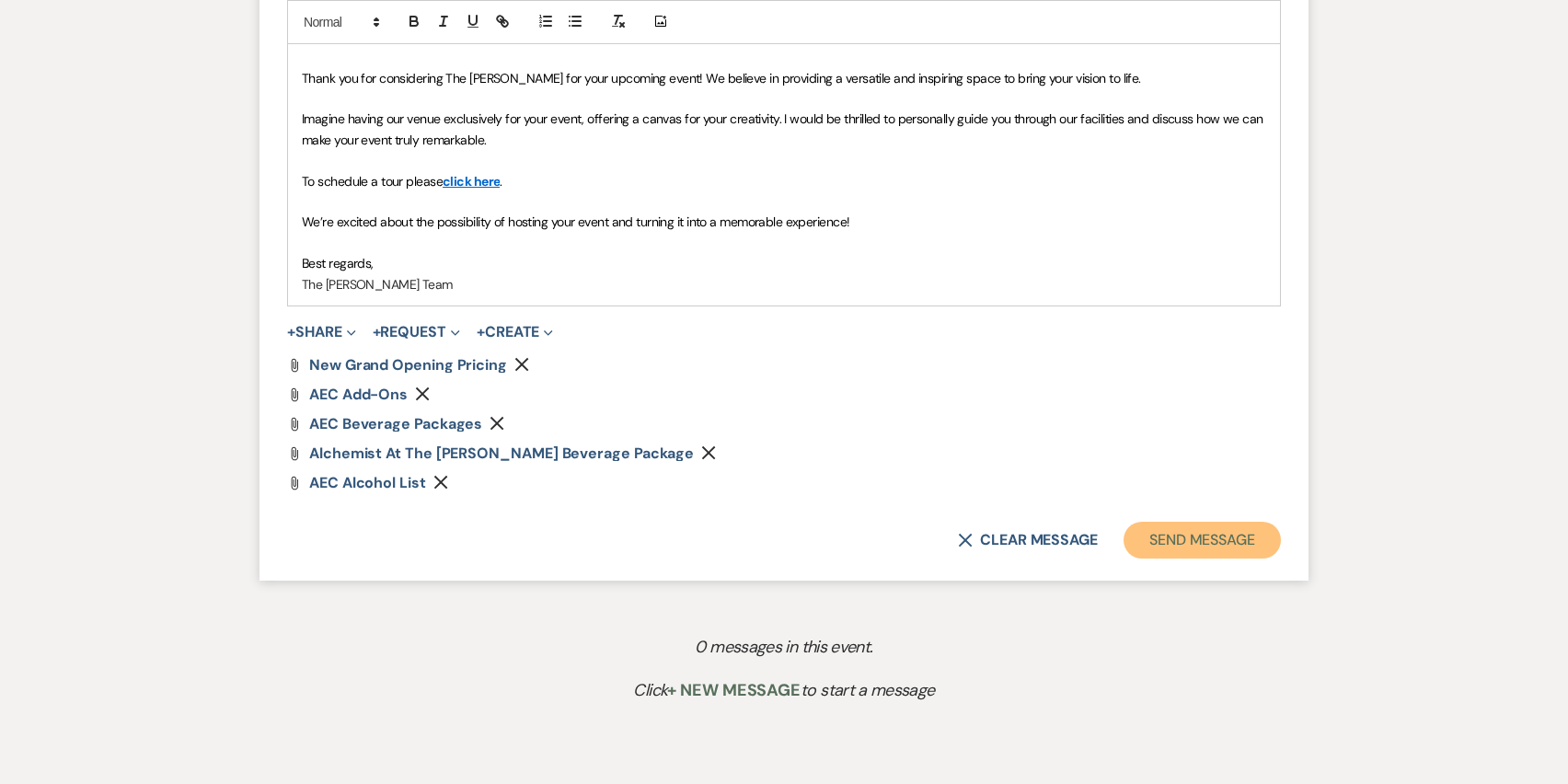
click at [1220, 549] on button "Send Message" at bounding box center [1201, 539] width 158 height 36
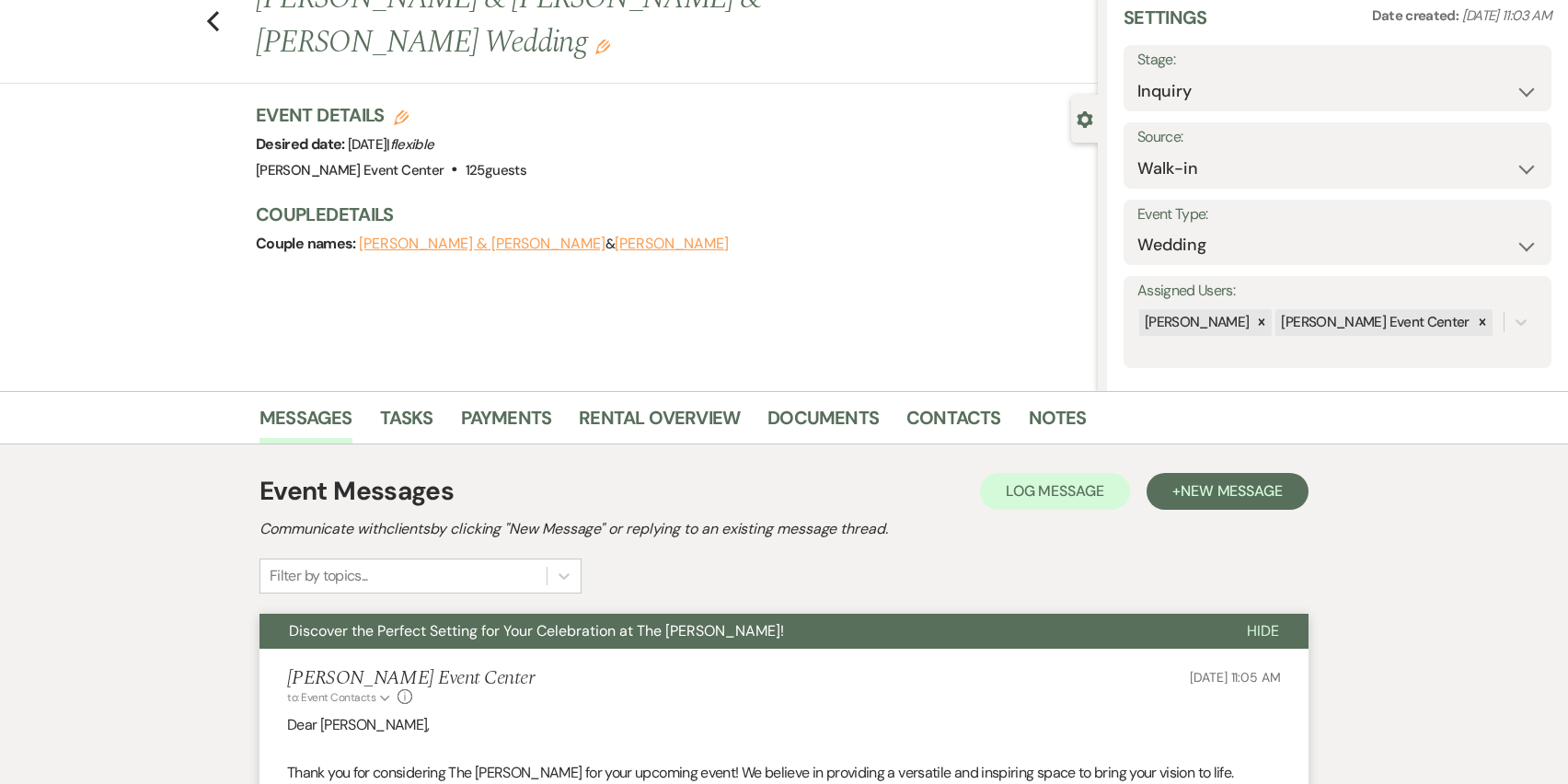
scroll to position [0, 0]
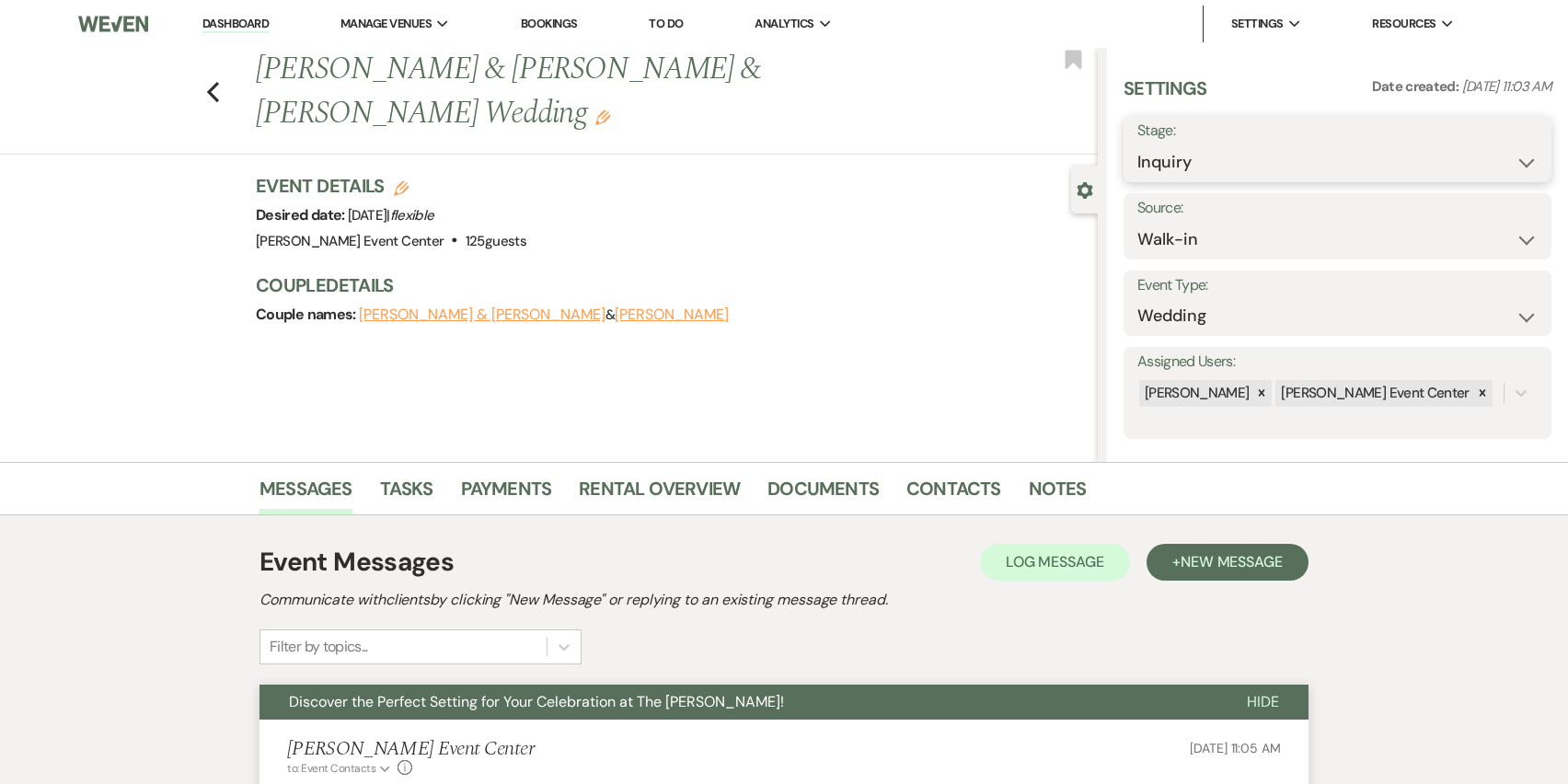
click at [1226, 158] on select "Inquiry Follow Up Tour Requested Tour Confirmed Toured Proposal Sent Booked Lost" at bounding box center [1337, 162] width 400 height 35
select select "5"
click at [1137, 145] on select "Inquiry Follow Up Tour Requested Tour Confirmed Toured Proposal Sent Booked Lost" at bounding box center [1337, 162] width 400 height 35
click at [1495, 163] on button "Save" at bounding box center [1506, 148] width 91 height 36
click at [1078, 491] on li "Notes" at bounding box center [1072, 492] width 86 height 44
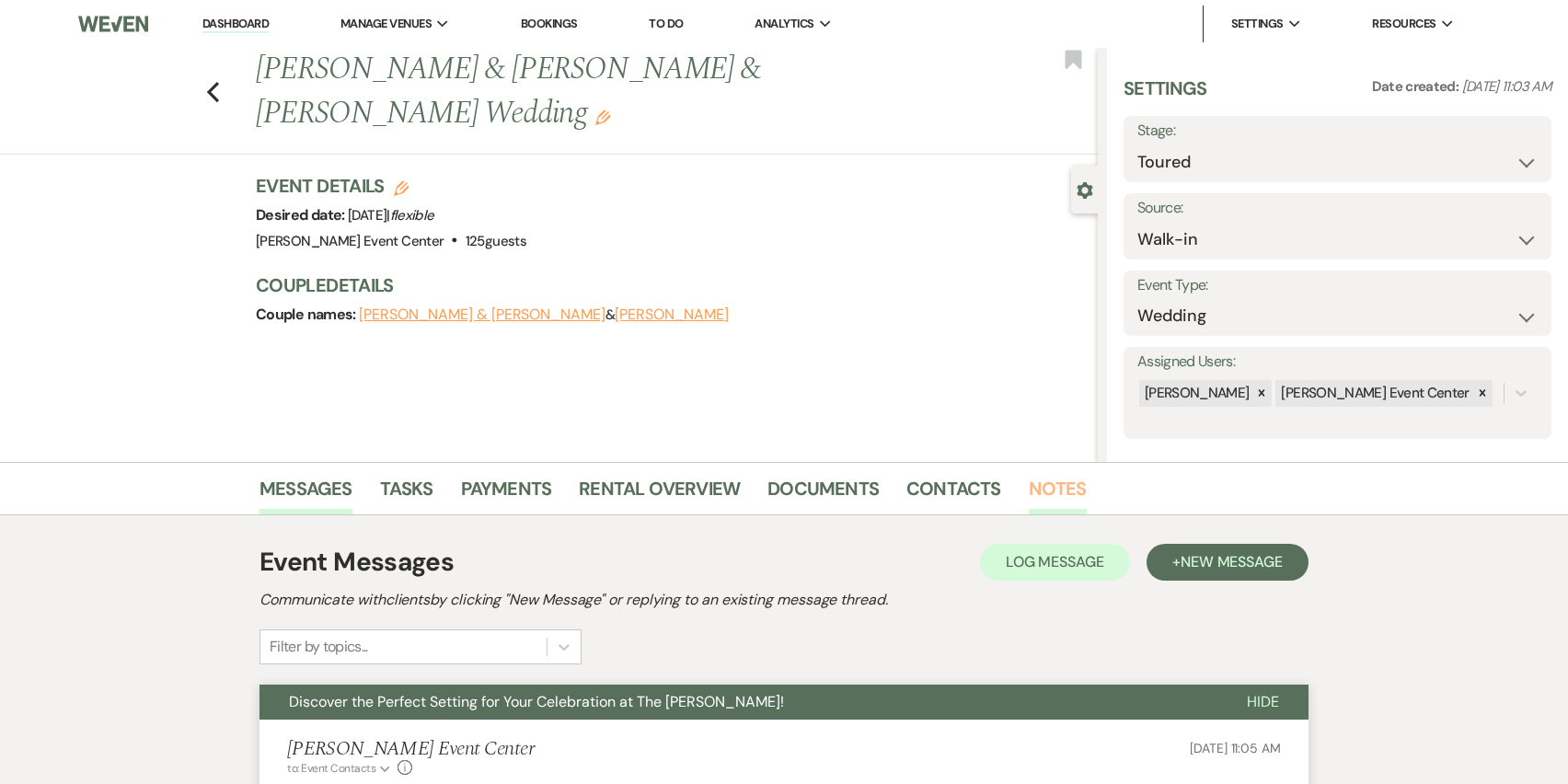
click at [1069, 485] on link "Notes" at bounding box center [1058, 494] width 58 height 40
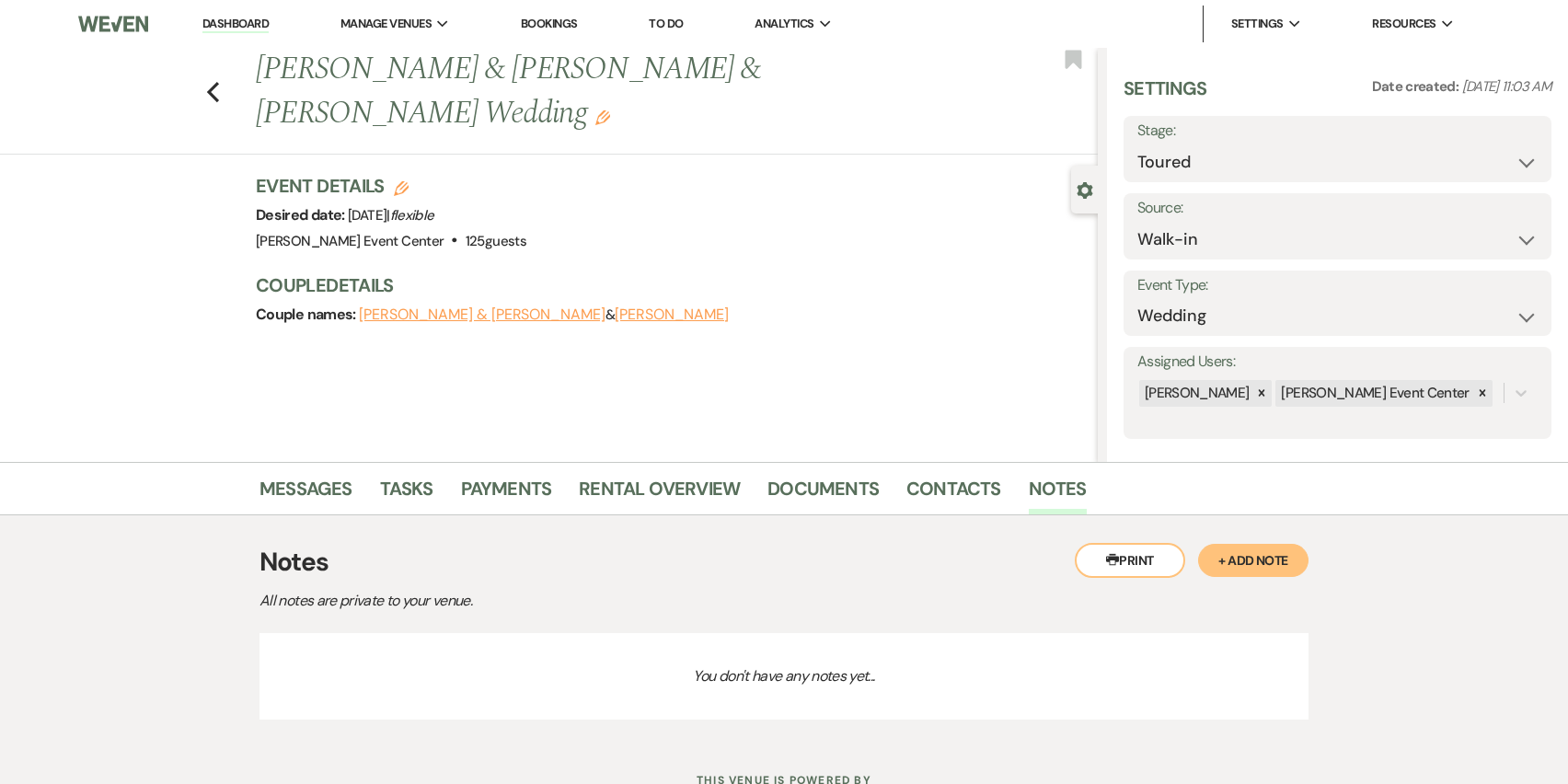
click at [1229, 561] on button "+ Add Note" at bounding box center [1253, 561] width 110 height 34
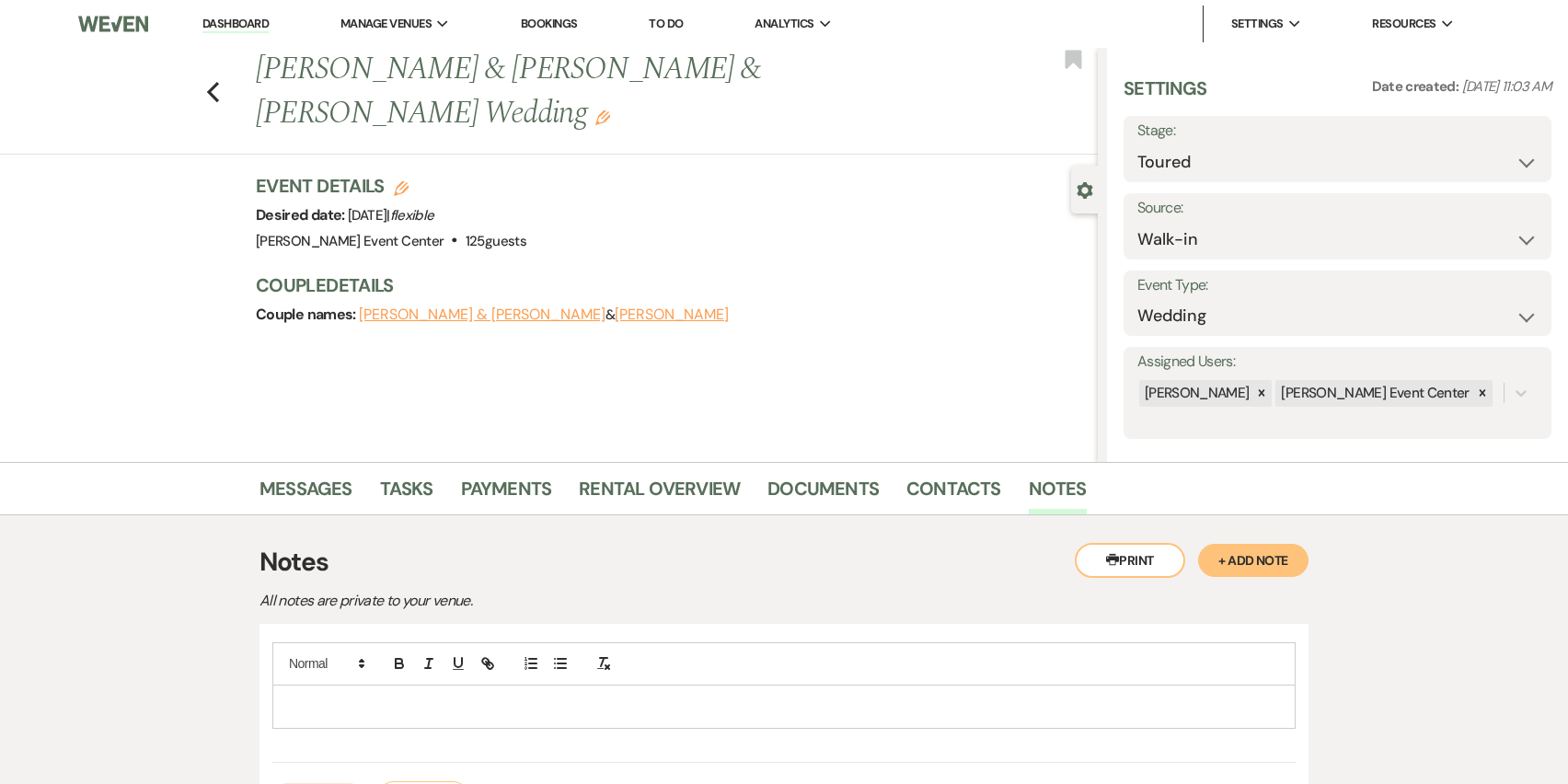
click at [623, 698] on p at bounding box center [784, 707] width 993 height 21
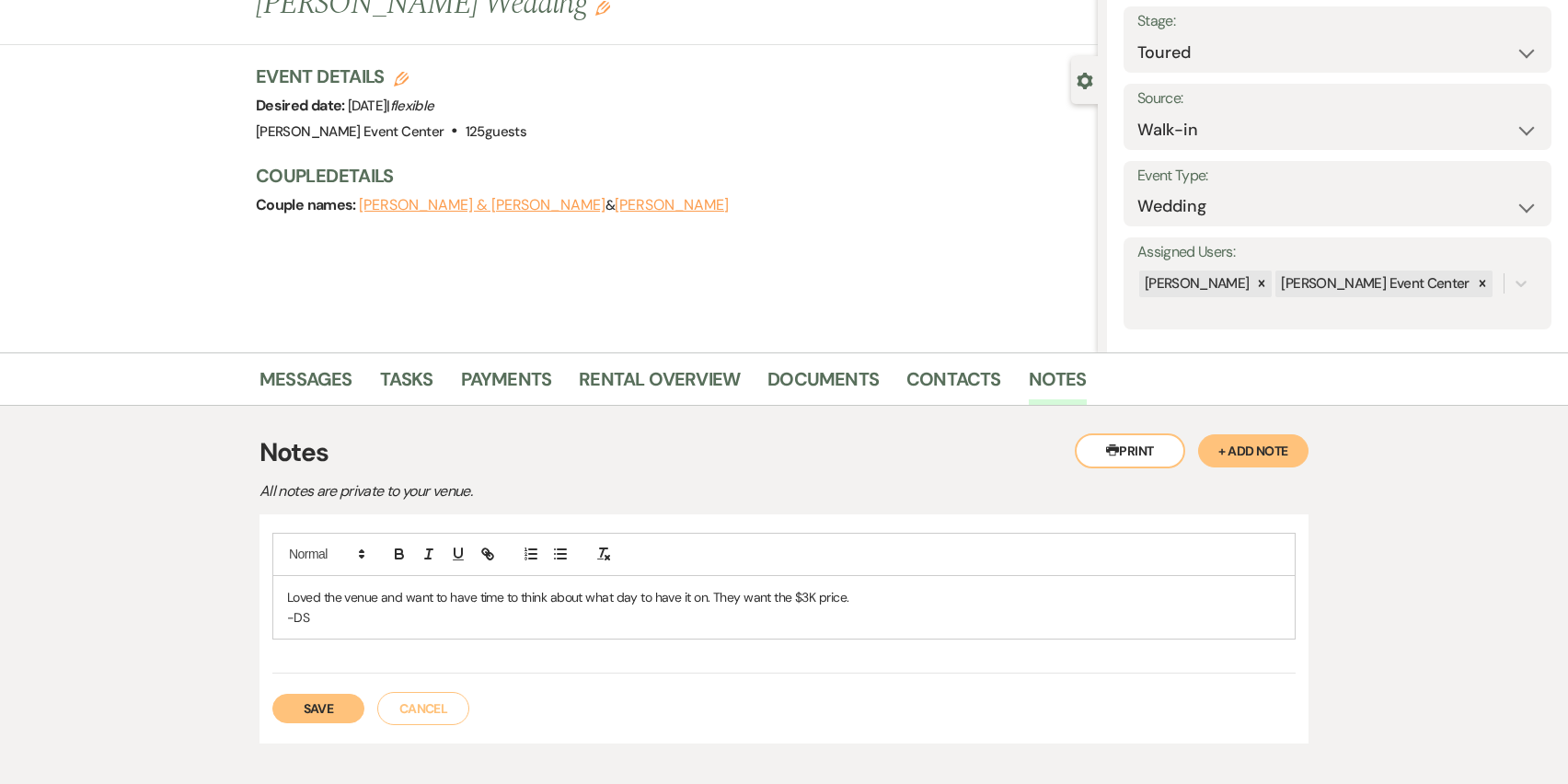
scroll to position [150, 0]
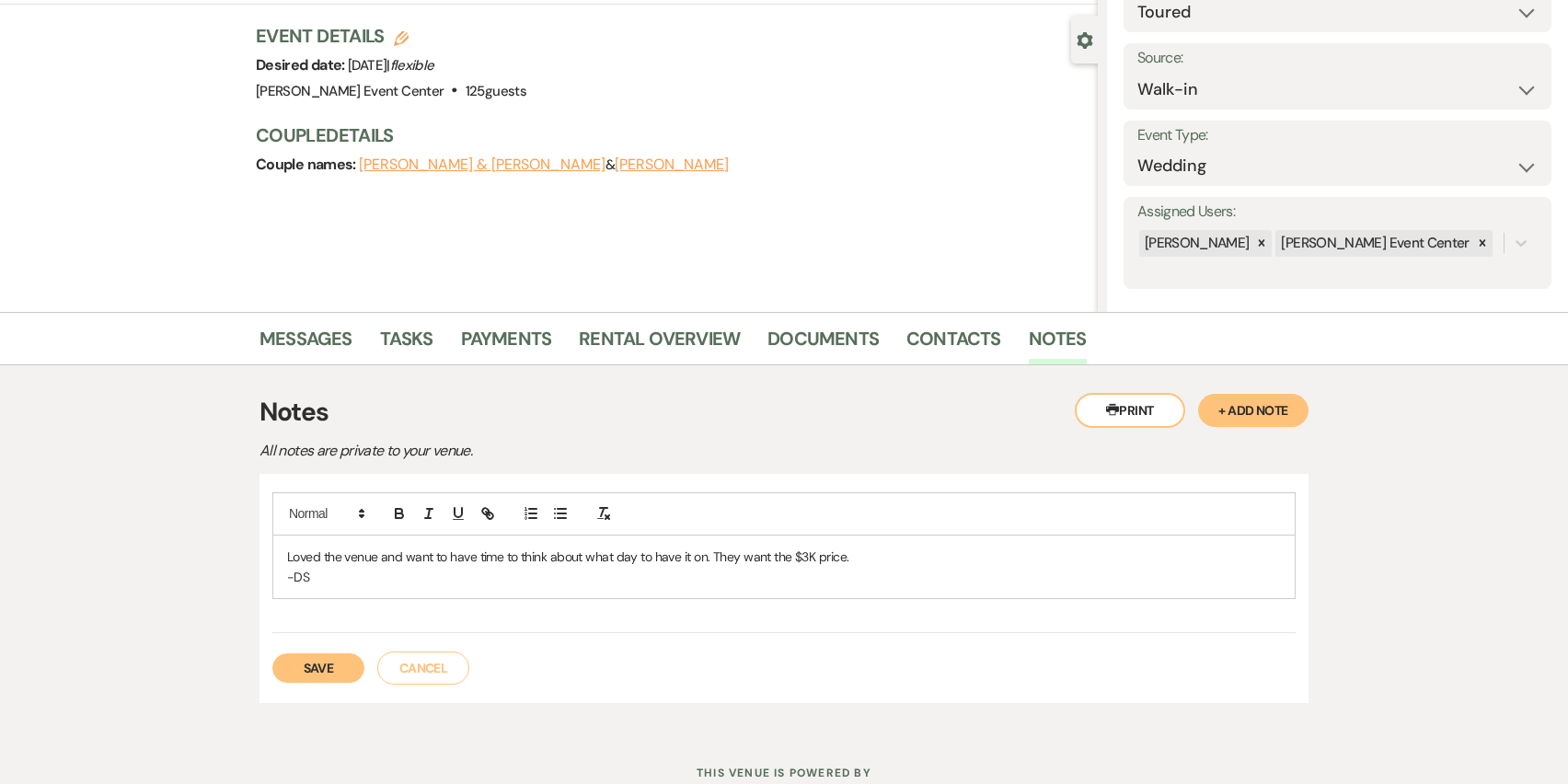
click at [300, 673] on button "Save" at bounding box center [318, 668] width 92 height 30
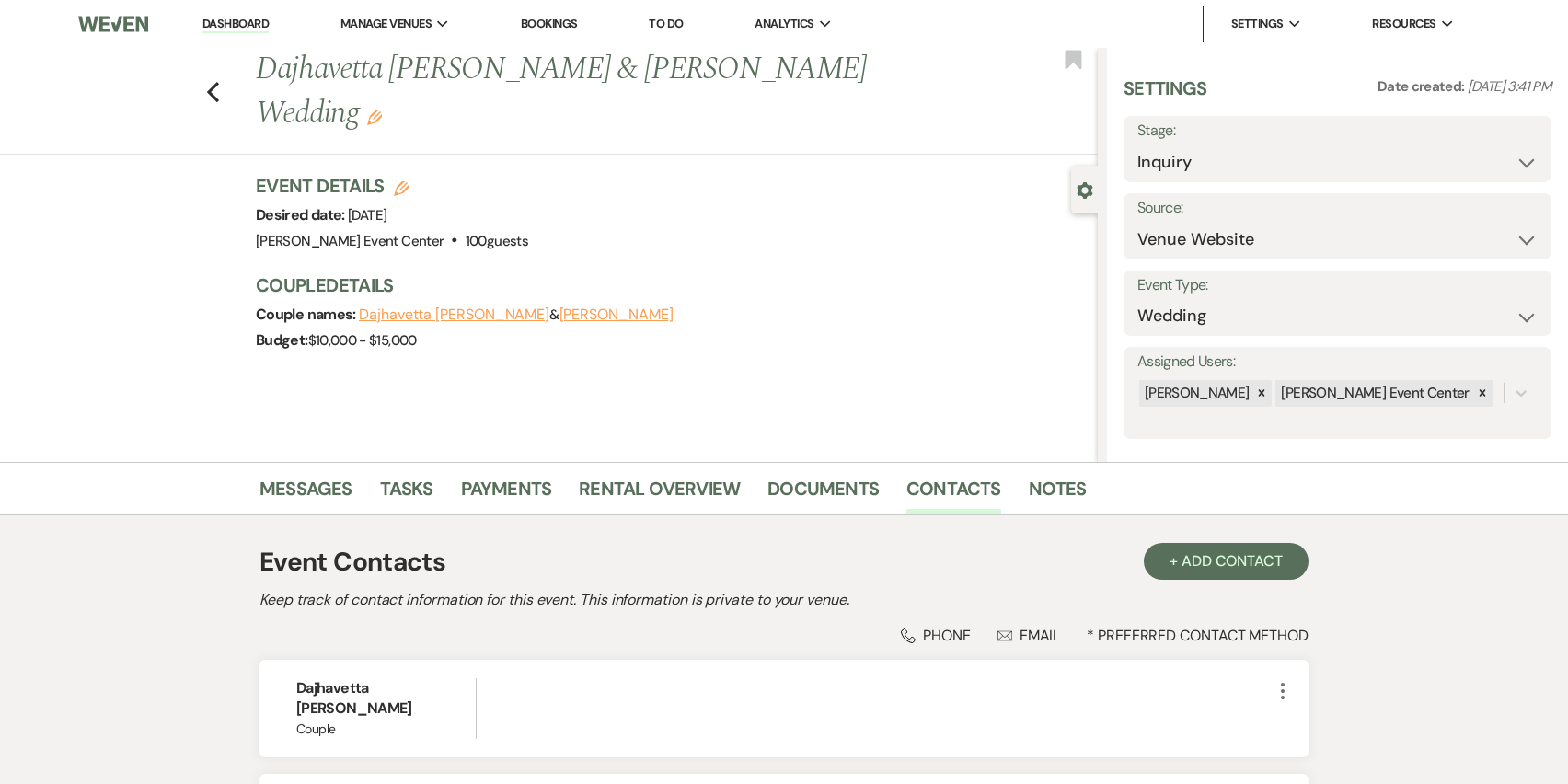
select select "5"
click at [212, 81] on icon "Previous" at bounding box center [213, 92] width 14 height 22
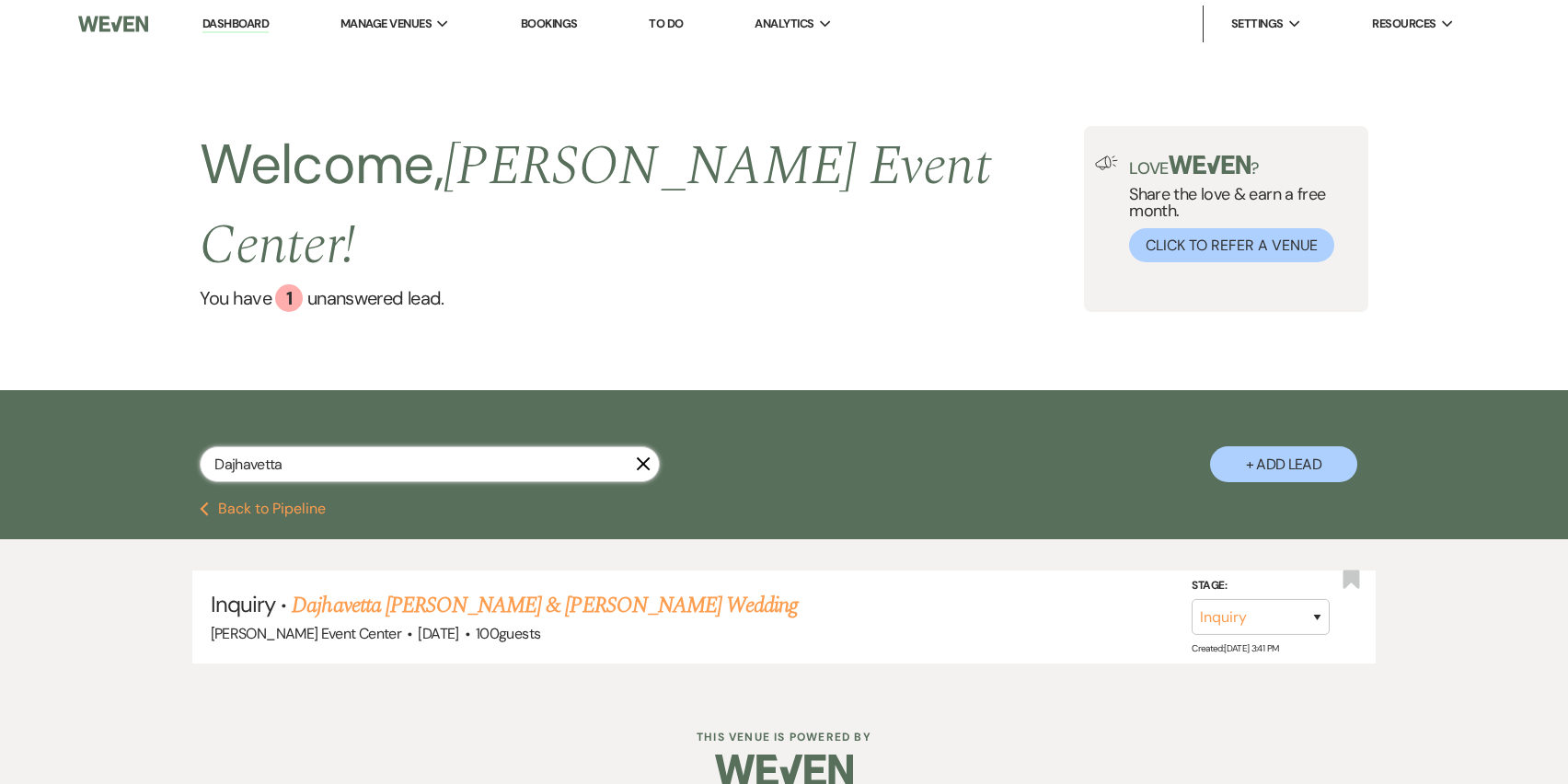
drag, startPoint x: 311, startPoint y: 421, endPoint x: 71, endPoint y: 400, distance: 240.9
click at [77, 399] on div "Dajhavetta X + Add Lead" at bounding box center [784, 445] width 1568 height 111
type input "aly"
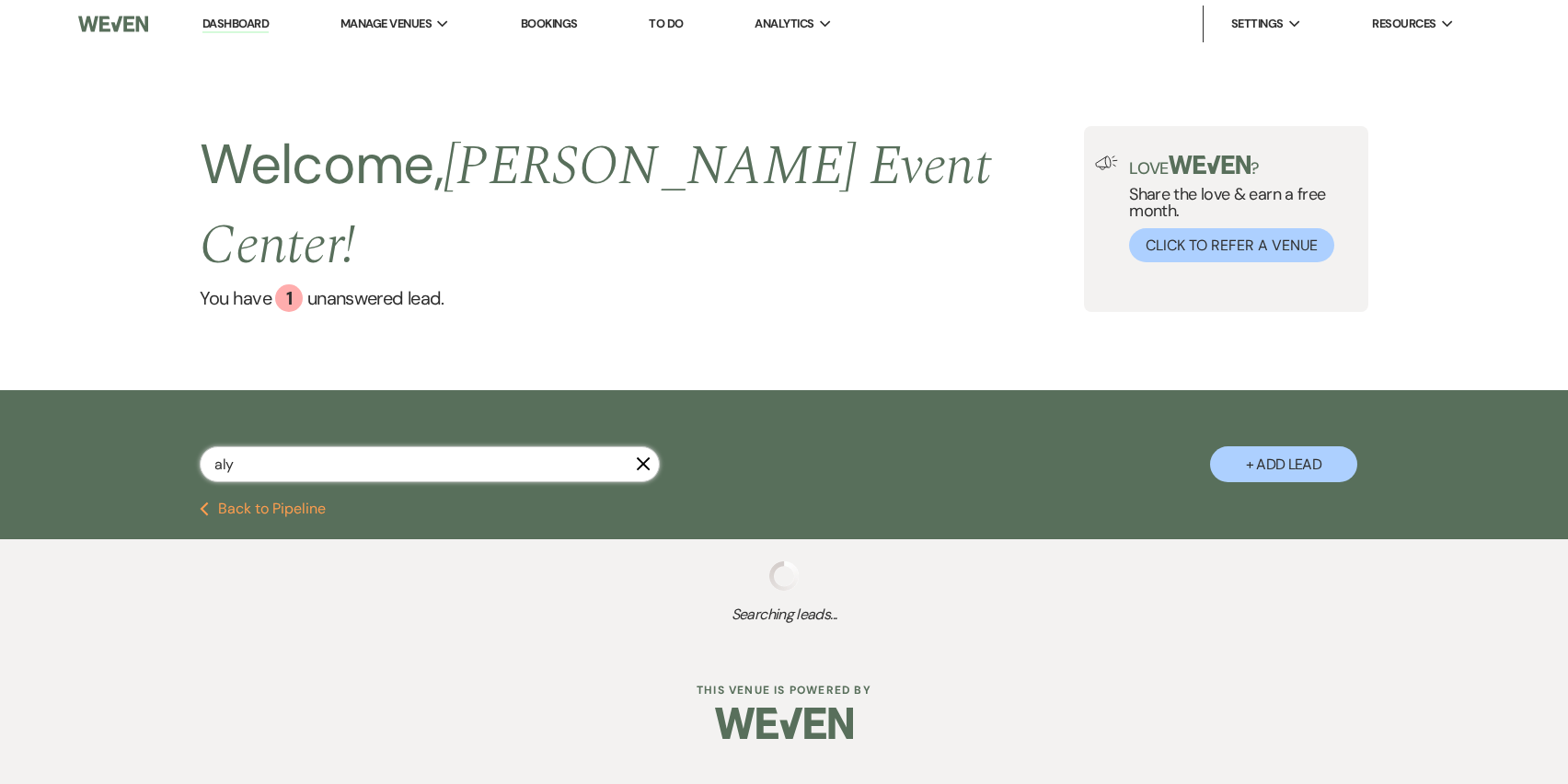
select select "2"
select select "4"
select select "8"
select select "7"
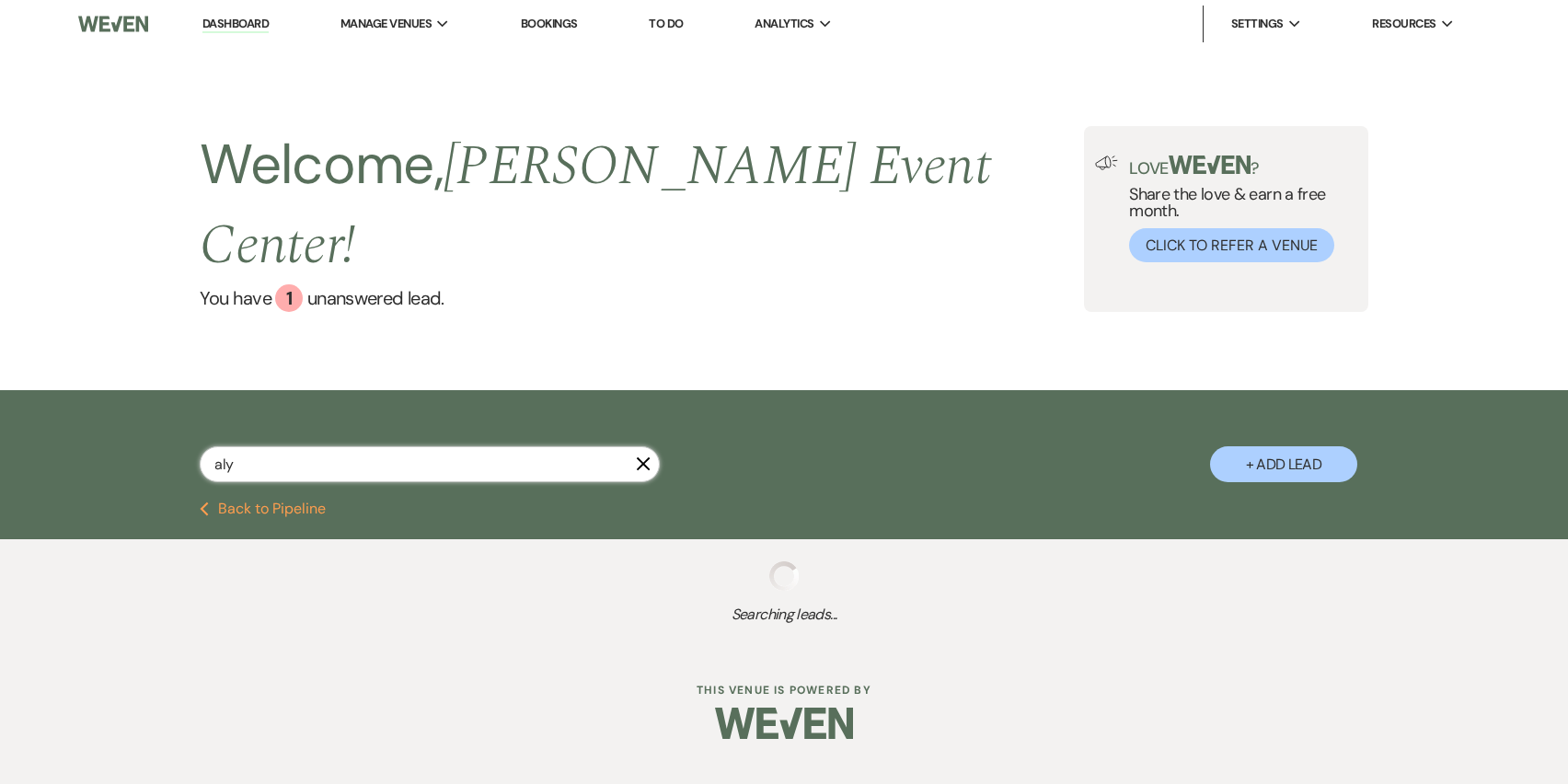
select select "8"
select select "4"
select select "8"
select select "7"
select select "8"
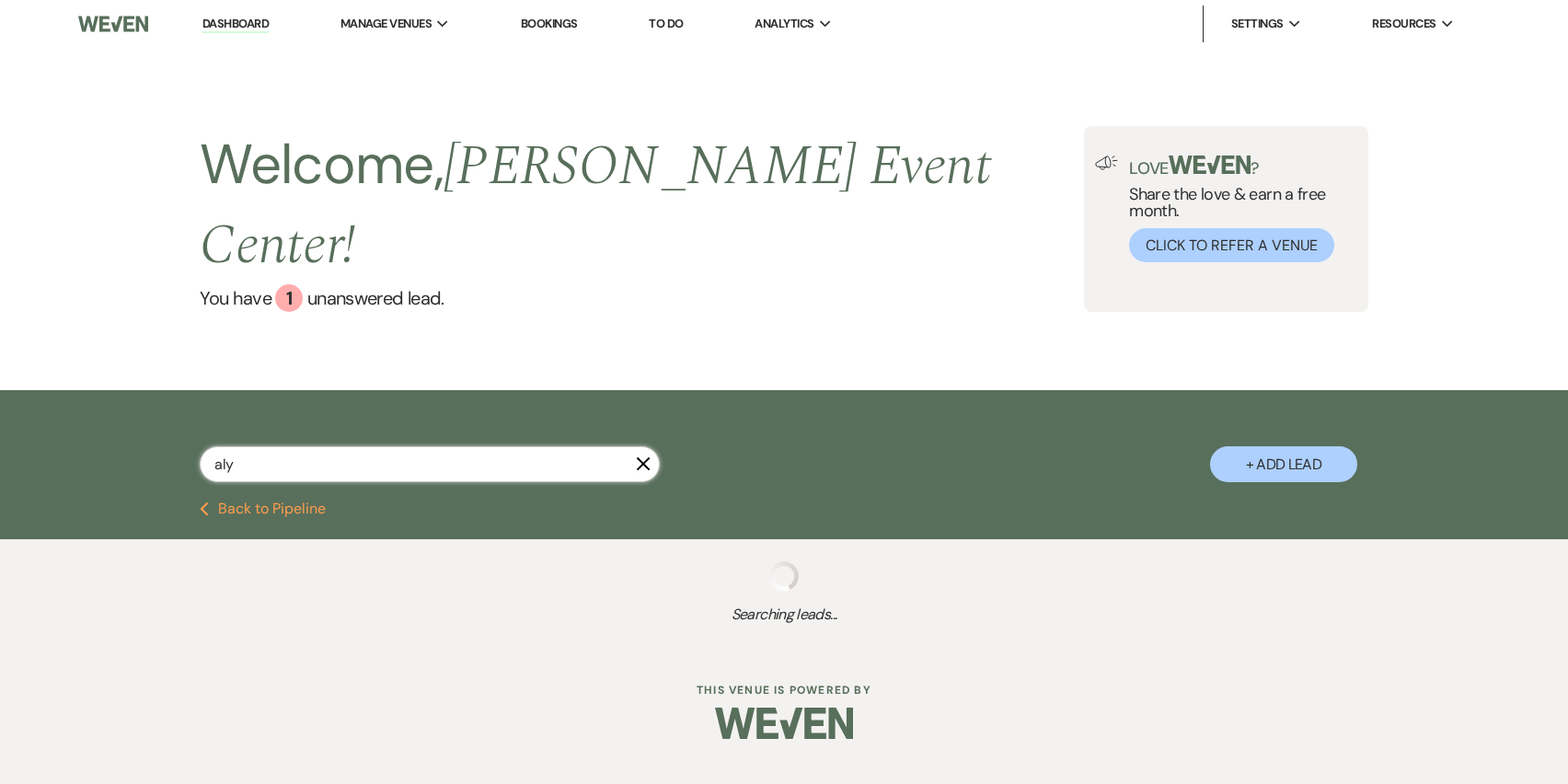
select select "7"
select select "8"
select select "6"
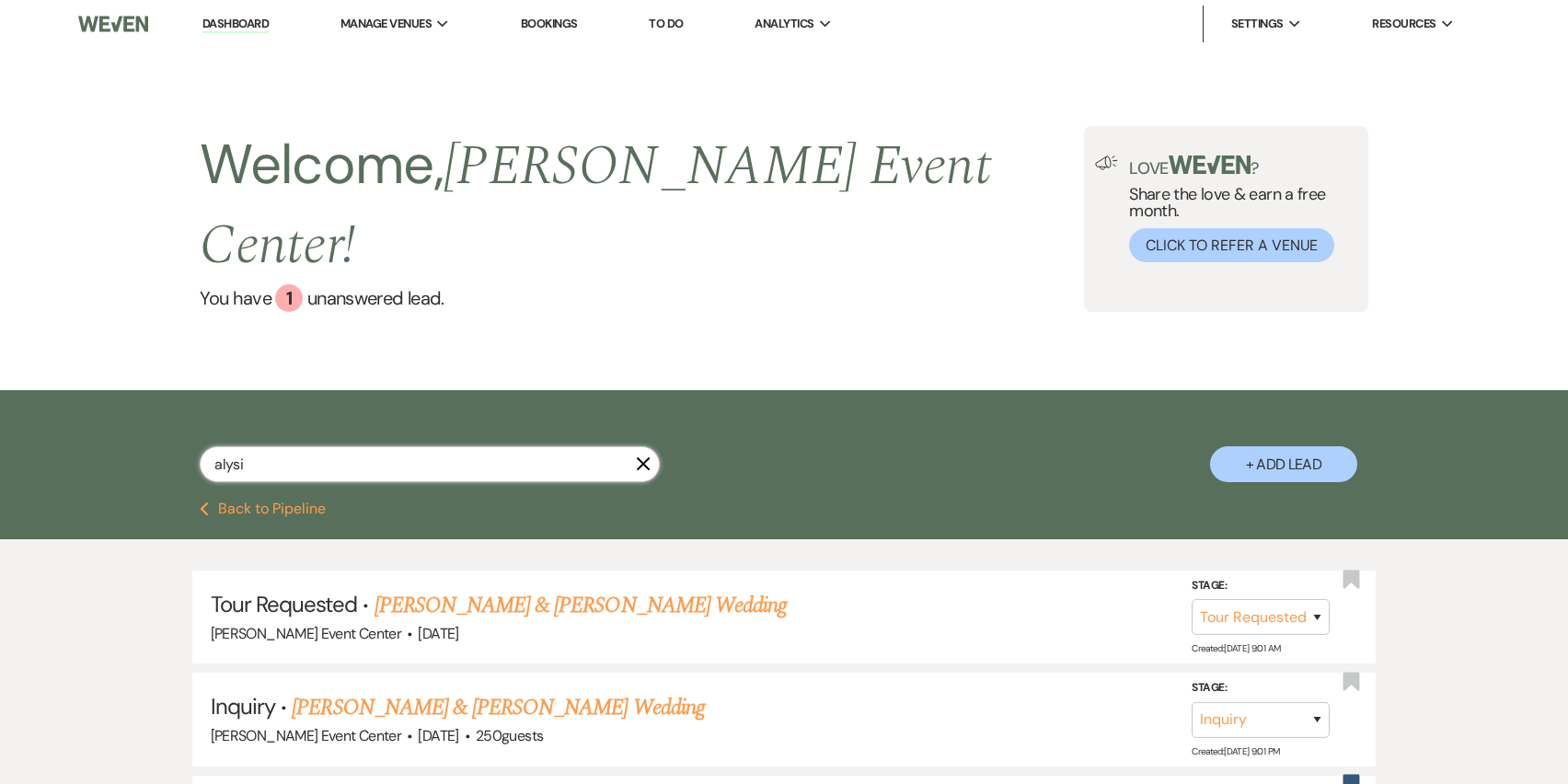
type input "alysia"
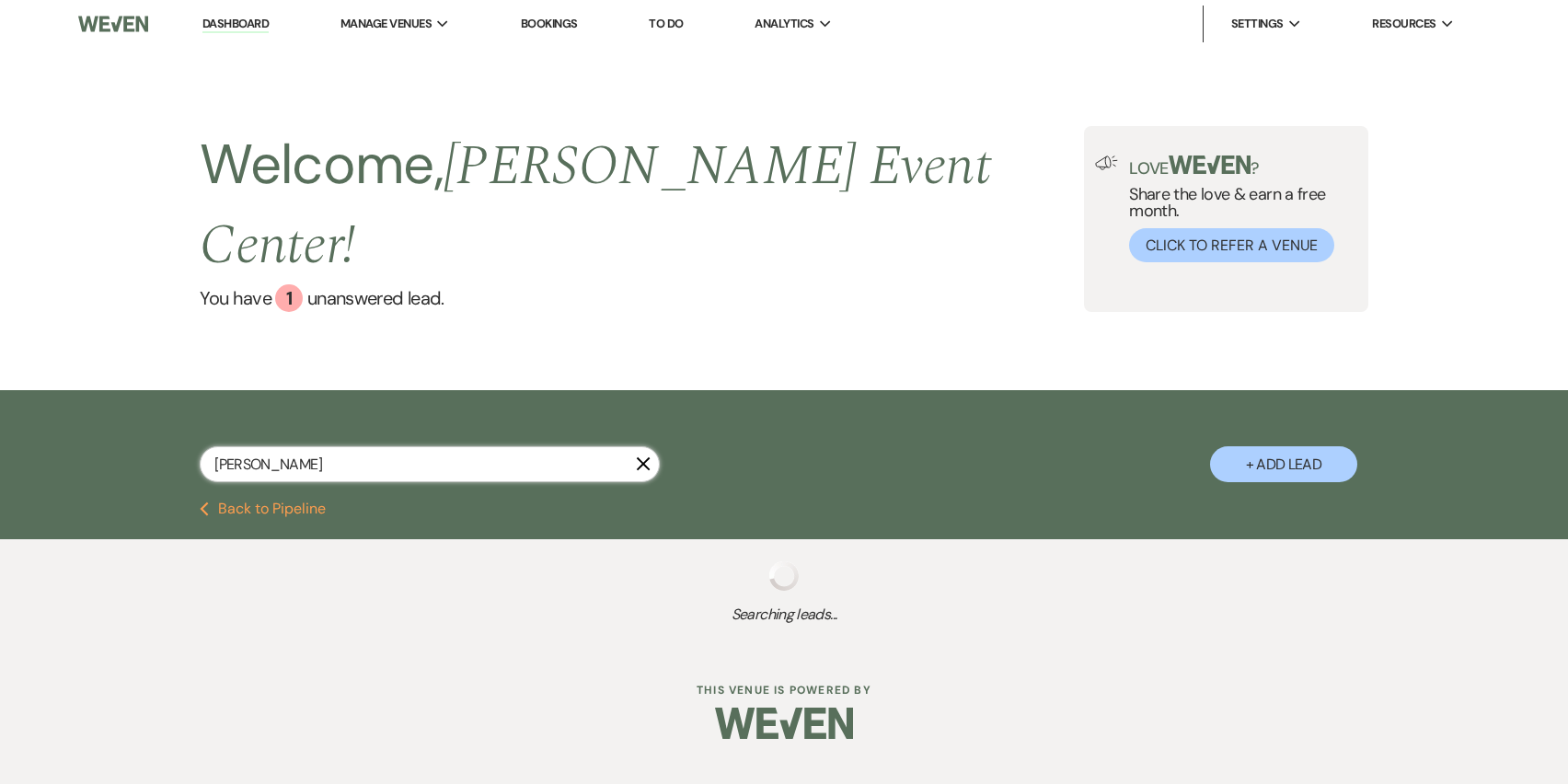
select select "2"
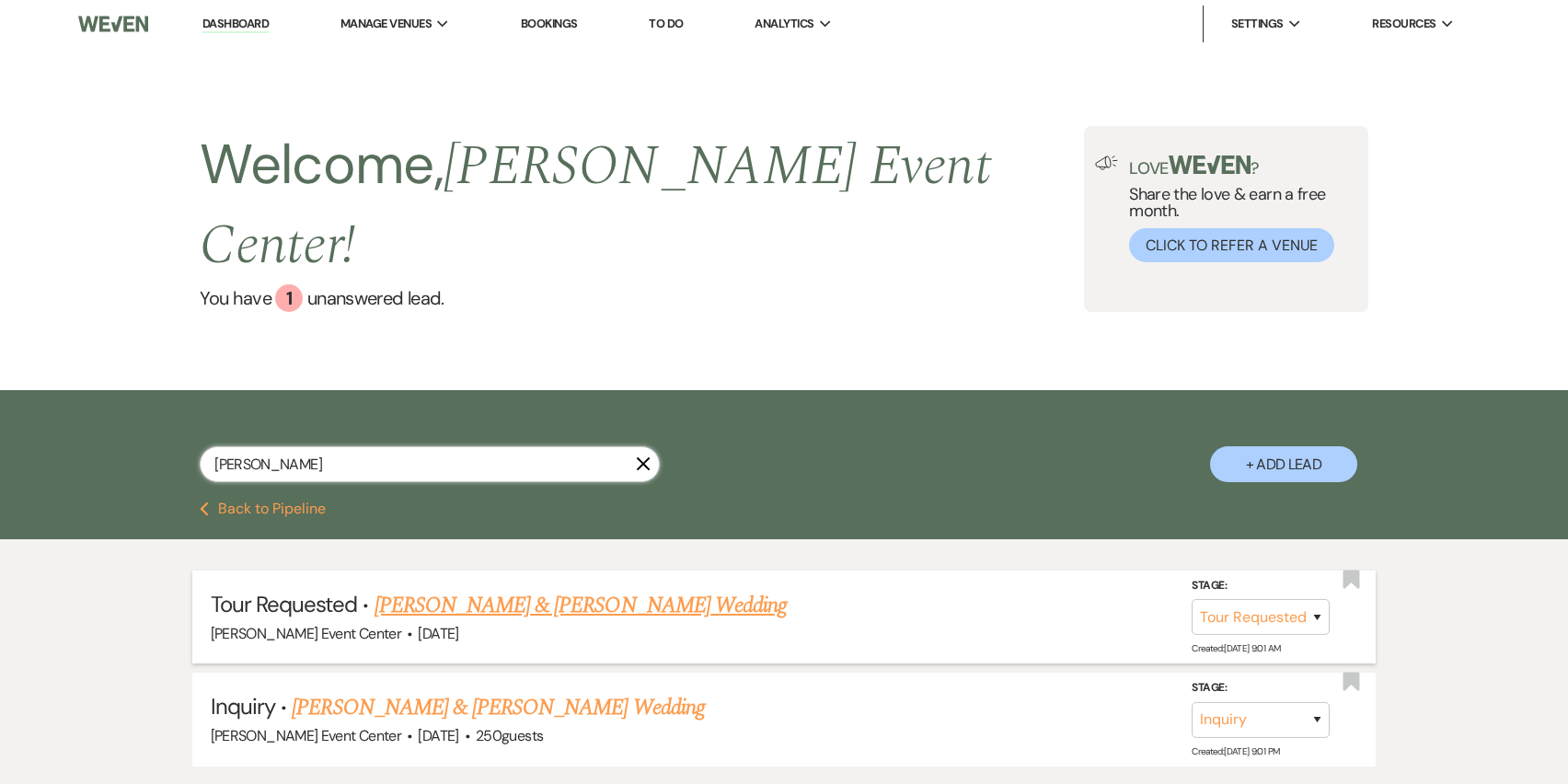
type input "alysia"
click at [512, 589] on link "D’Andre Carroll & Alysia Thompson's Wedding" at bounding box center [580, 606] width 412 height 34
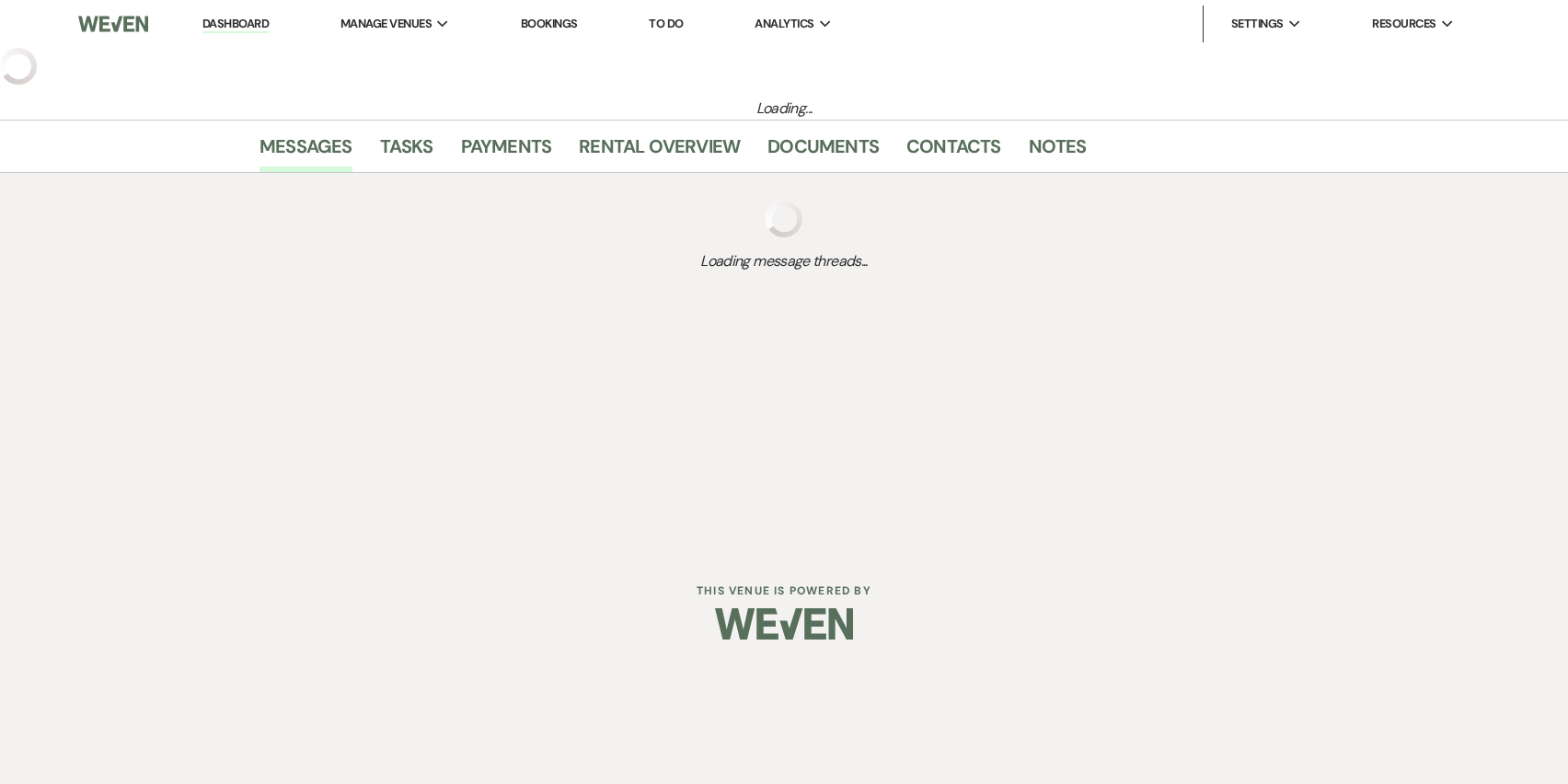
select select "2"
select select "5"
